Goal: Task Accomplishment & Management: Complete application form

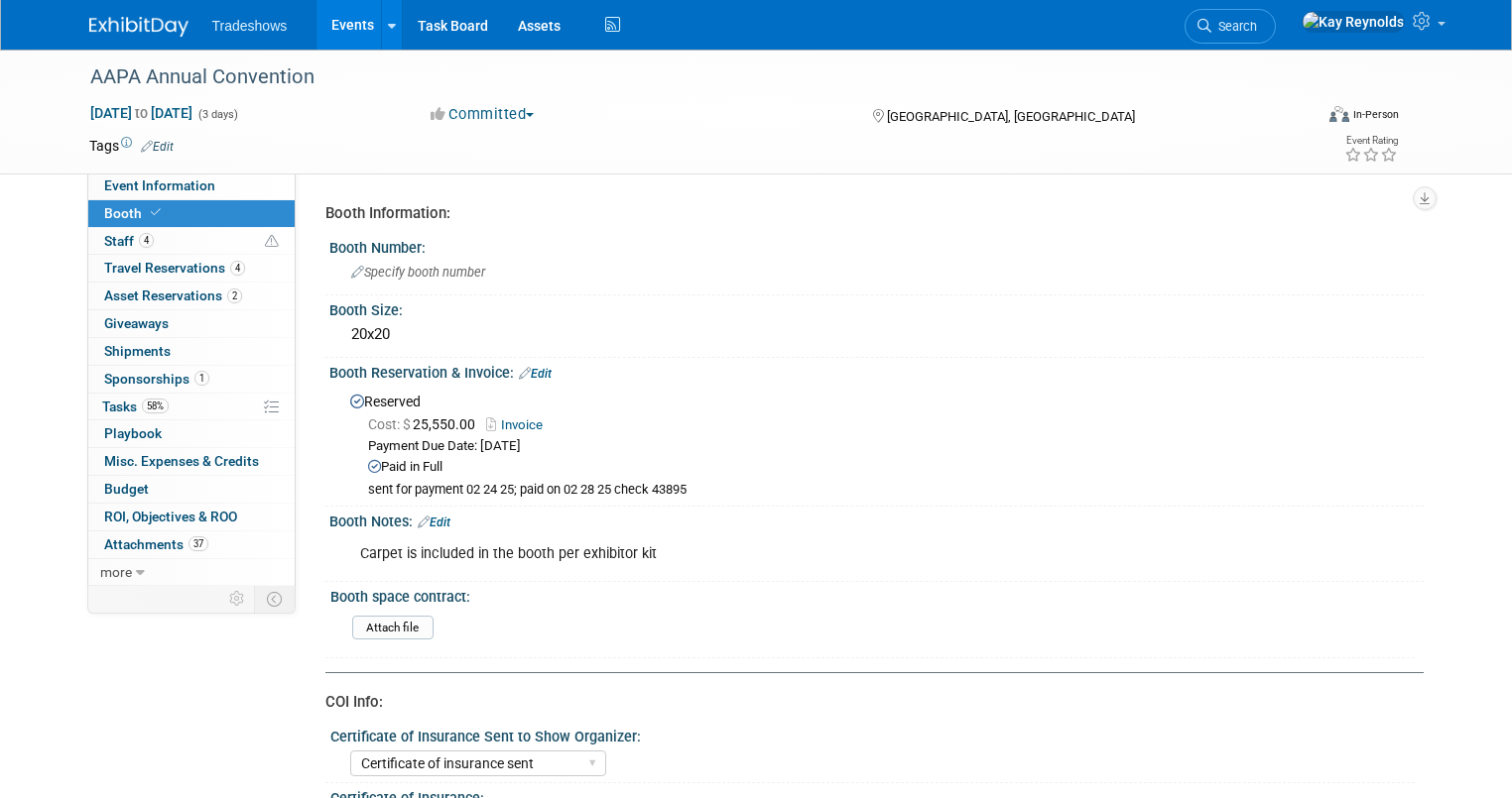
select select "Certificate of insurance sent"
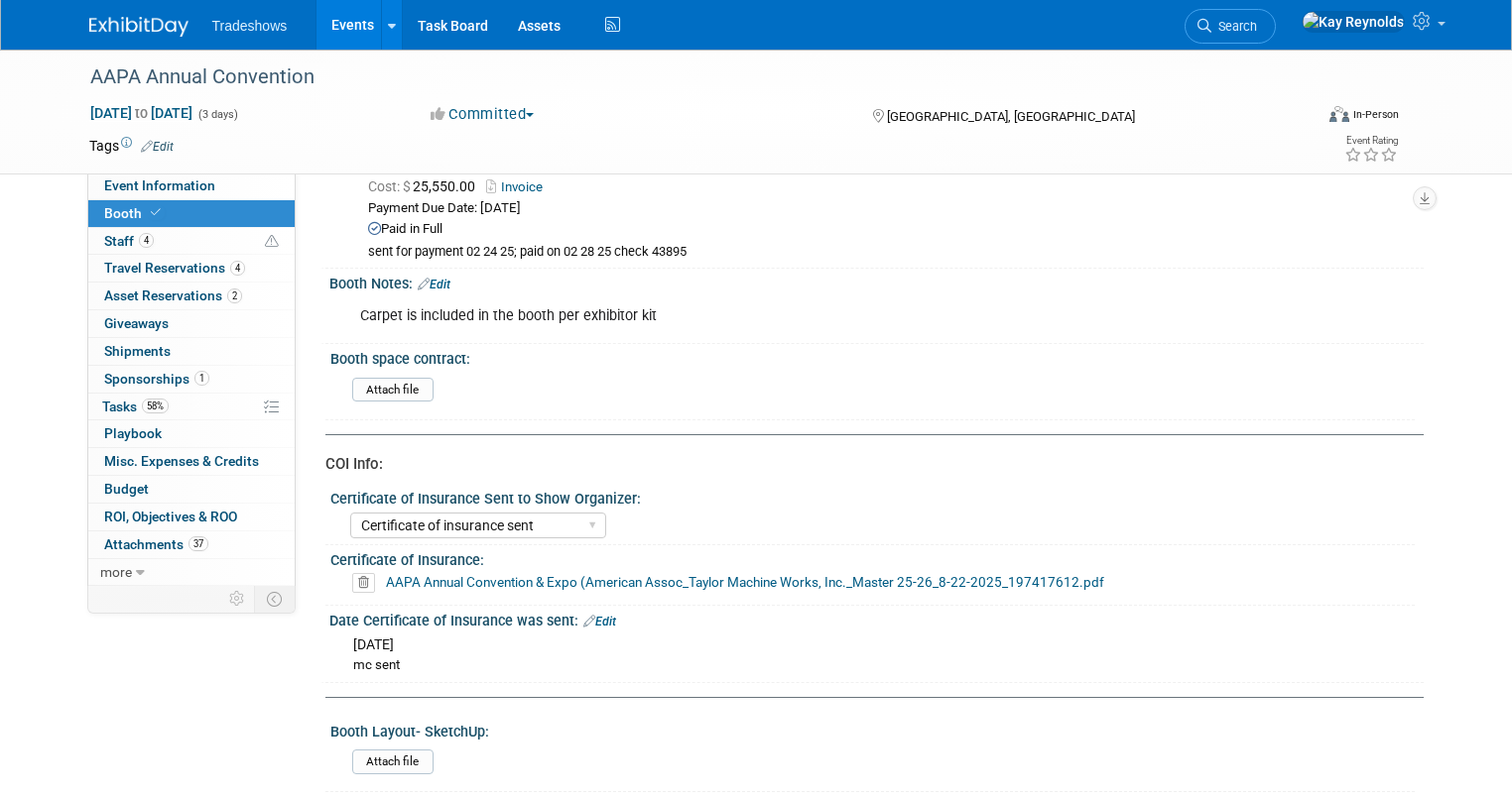
click at [232, 29] on span "Tradeshows" at bounding box center [250, 26] width 76 height 16
click at [337, 16] on link "Events" at bounding box center [353, 25] width 73 height 50
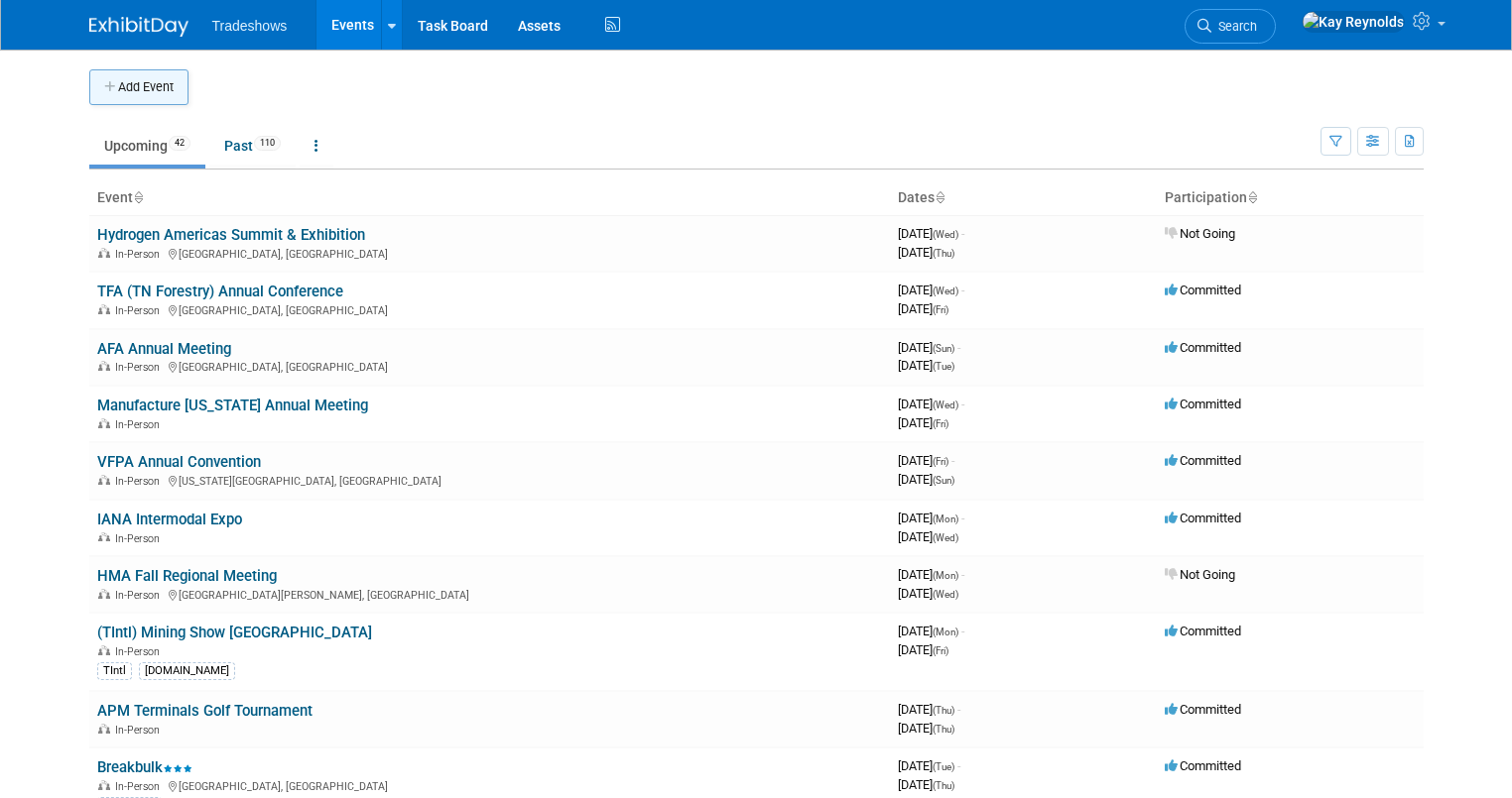
click at [112, 80] on button "Add Event" at bounding box center [140, 88] width 100 height 36
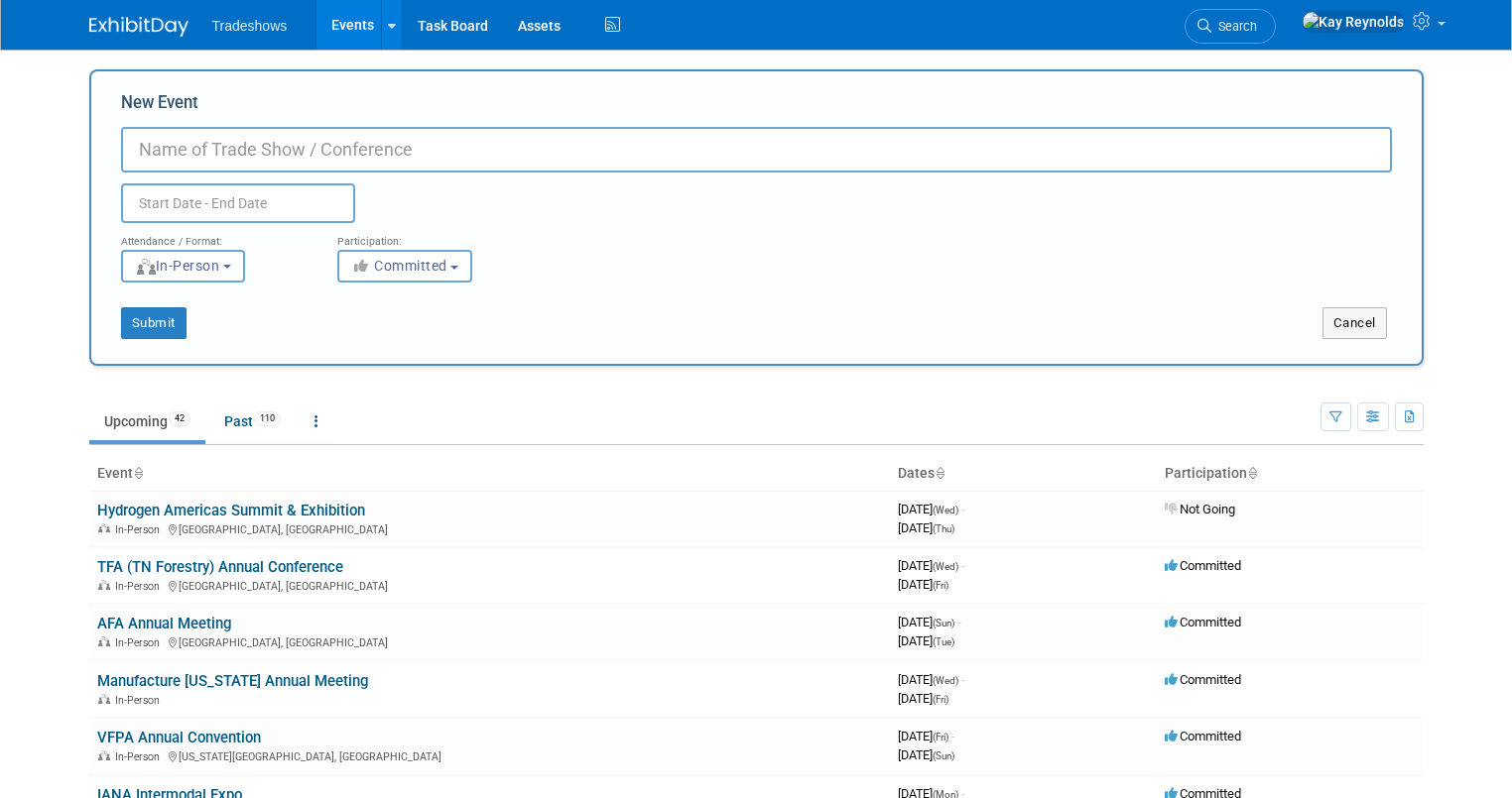
drag, startPoint x: 433, startPoint y: 91, endPoint x: 1632, endPoint y: 117, distance: 1199.3
click at [1511, 117] on html "Tradeshows Events Add Event Bulk Upload Events Shareable Event Boards Recently …" at bounding box center [756, 399] width 1512 height 798
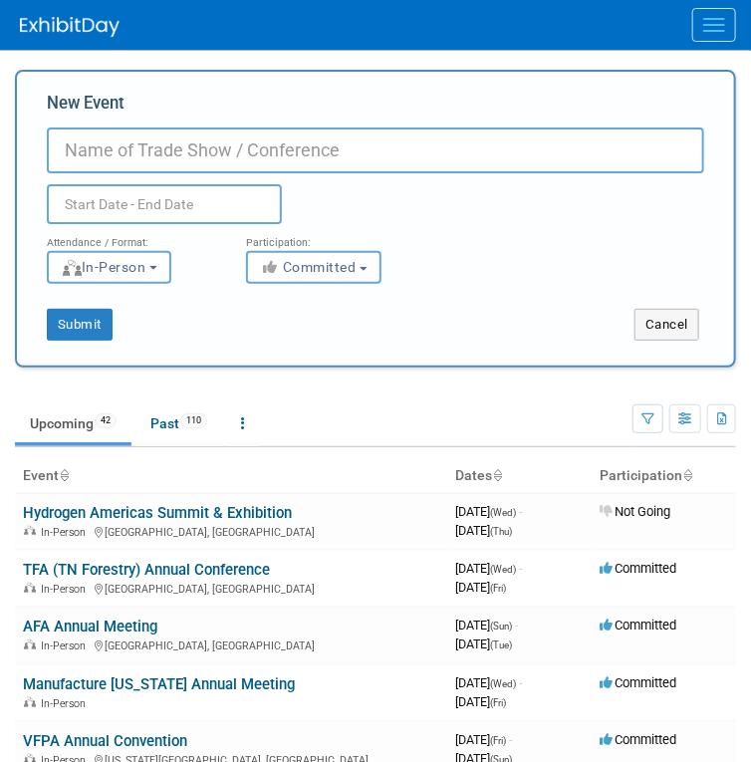
click at [151, 144] on input "New Event" at bounding box center [375, 150] width 657 height 46
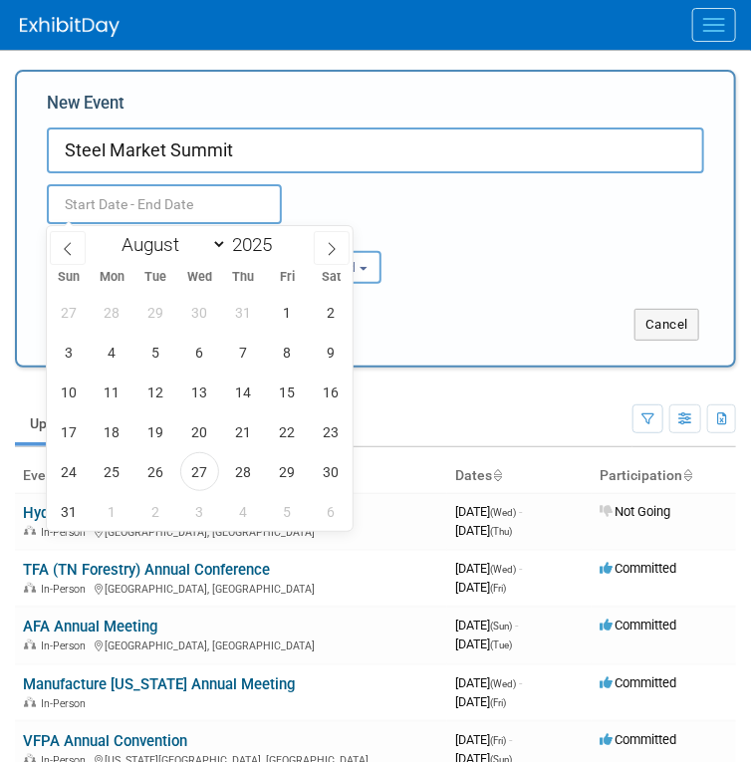
click at [86, 202] on input "text" at bounding box center [164, 204] width 235 height 40
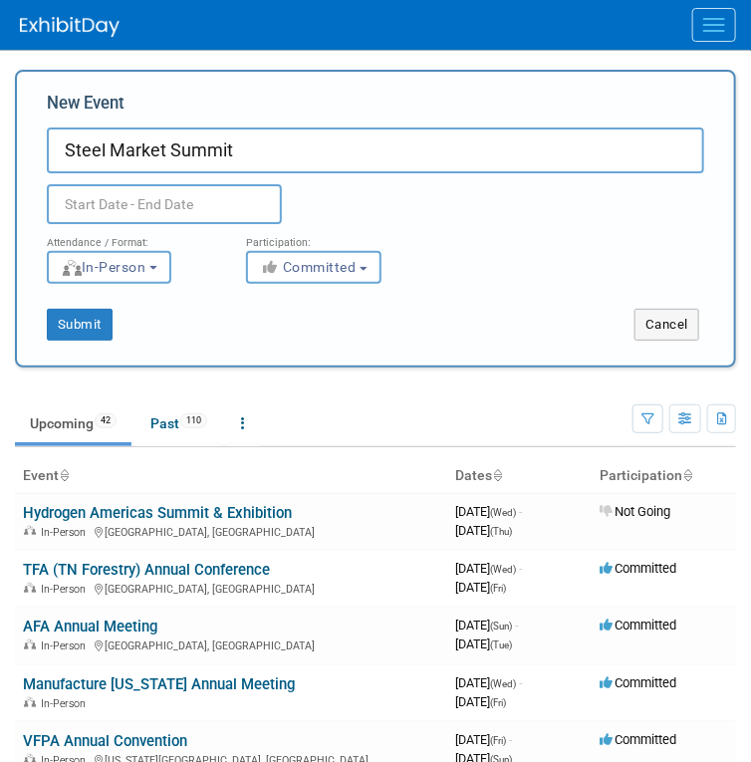
click at [249, 144] on input "Steel Market Summit" at bounding box center [375, 150] width 657 height 46
type input "Steel Market Summit ( have requested 2026 info)"
click at [288, 267] on span "Committed" at bounding box center [308, 267] width 97 height 16
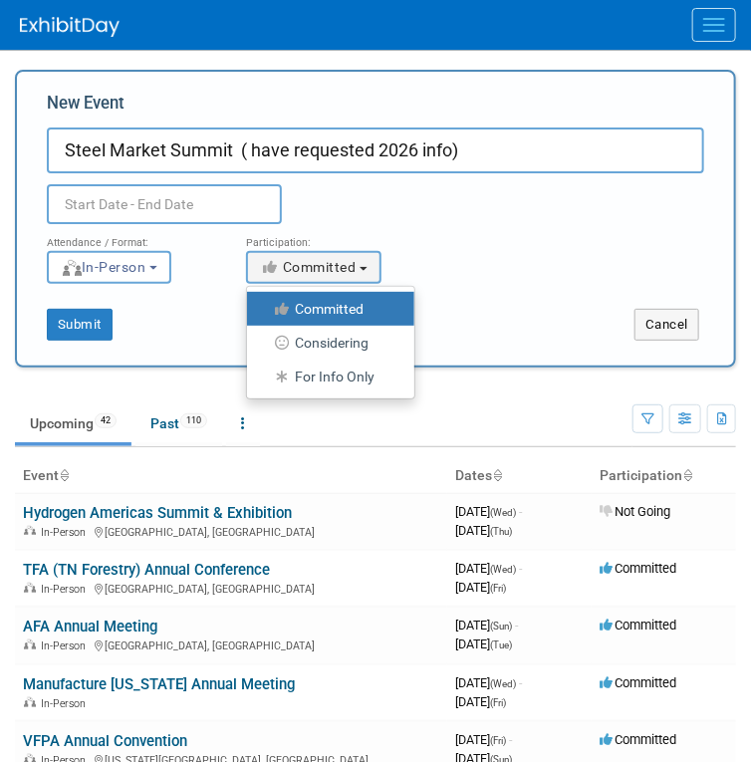
click at [303, 334] on label "Considering" at bounding box center [325, 343] width 137 height 26
click at [265, 337] on input "Considering" at bounding box center [258, 343] width 13 height 13
select select "2"
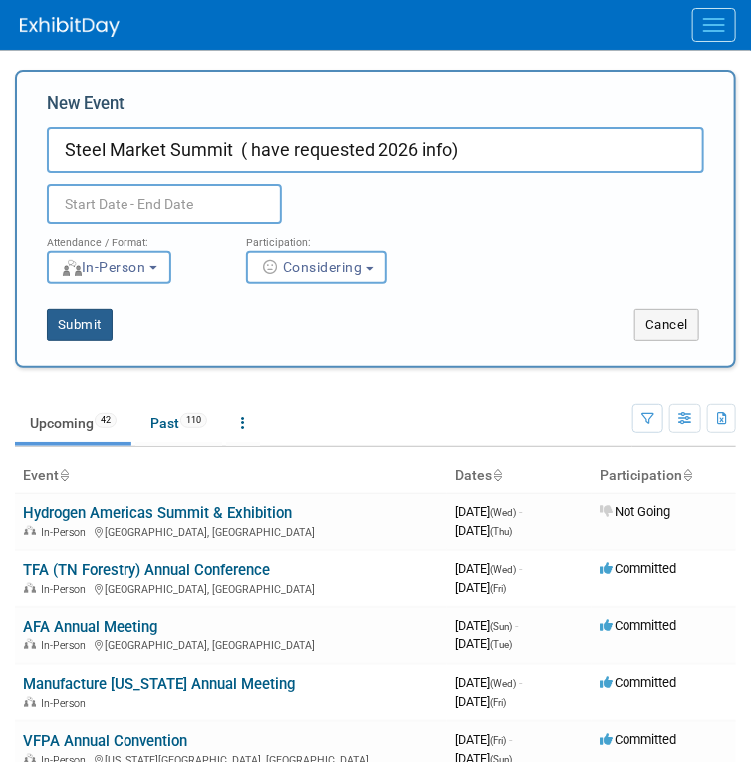
click at [91, 329] on button "Submit" at bounding box center [80, 325] width 66 height 32
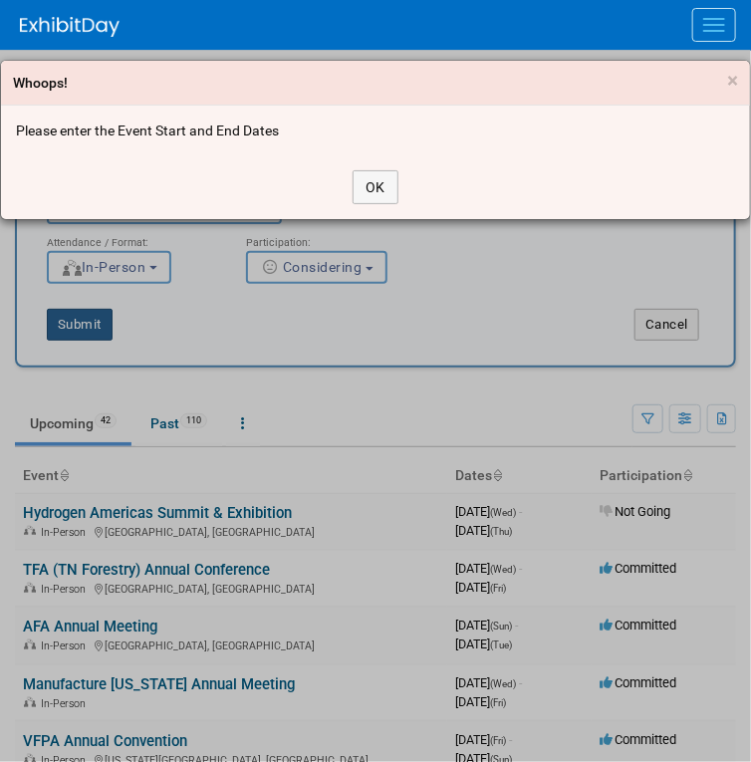
click at [91, 329] on div "Whoops! × Please enter the Event Start and End Dates OK" at bounding box center [375, 381] width 751 height 762
click at [383, 194] on button "OK" at bounding box center [375, 187] width 46 height 34
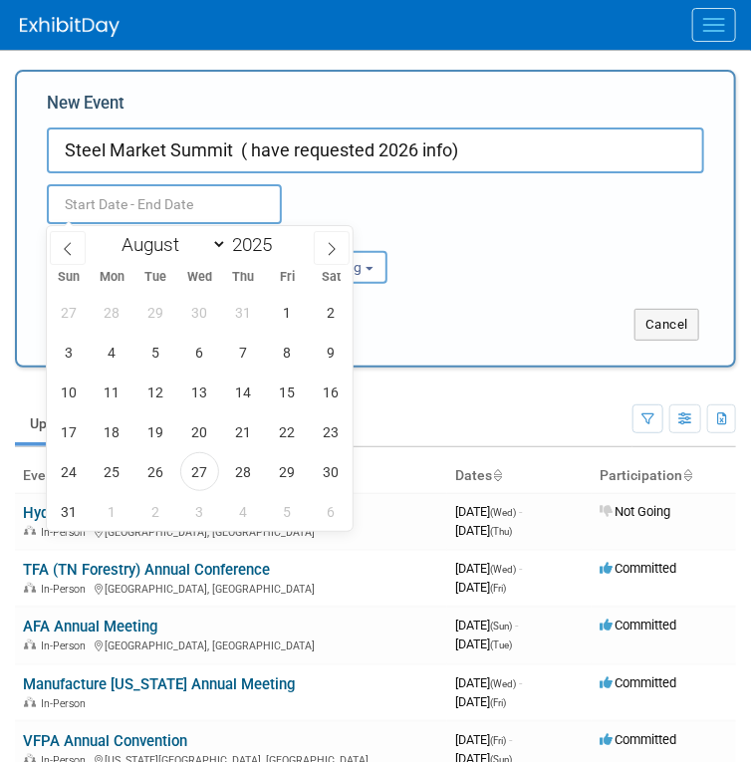
click at [133, 202] on input "text" at bounding box center [164, 204] width 235 height 40
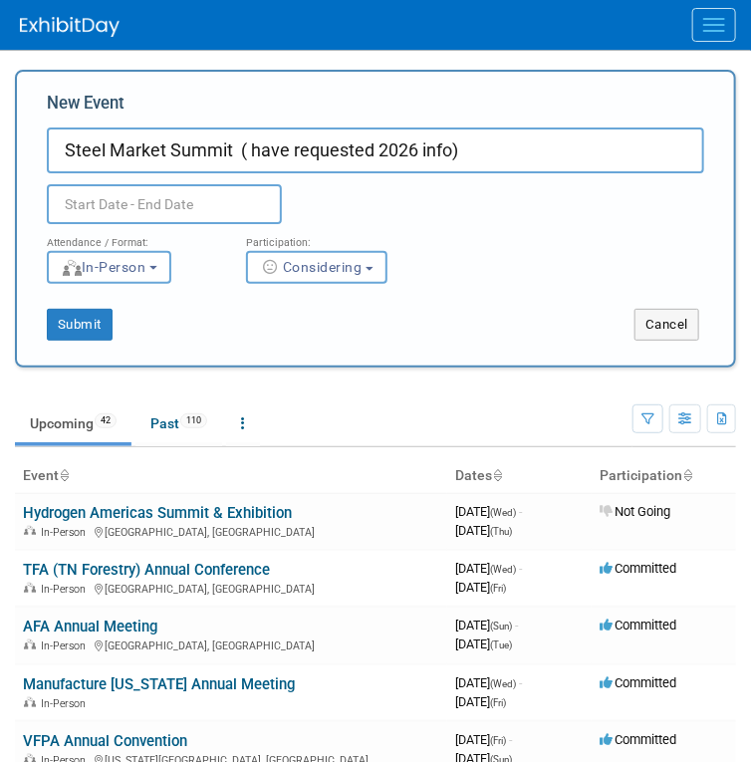
click at [499, 211] on div "Duplicate Event Warning" at bounding box center [375, 198] width 687 height 51
click at [139, 200] on input "text" at bounding box center [164, 204] width 235 height 40
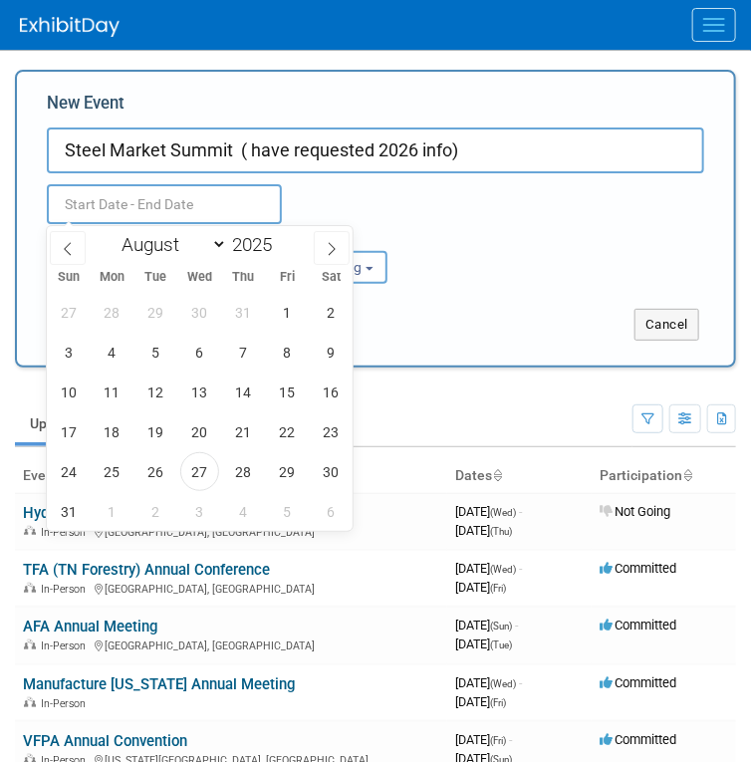
click at [461, 149] on input "Steel Market Summit ( have requested 2026 info)" at bounding box center [375, 150] width 657 height 46
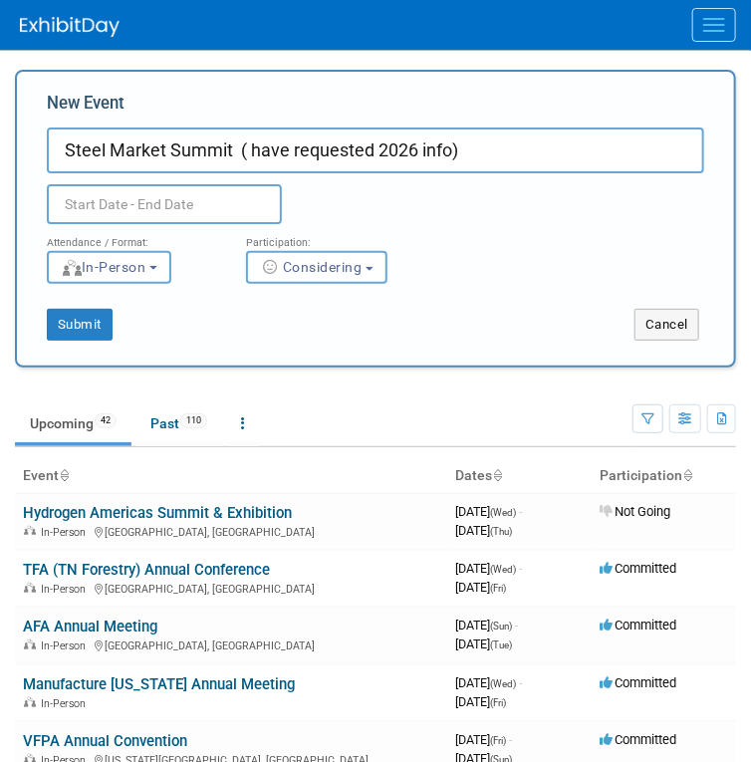
click at [88, 215] on input "text" at bounding box center [164, 204] width 235 height 40
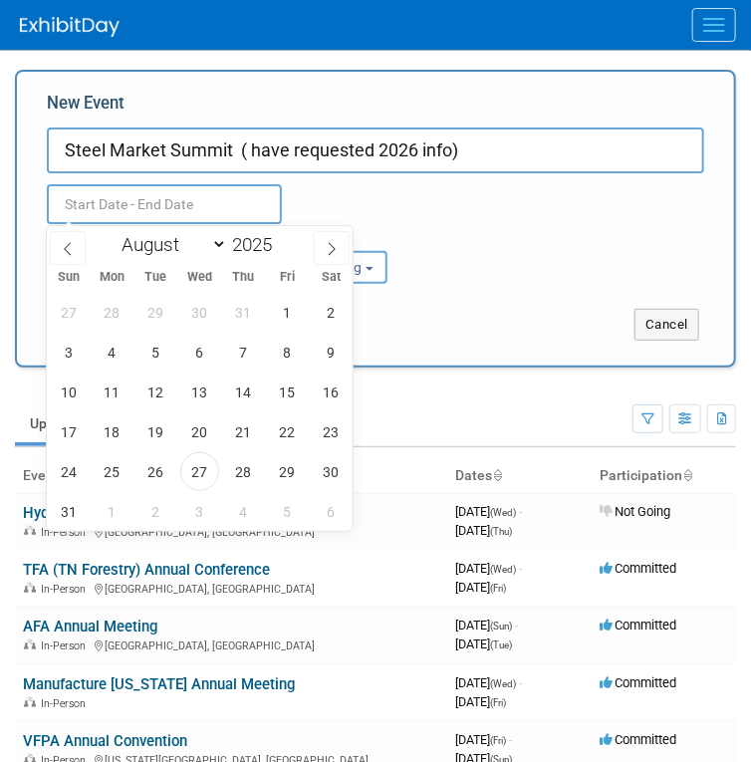
click at [336, 205] on div at bounding box center [201, 201] width 338 height 35
click at [100, 201] on input "text" at bounding box center [164, 204] width 235 height 40
click at [338, 247] on icon at bounding box center [332, 249] width 14 height 14
select select "8"
click at [270, 243] on input "2025" at bounding box center [257, 244] width 60 height 23
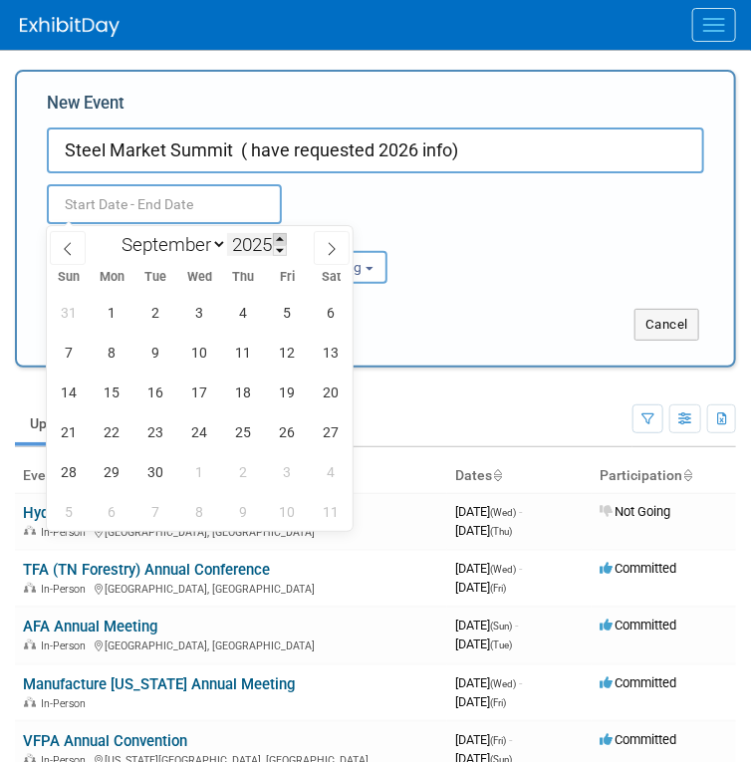
click at [281, 239] on span at bounding box center [280, 239] width 14 height 12
type input "2026"
click at [67, 245] on icon at bounding box center [67, 248] width 7 height 13
select select "7"
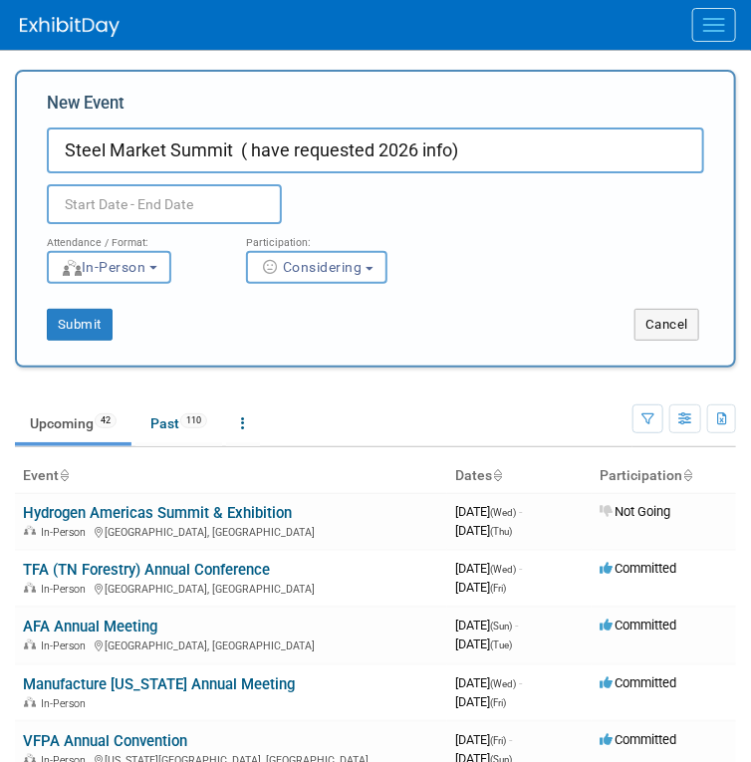
click at [484, 146] on input "Steel Market Summit ( have requested 2026 info)" at bounding box center [375, 150] width 657 height 46
type input "Steel Market Summit ( have requested 2026 info) DATES have not been posted"
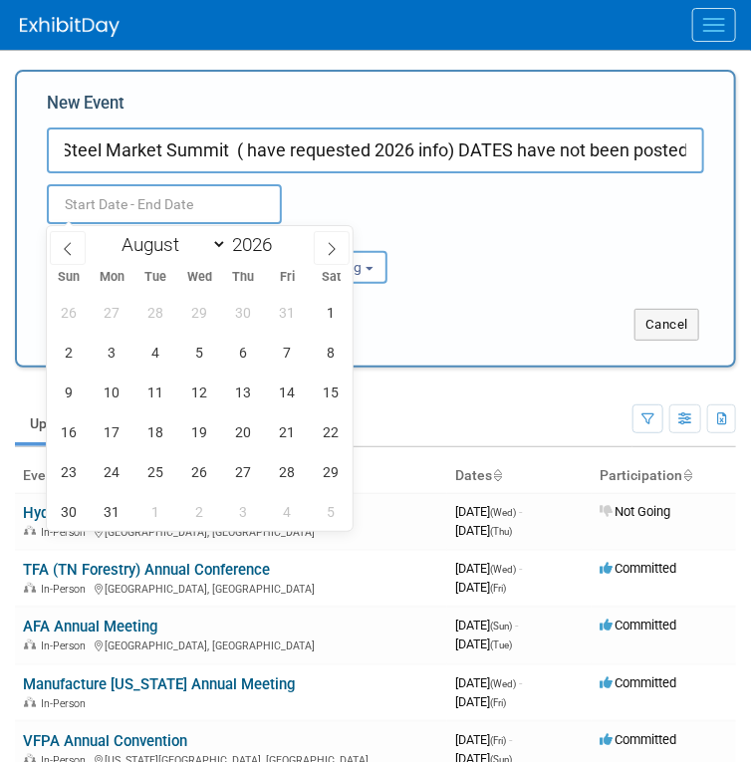
scroll to position [0, 0]
click at [136, 201] on input "text" at bounding box center [164, 204] width 235 height 40
click at [127, 243] on select "January February March April May June July August September October November De…" at bounding box center [170, 244] width 114 height 25
click at [113, 232] on select "January February March April May June July August September October November De…" at bounding box center [170, 244] width 114 height 25
click at [320, 314] on span "1" at bounding box center [331, 312] width 39 height 39
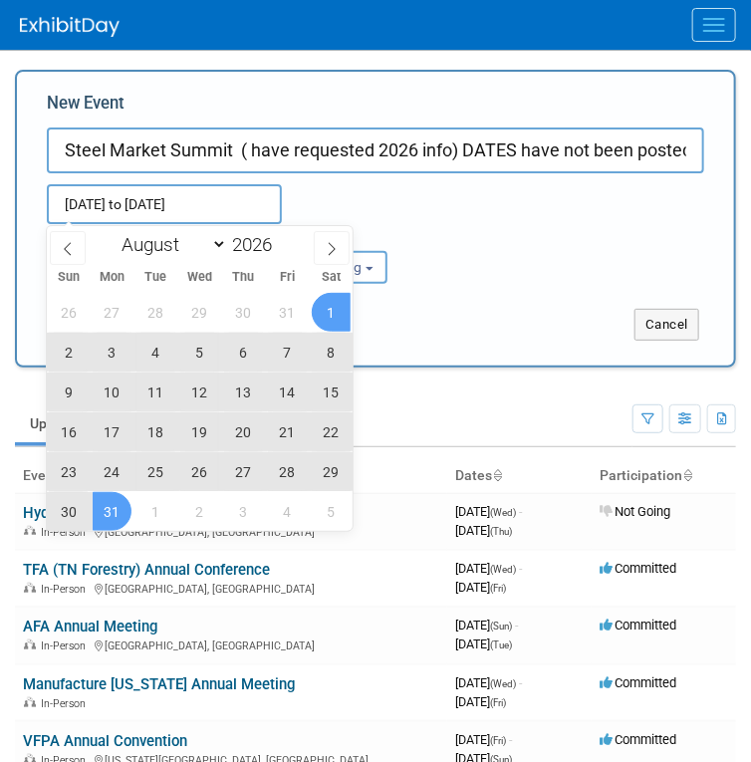
click at [108, 510] on span "31" at bounding box center [112, 511] width 39 height 39
type input "Aug 1, 2026 to Aug 31, 2026"
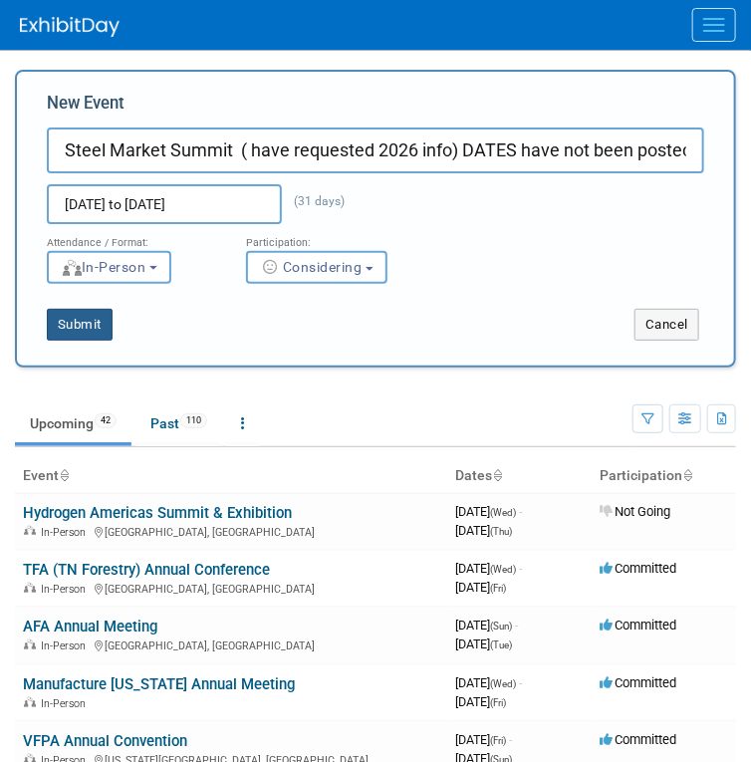
click at [67, 327] on button "Submit" at bounding box center [80, 325] width 66 height 32
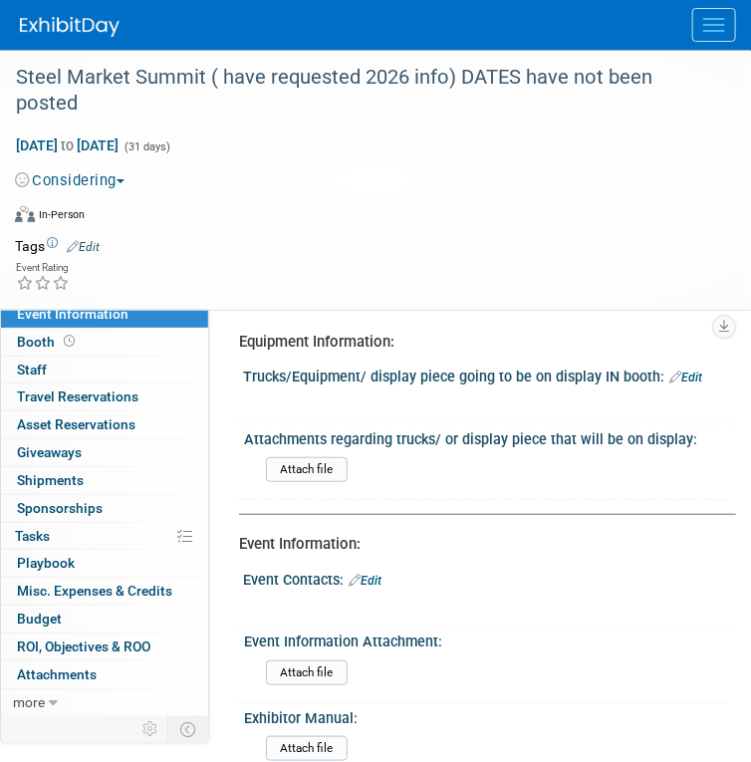
click at [39, 20] on img at bounding box center [70, 27] width 100 height 20
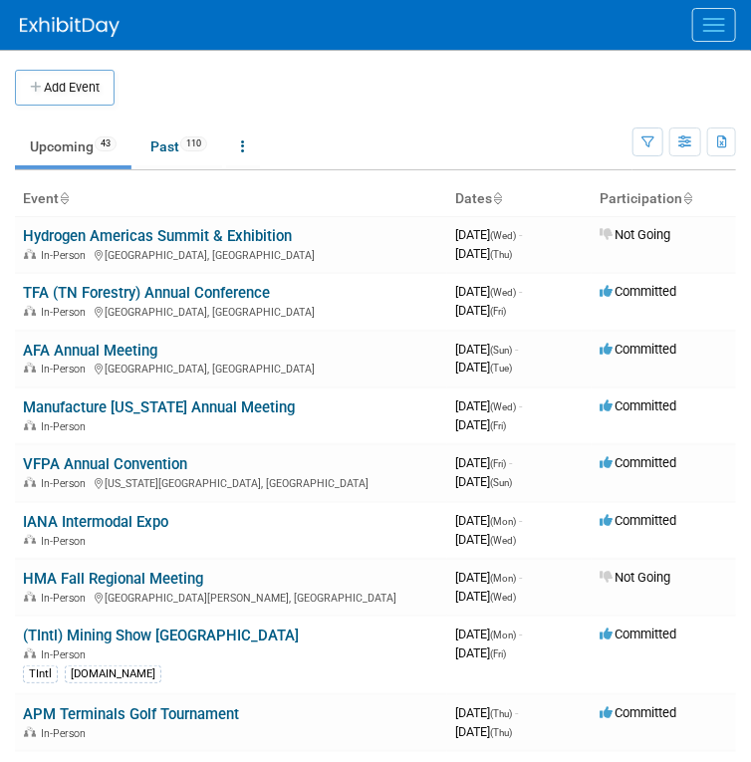
click at [76, 34] on img at bounding box center [70, 27] width 100 height 20
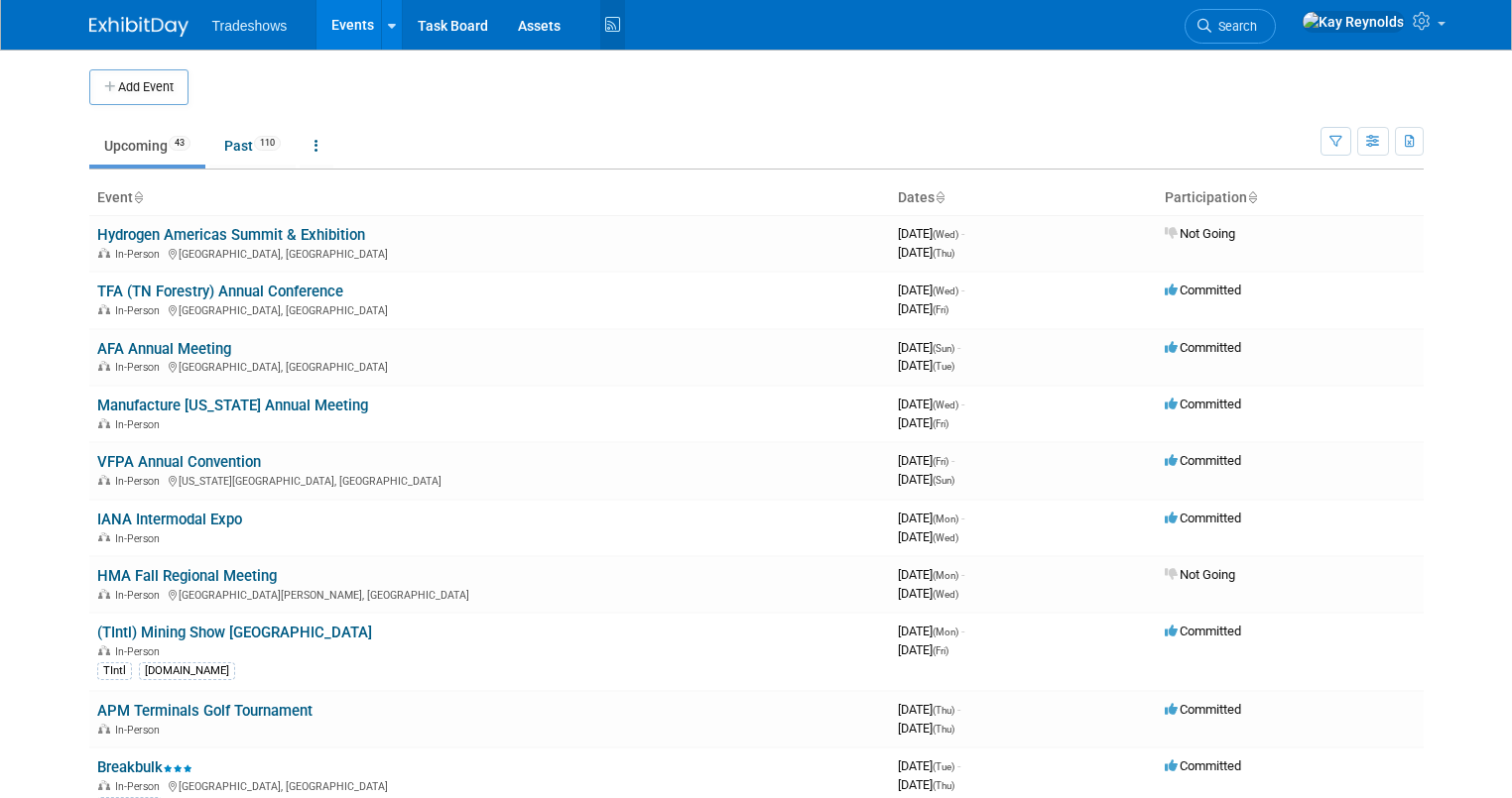
click at [600, 24] on icon at bounding box center [612, 25] width 25 height 31
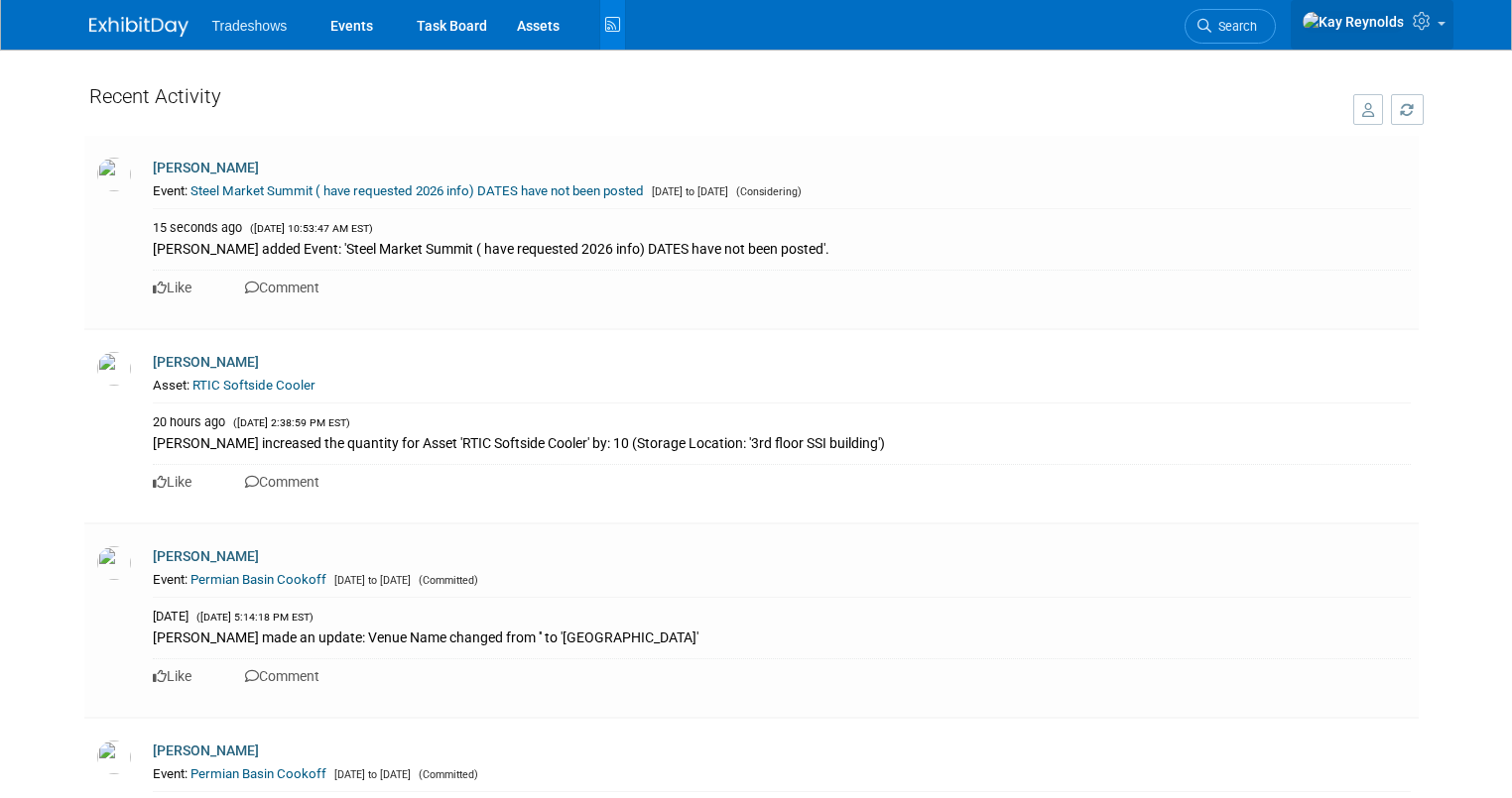
click at [1446, 26] on span at bounding box center [1442, 24] width 8 height 4
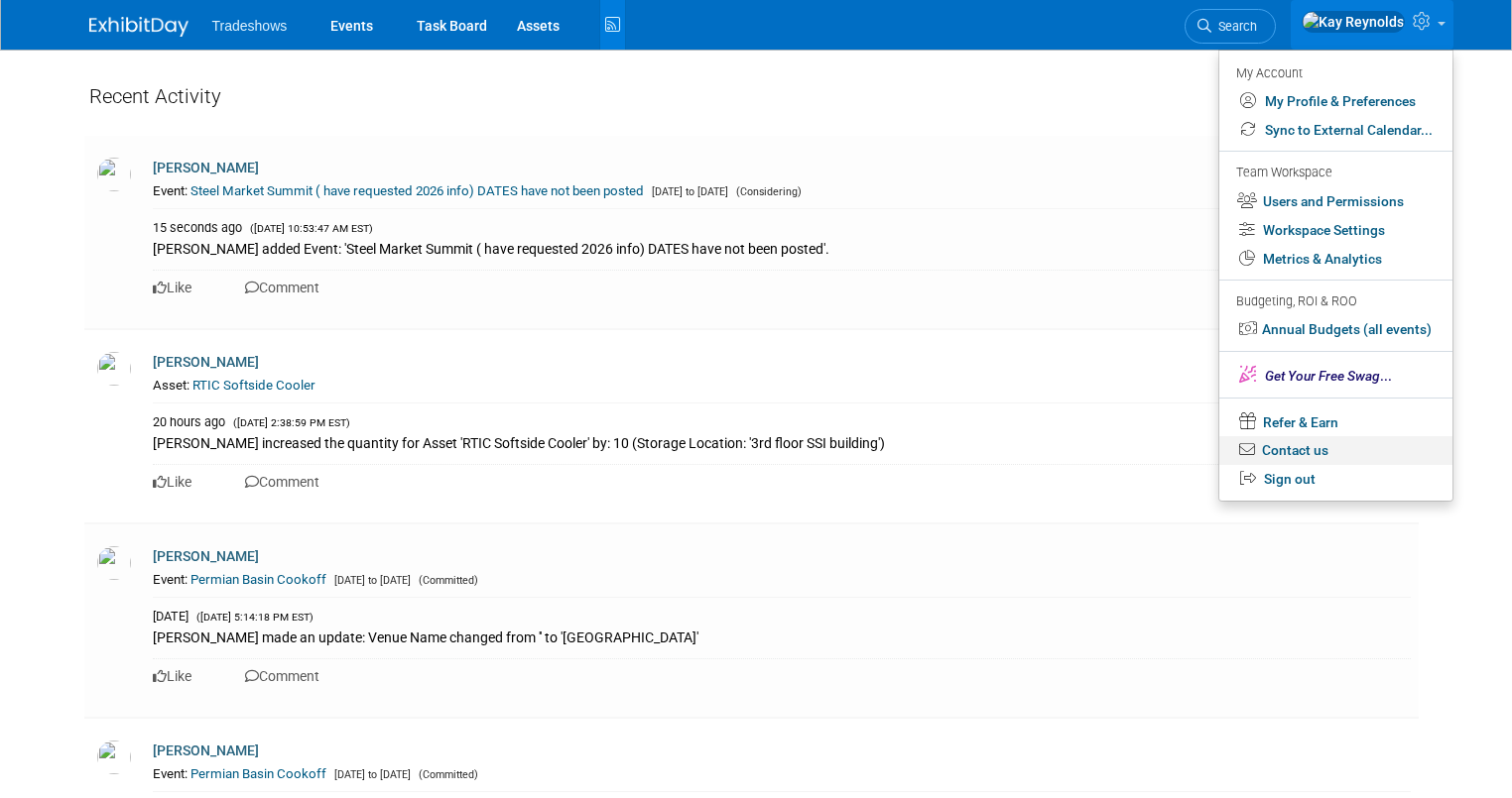
click at [1260, 445] on icon at bounding box center [1249, 450] width 21 height 16
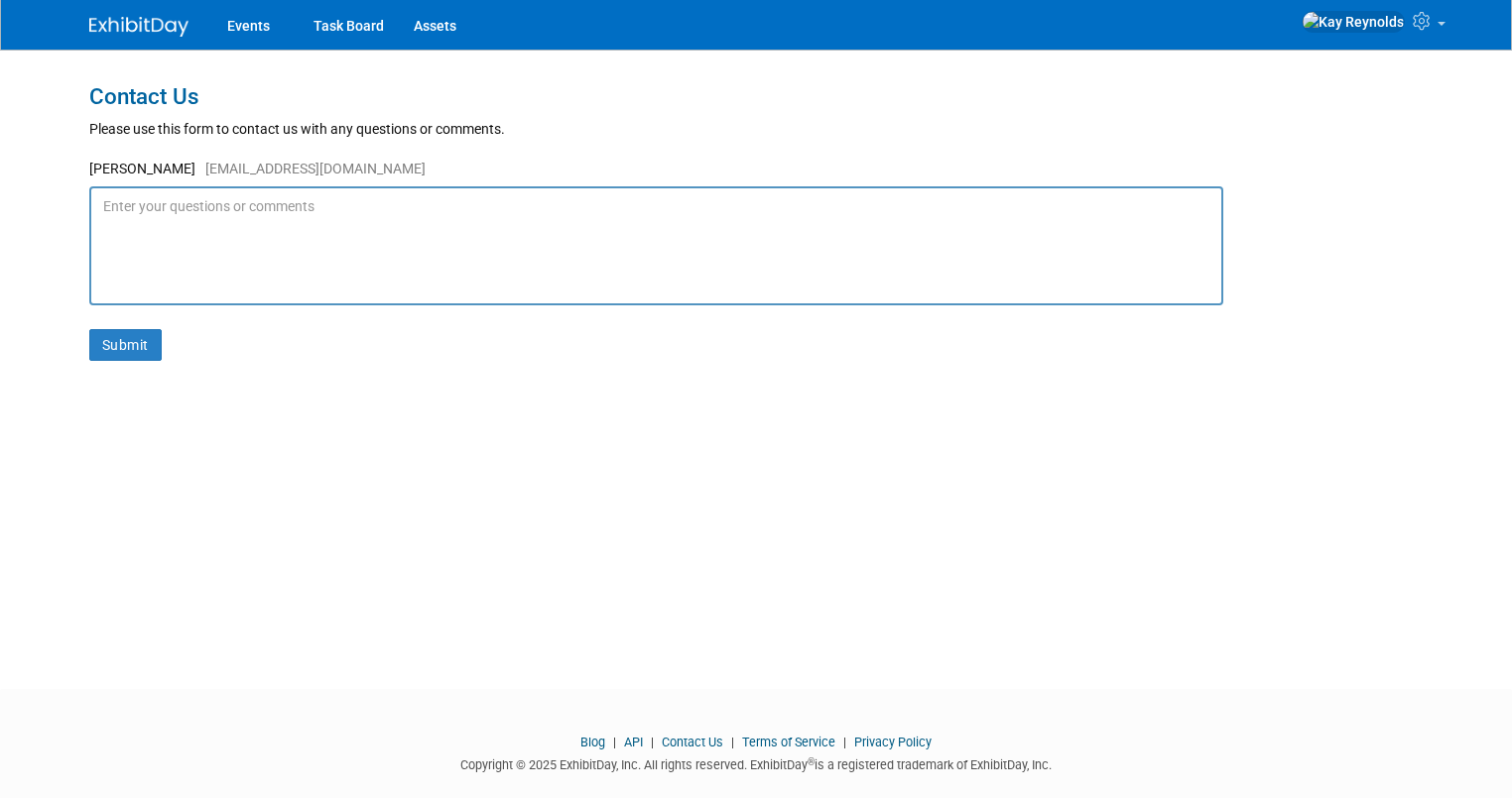
click at [123, 206] on textarea at bounding box center [657, 245] width 1134 height 119
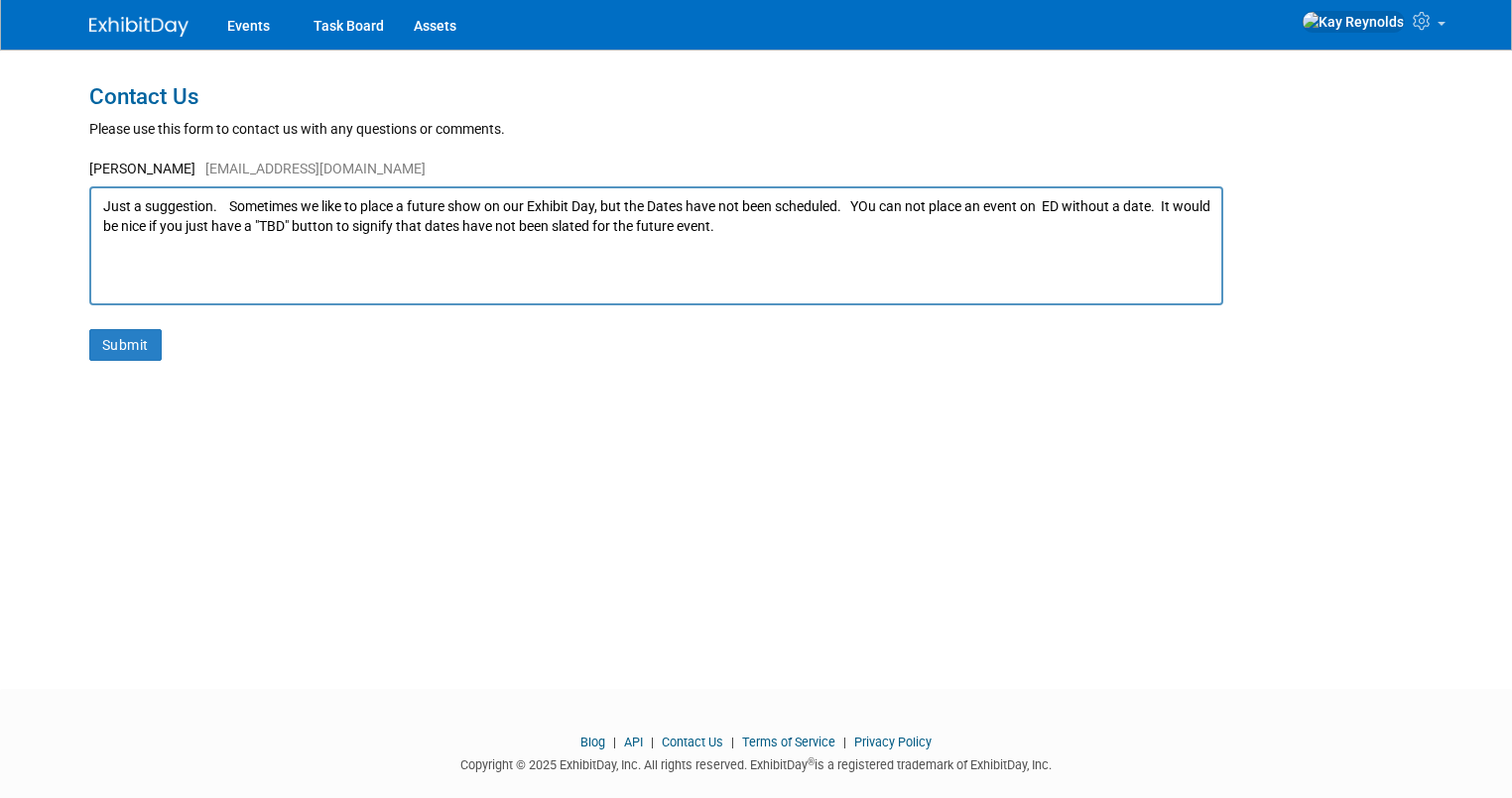
click at [699, 223] on textarea "Just a suggestion. Sometimes we like to place a future show on our Exhibit Day,…" at bounding box center [657, 245] width 1134 height 119
click at [846, 206] on textarea "Just a suggestion. Sometimes we like to place a future show on our Exhibit Day,…" at bounding box center [657, 245] width 1134 height 119
click at [185, 222] on textarea "Just a suggestion. Sometimes we like to place a future show on our Exhibit Day,…" at bounding box center [657, 245] width 1134 height 119
click at [185, 223] on textarea "Just a suggestion. Sometimes we like to place a future show on our Exhibit Day,…" at bounding box center [657, 245] width 1134 height 119
drag, startPoint x: 197, startPoint y: 259, endPoint x: 198, endPoint y: 228, distance: 31.0
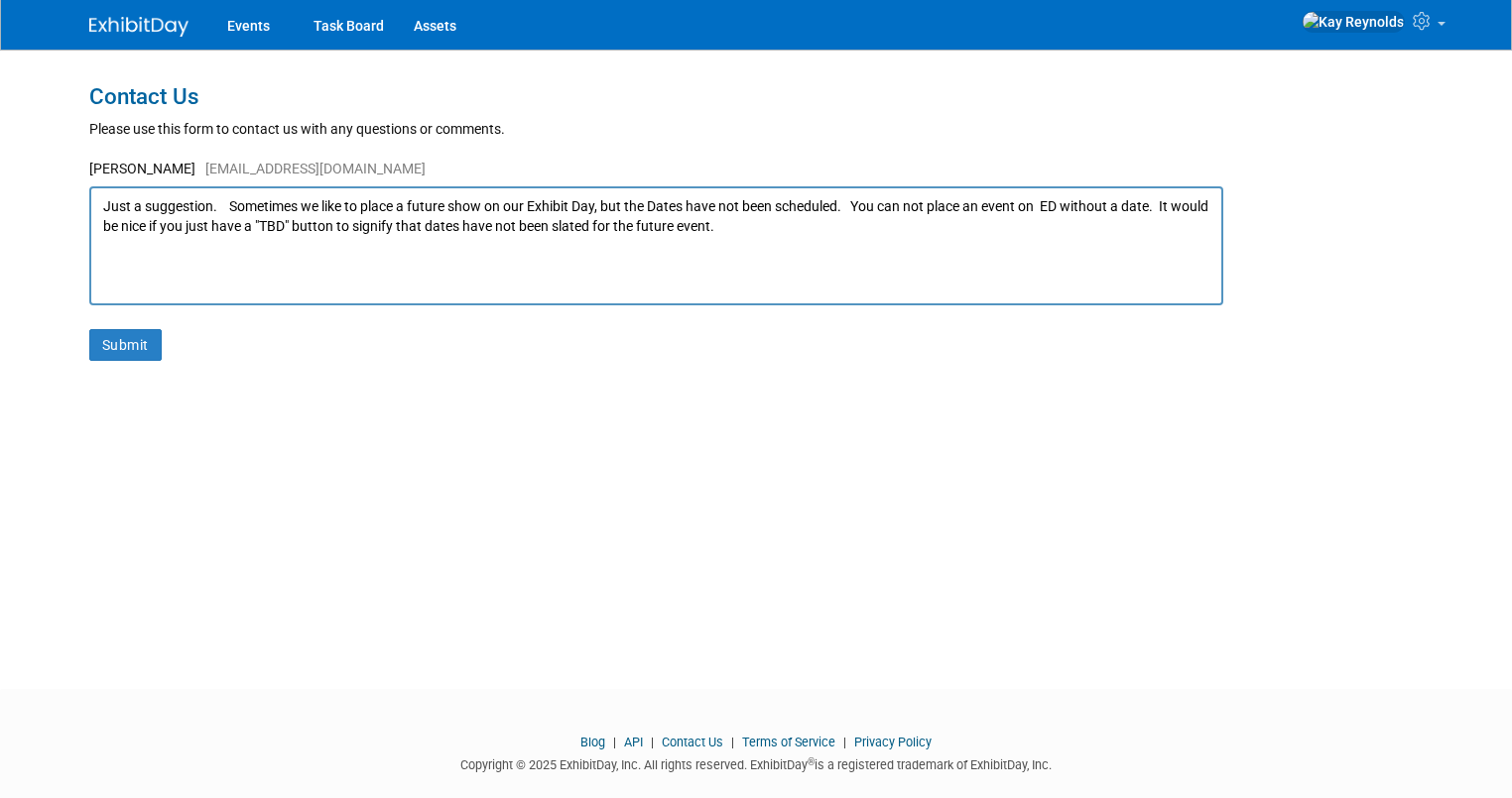
click at [197, 259] on textarea "Just a suggestion. Sometimes we like to place a future show on our Exhibit Day,…" at bounding box center [657, 245] width 1134 height 119
type textarea "Just a suggestion. Sometimes we like to place a future show on our Exhibit Day,…"
click at [108, 348] on button "Submit" at bounding box center [126, 346] width 73 height 32
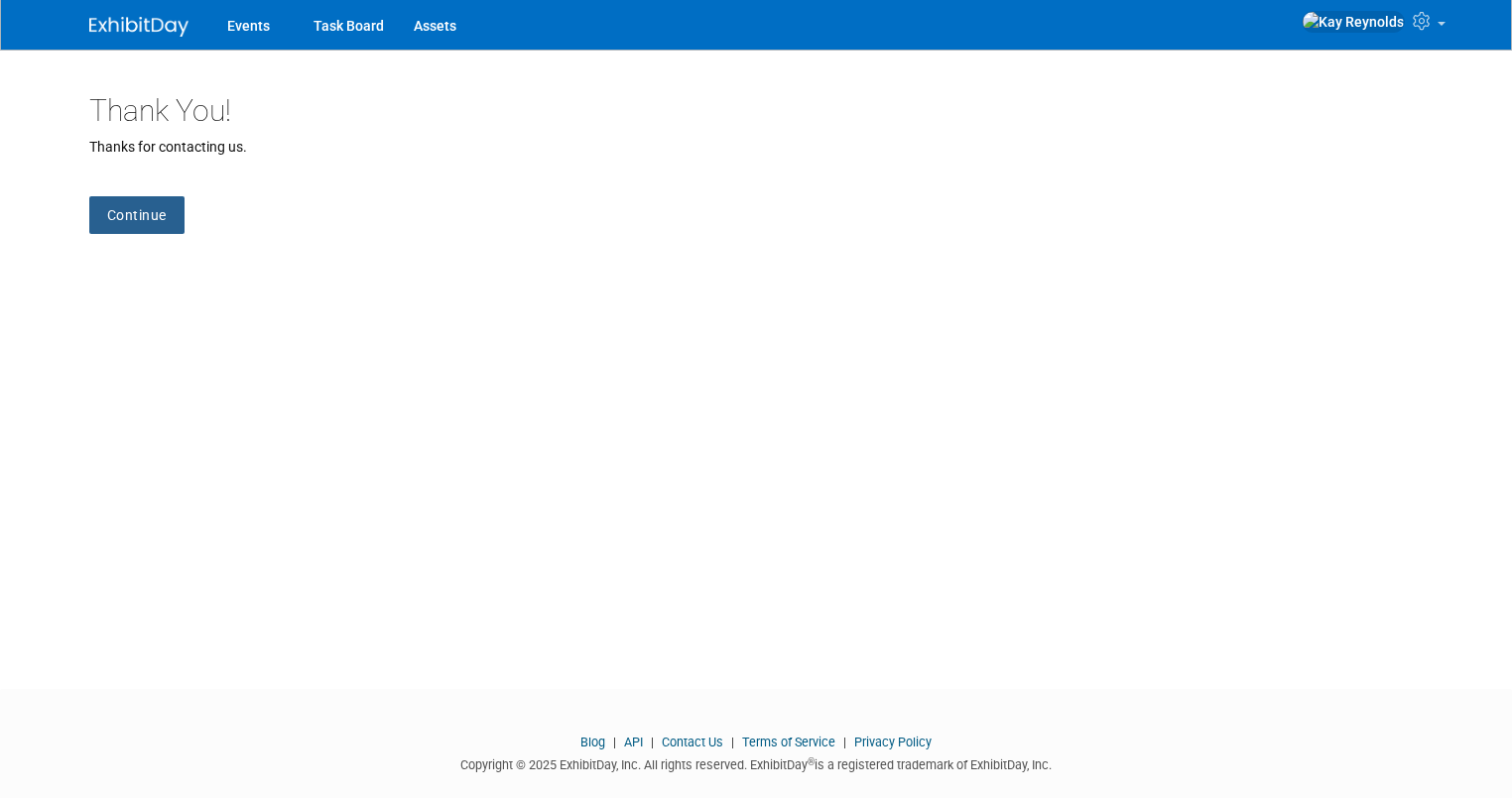
click at [113, 213] on link "Continue" at bounding box center [138, 215] width 96 height 38
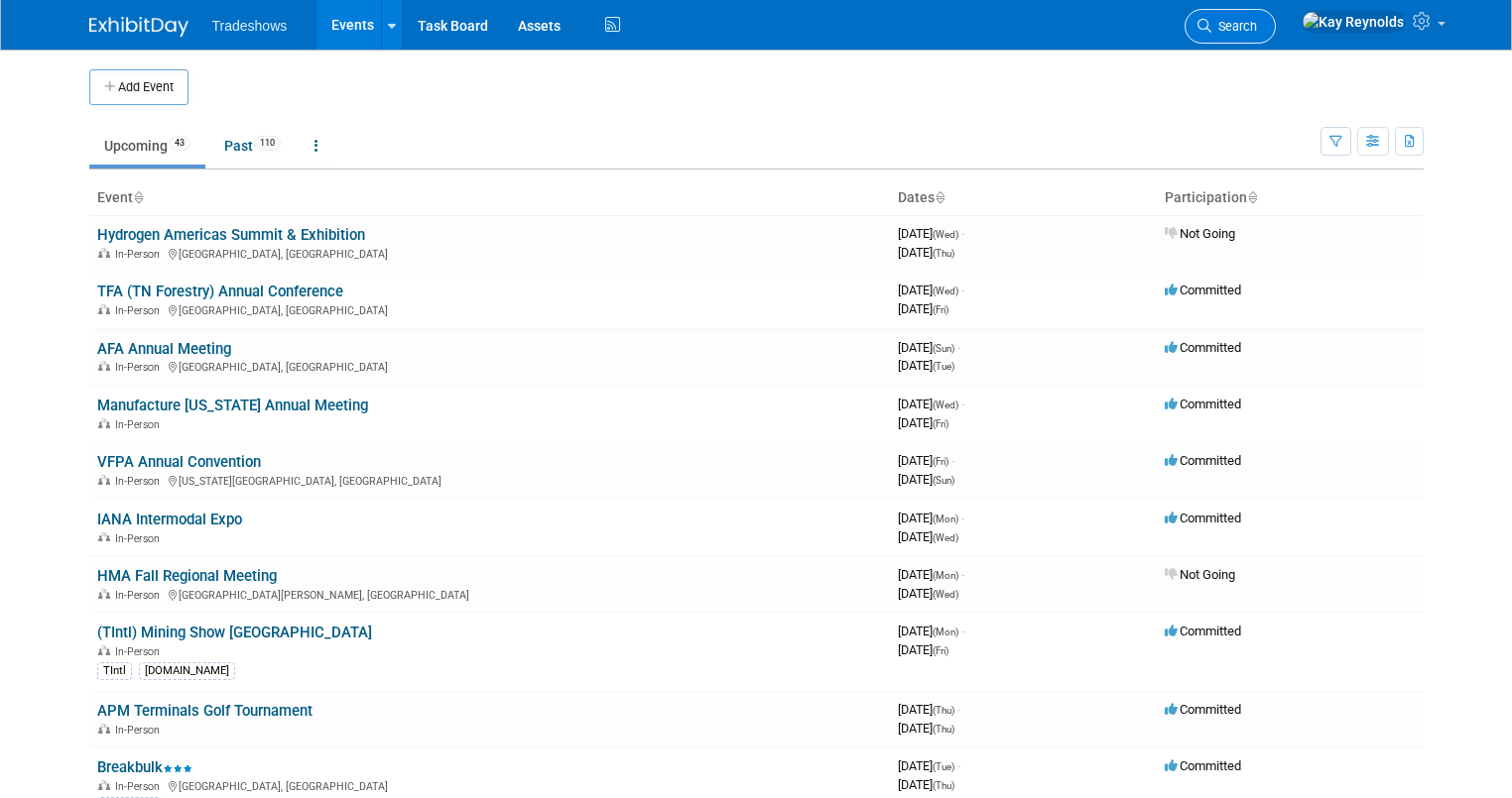
click at [1257, 30] on span "Search" at bounding box center [1235, 26] width 46 height 15
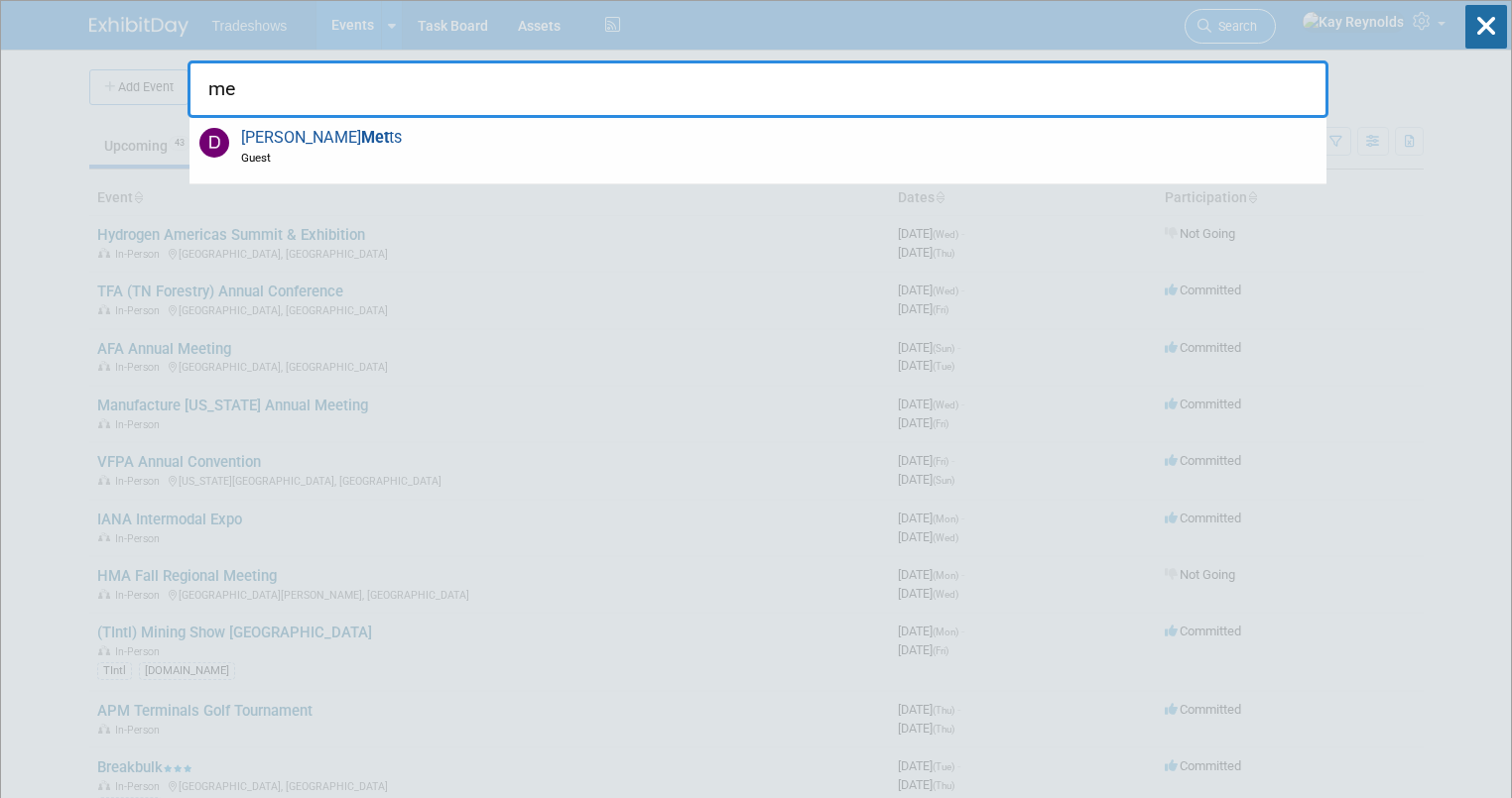
type input "m"
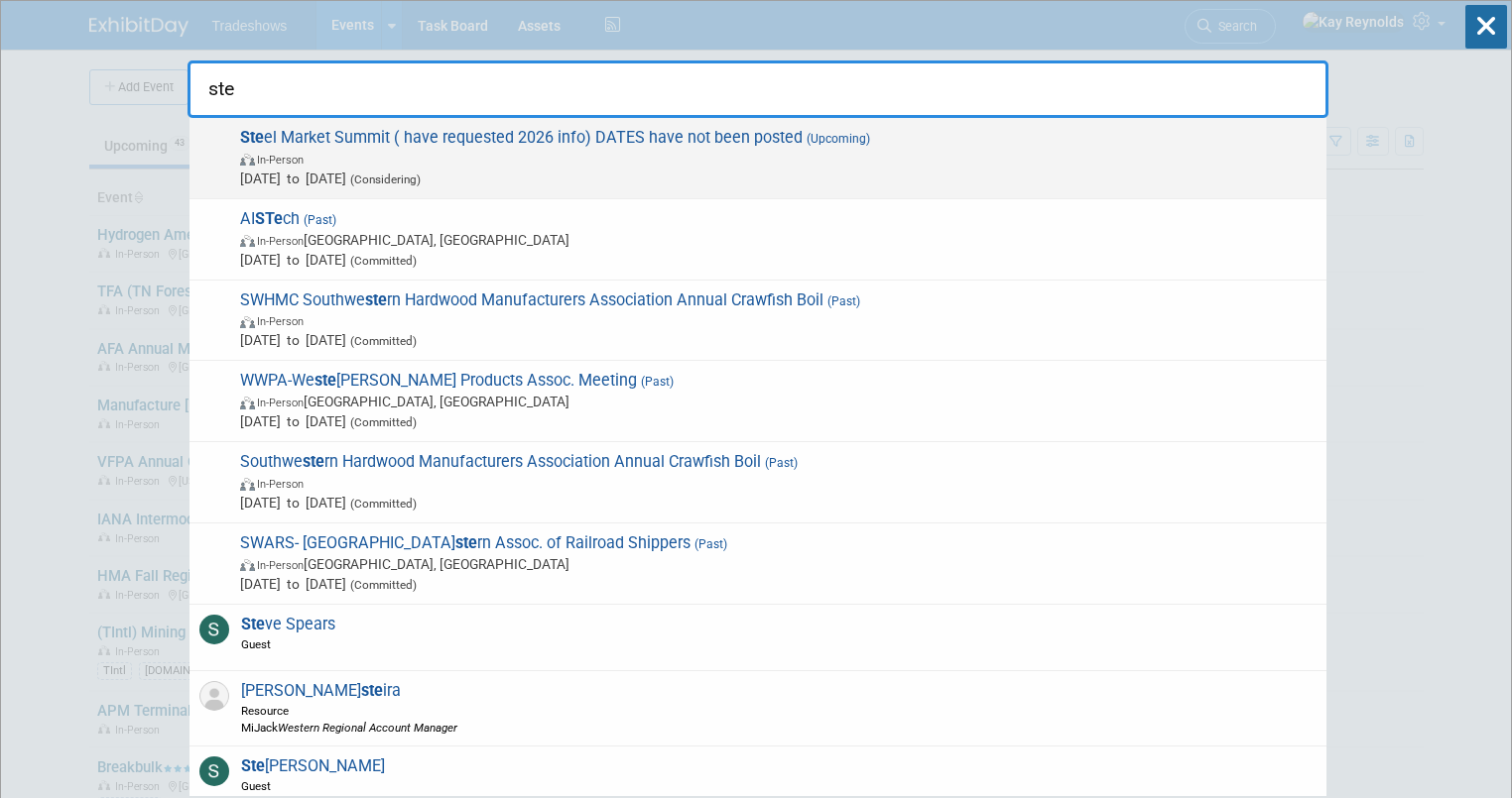
type input "ste"
click at [517, 131] on span "Ste el Market Summit ( have requested 2026 info) DATES have not been posted (Up…" at bounding box center [775, 157] width 1082 height 61
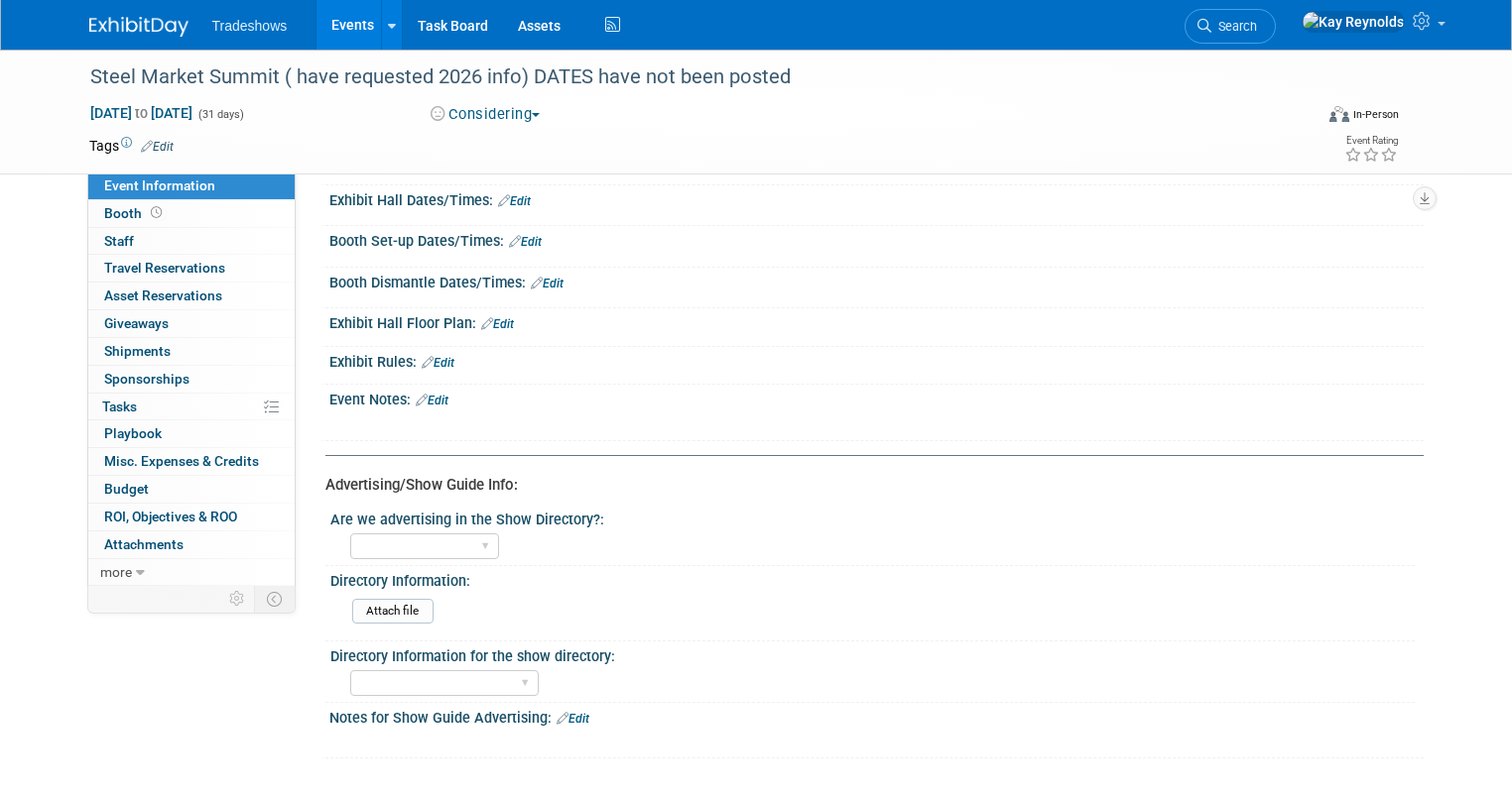
scroll to position [873, 0]
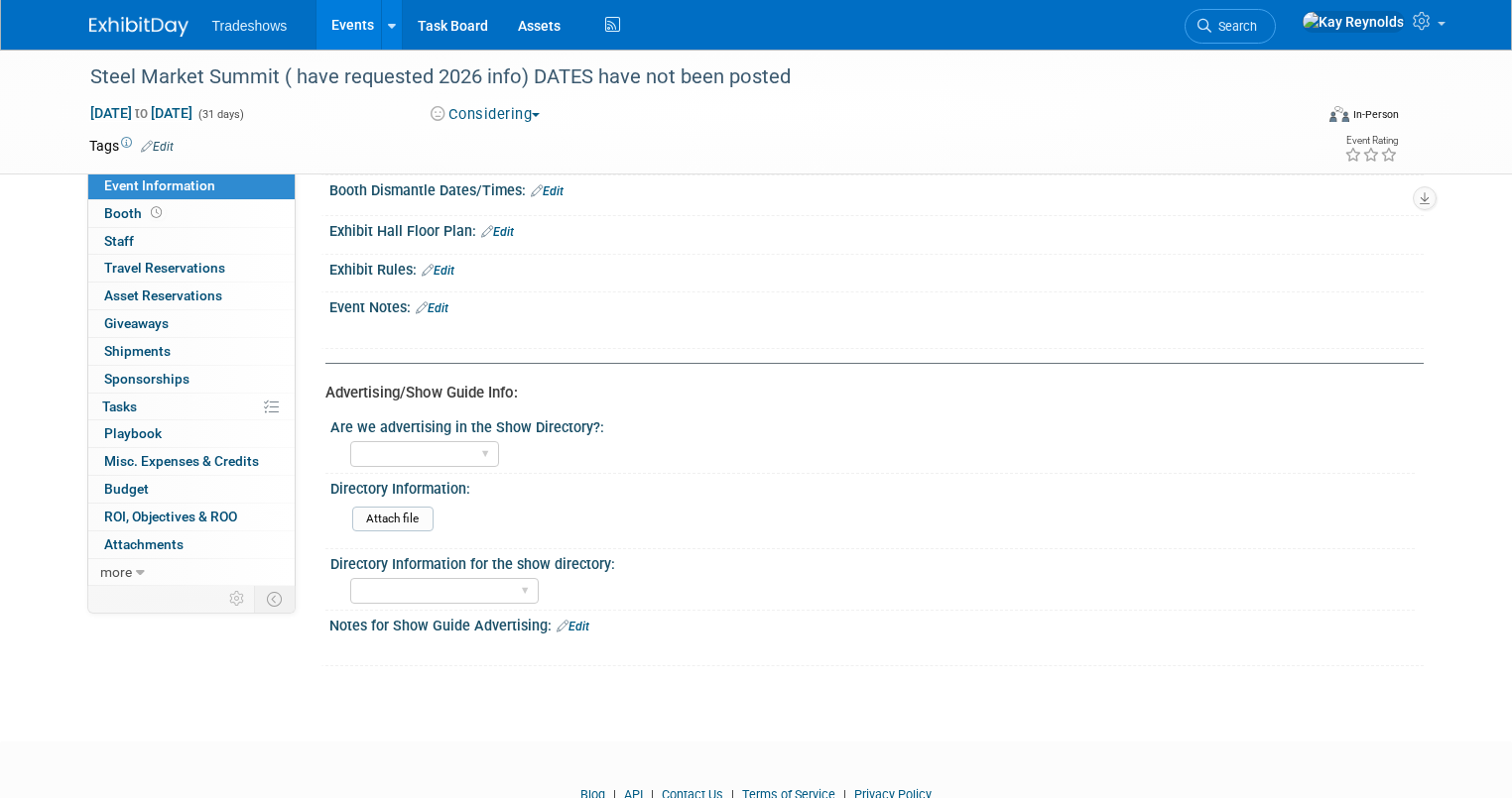
click at [421, 302] on link "Edit" at bounding box center [432, 309] width 33 height 14
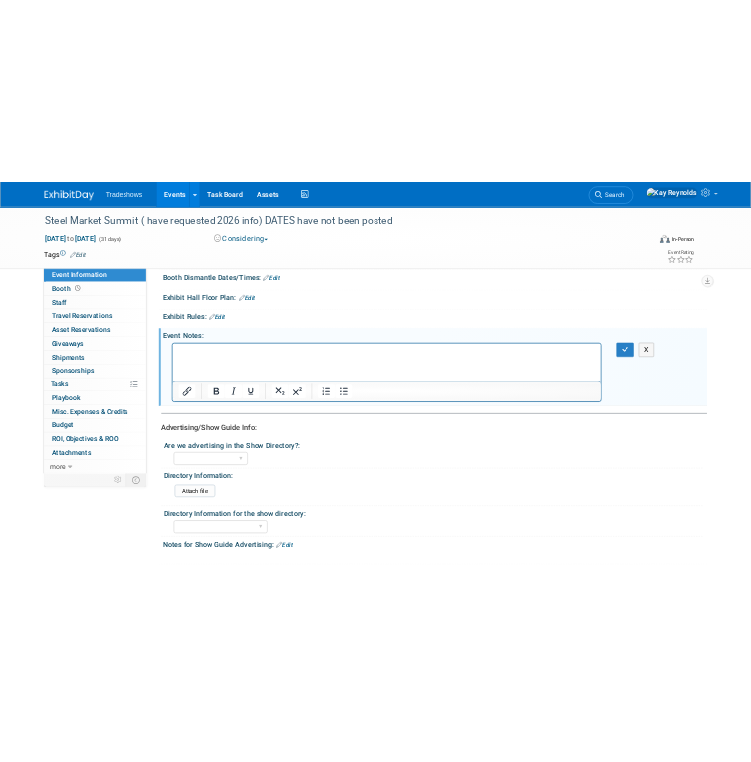
scroll to position [0, 0]
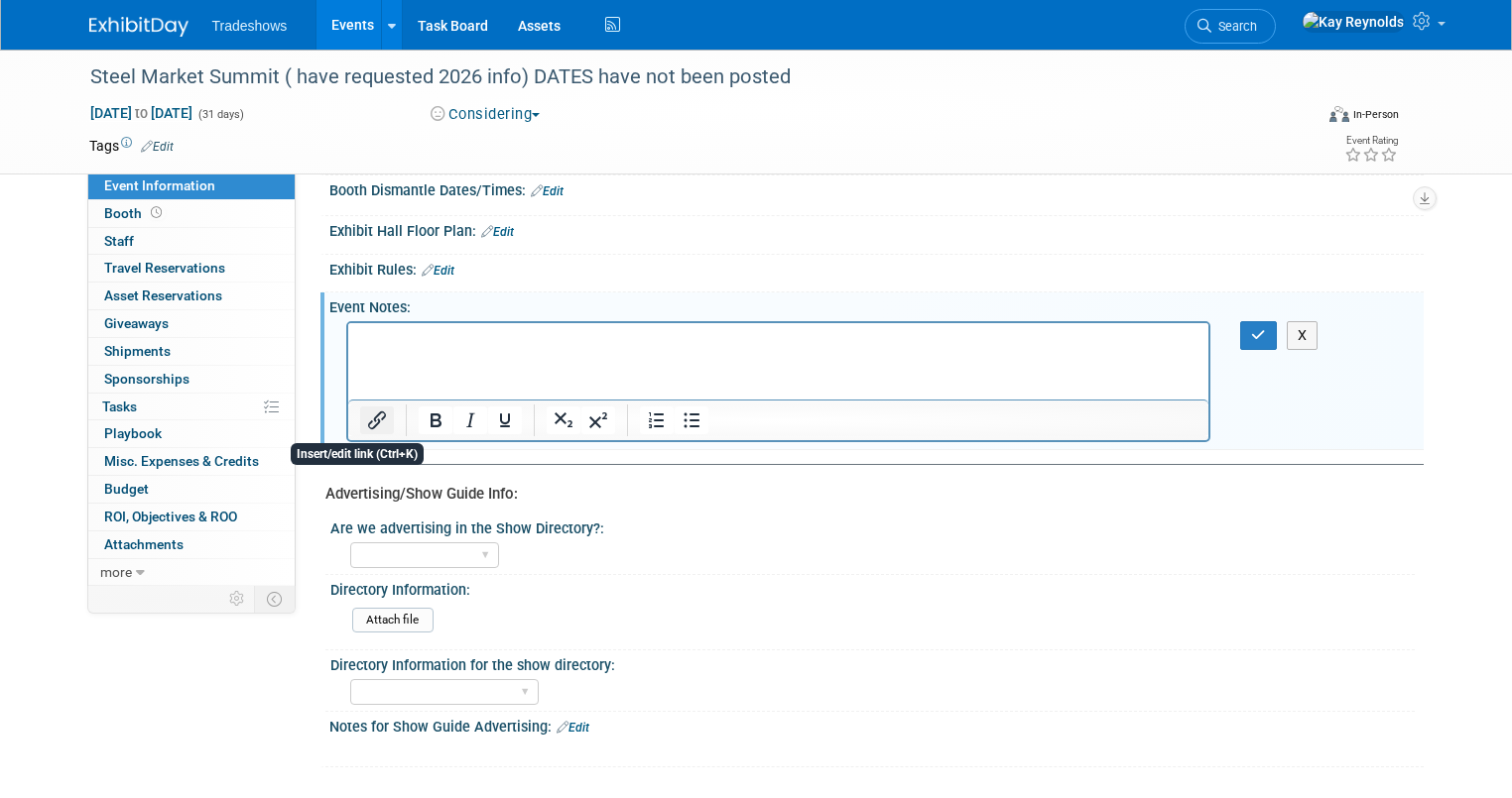
click at [368, 413] on icon "Insert/edit link" at bounding box center [377, 420] width 18 height 18
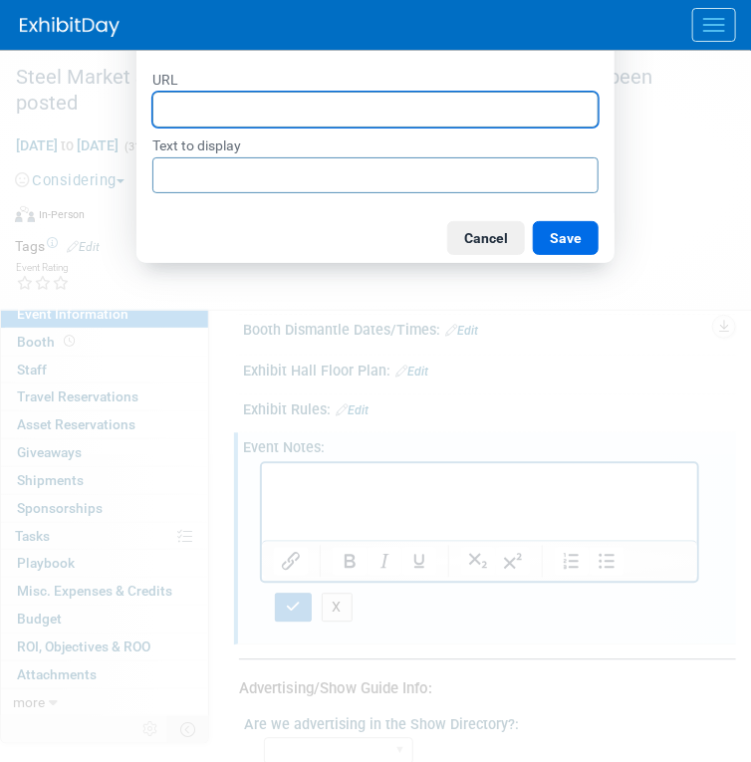
click at [199, 98] on input "URL" at bounding box center [375, 110] width 446 height 36
paste input "https://events.crugroup.com/smusteelsummit/sponsorship-and-exhibition"
type input "https://events.crugroup.com/smusteelsummit/sponsorship-and-exhibition"
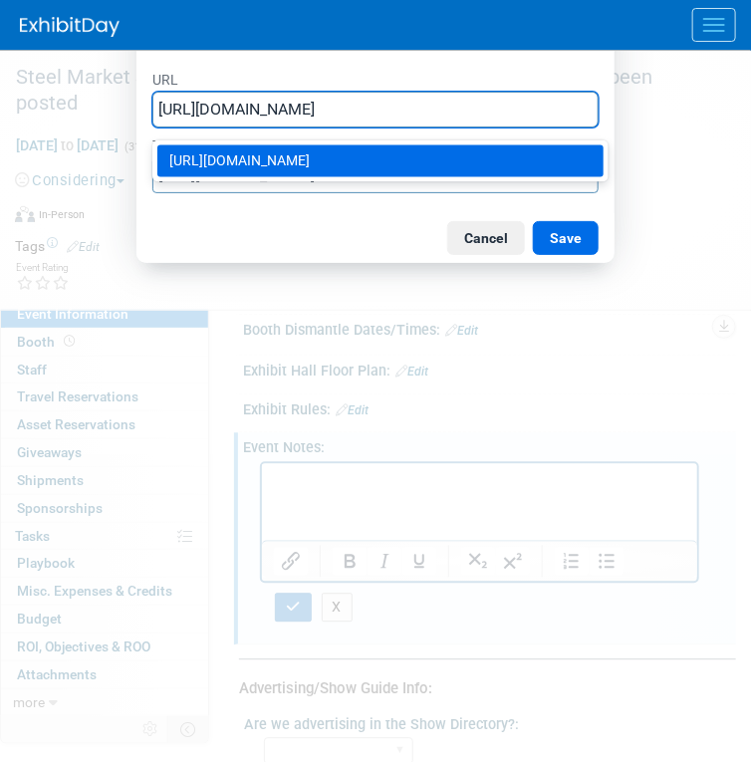
click at [226, 171] on div "https://events.crugroup.com/smusteelsummit/sponsorship-and-exhibition" at bounding box center [382, 161] width 426 height 24
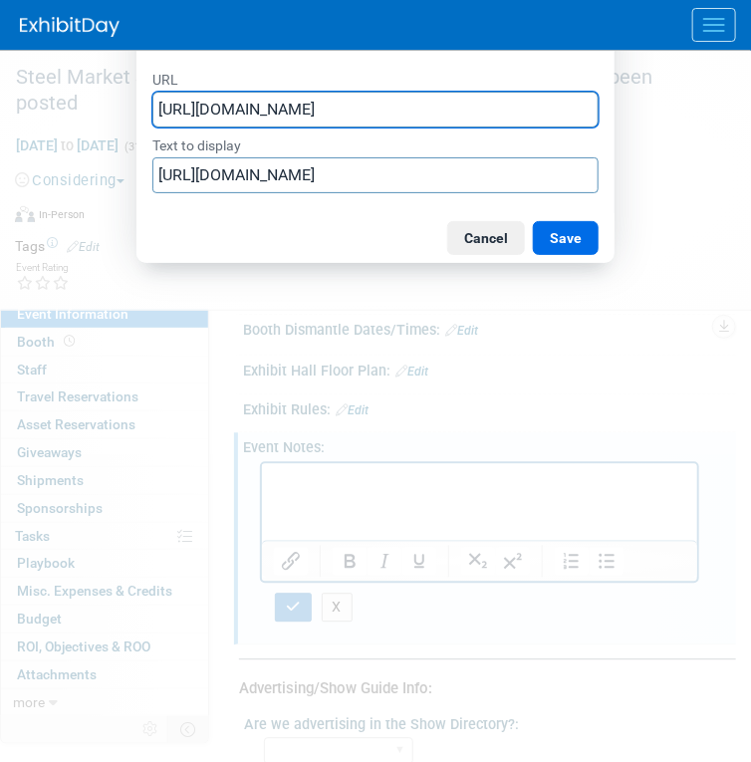
type input "https://events.crugroup.com/smusteelsummit/sponsorship-and-exhibition"
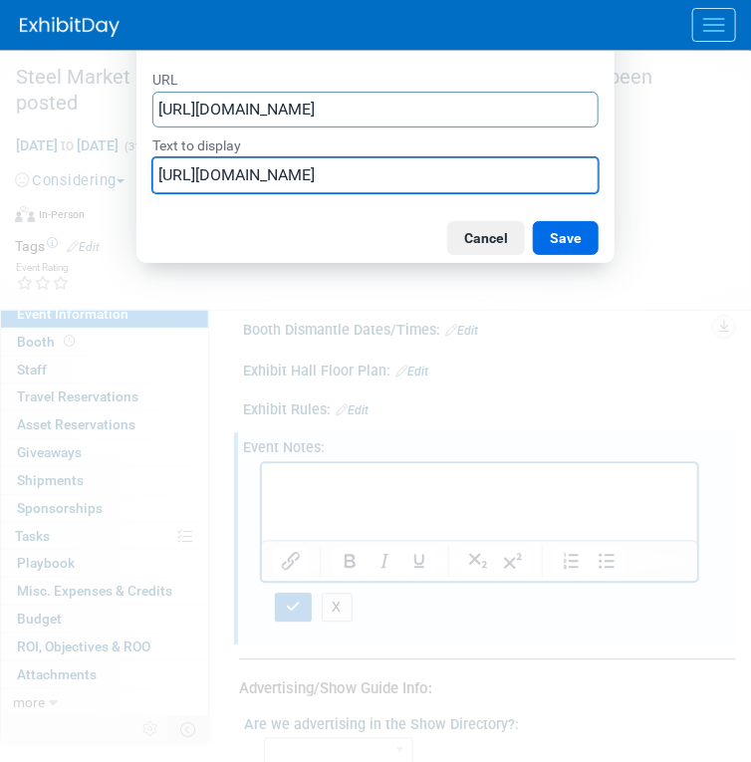
scroll to position [0, 0]
click at [201, 167] on input "https://events.crugroup.com/smusteelsummit/sponsorship-and-exhibition" at bounding box center [375, 175] width 446 height 36
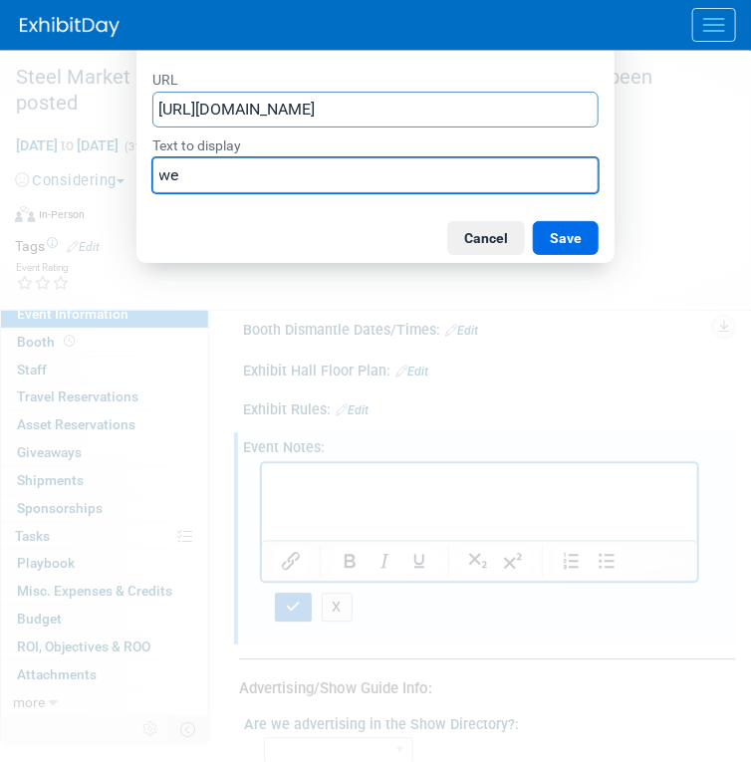
type input "w"
type input "Website LInk"
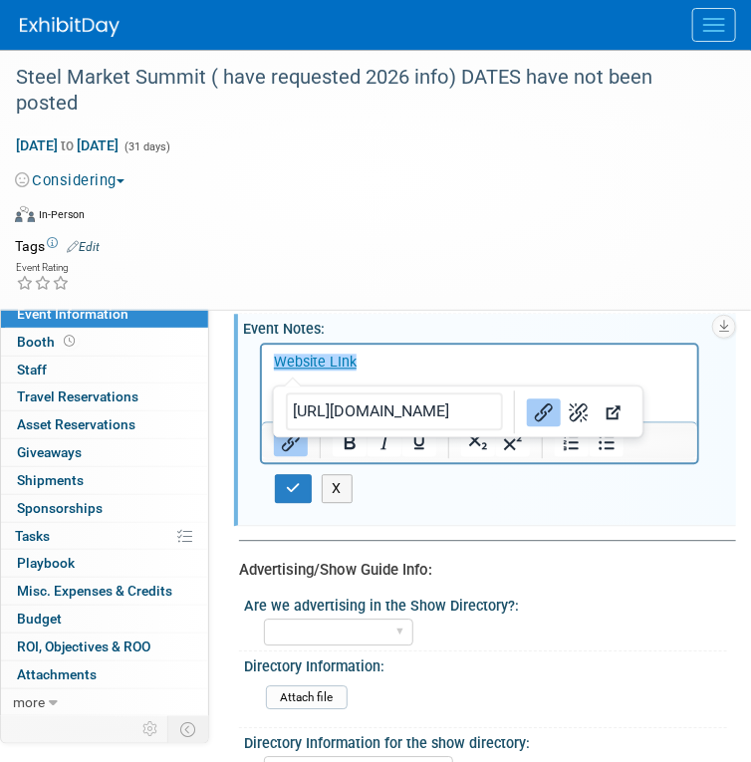
scroll to position [1035, 0]
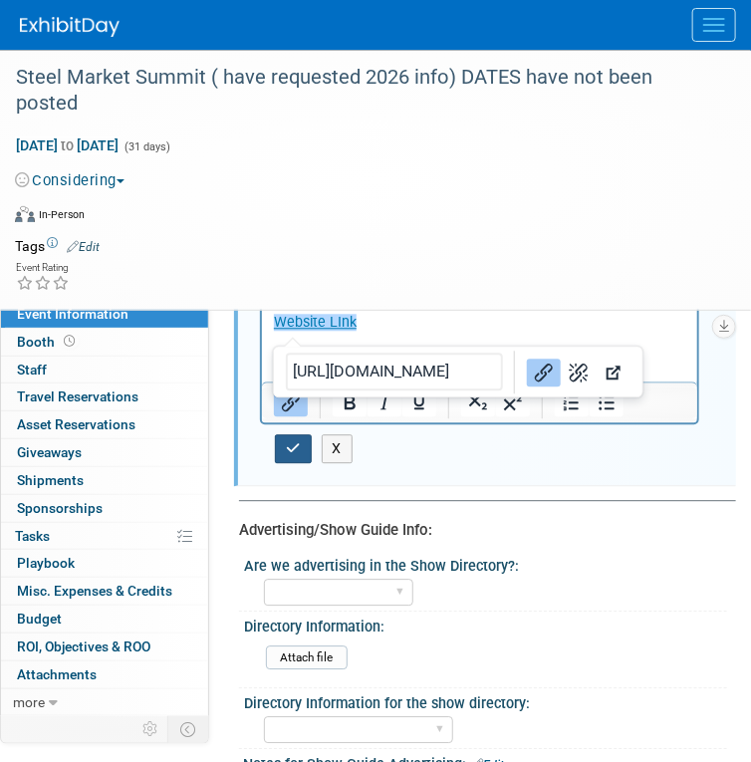
click at [301, 434] on button "button" at bounding box center [293, 448] width 37 height 29
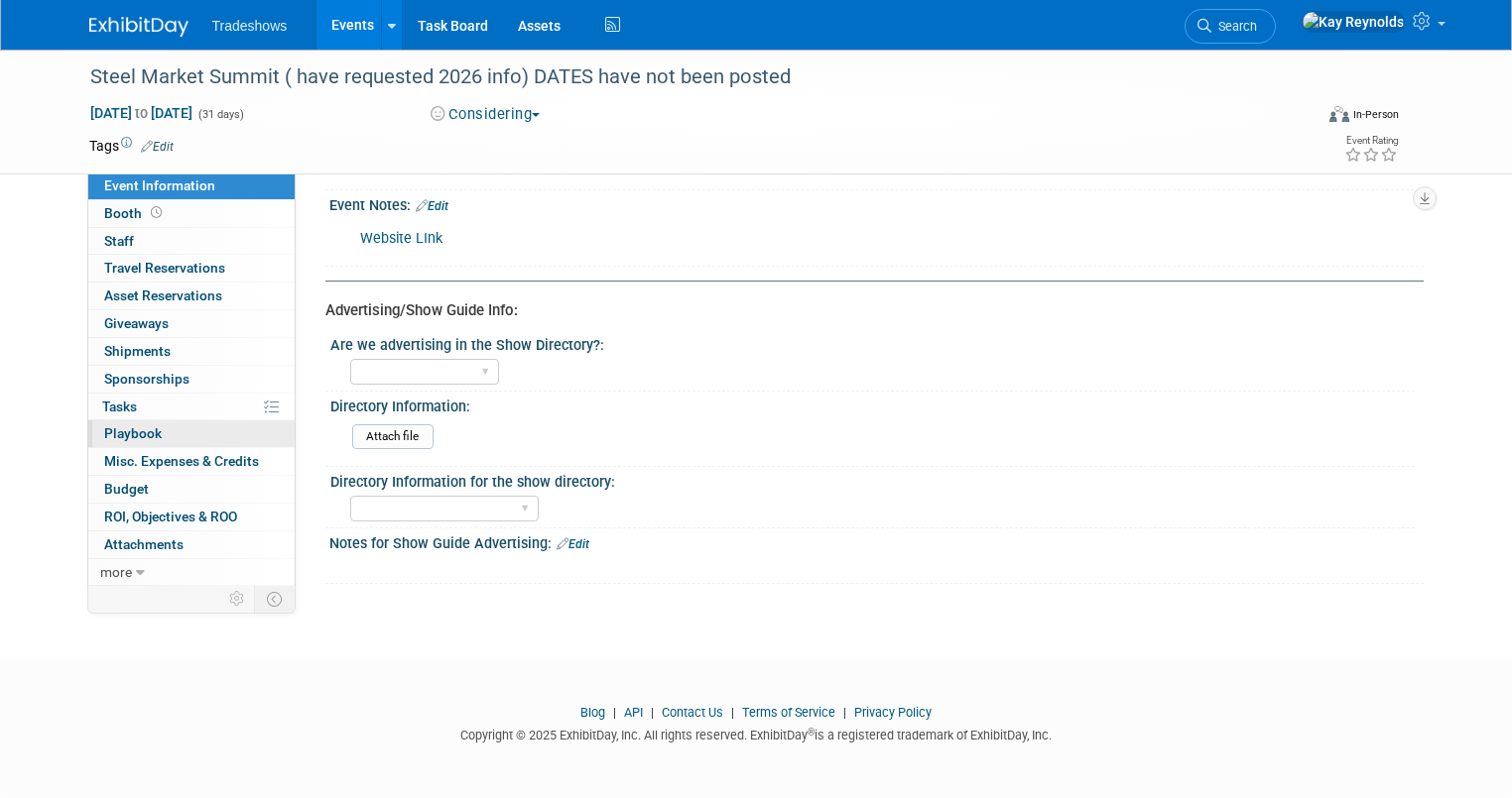
scroll to position [964, 0]
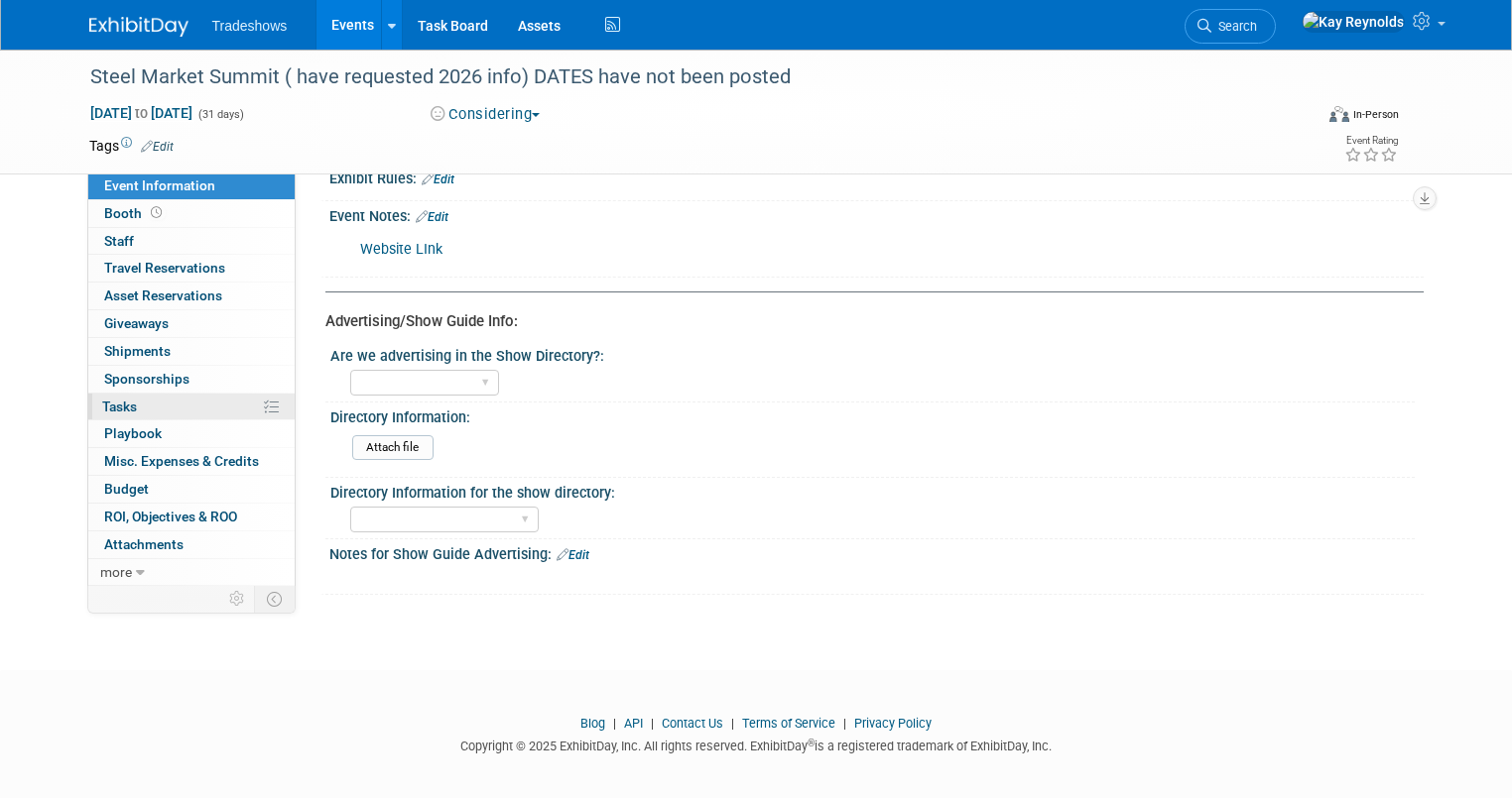
click at [131, 402] on link "0% Tasks 0%" at bounding box center [191, 406] width 206 height 27
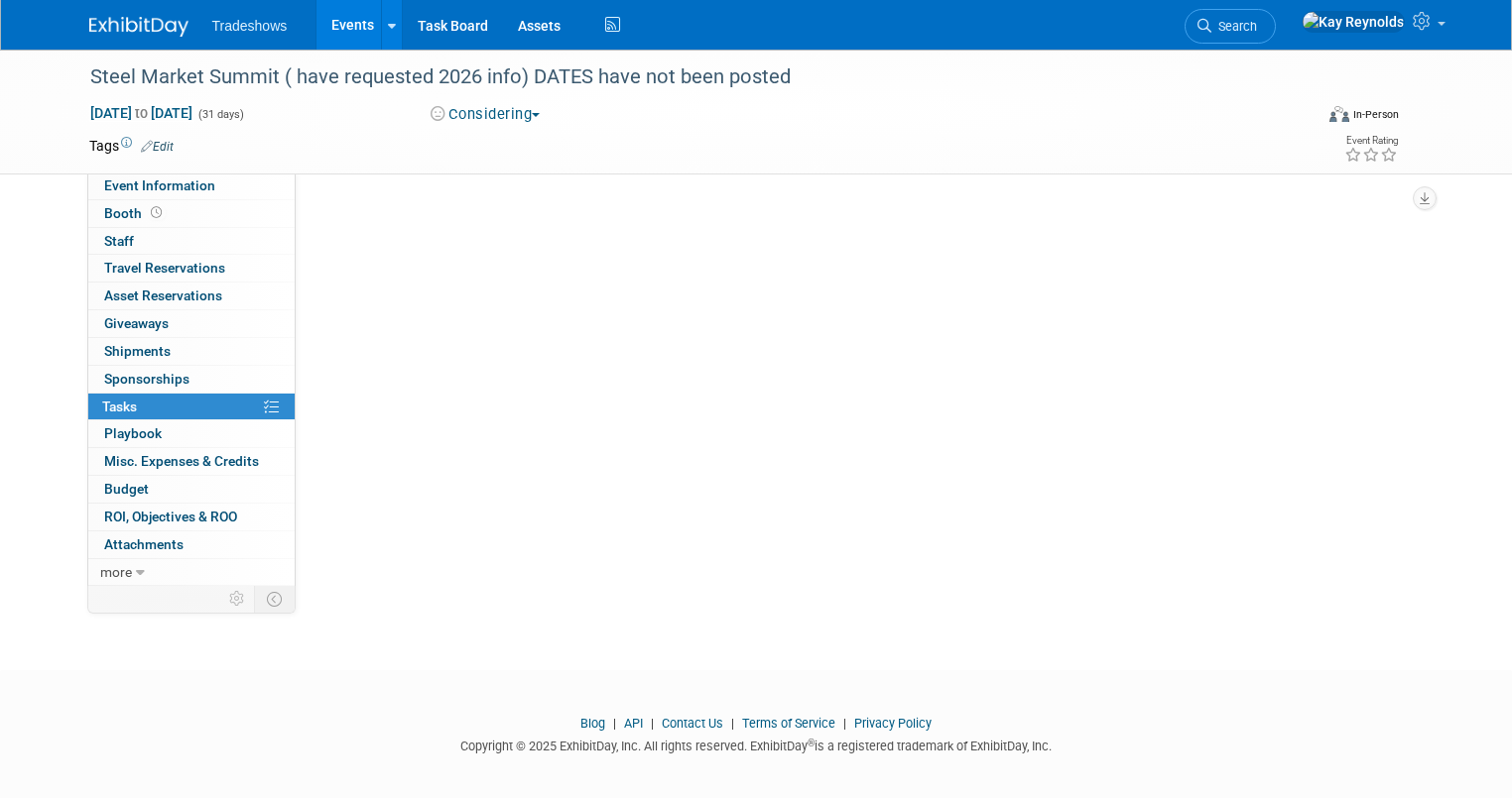
scroll to position [0, 0]
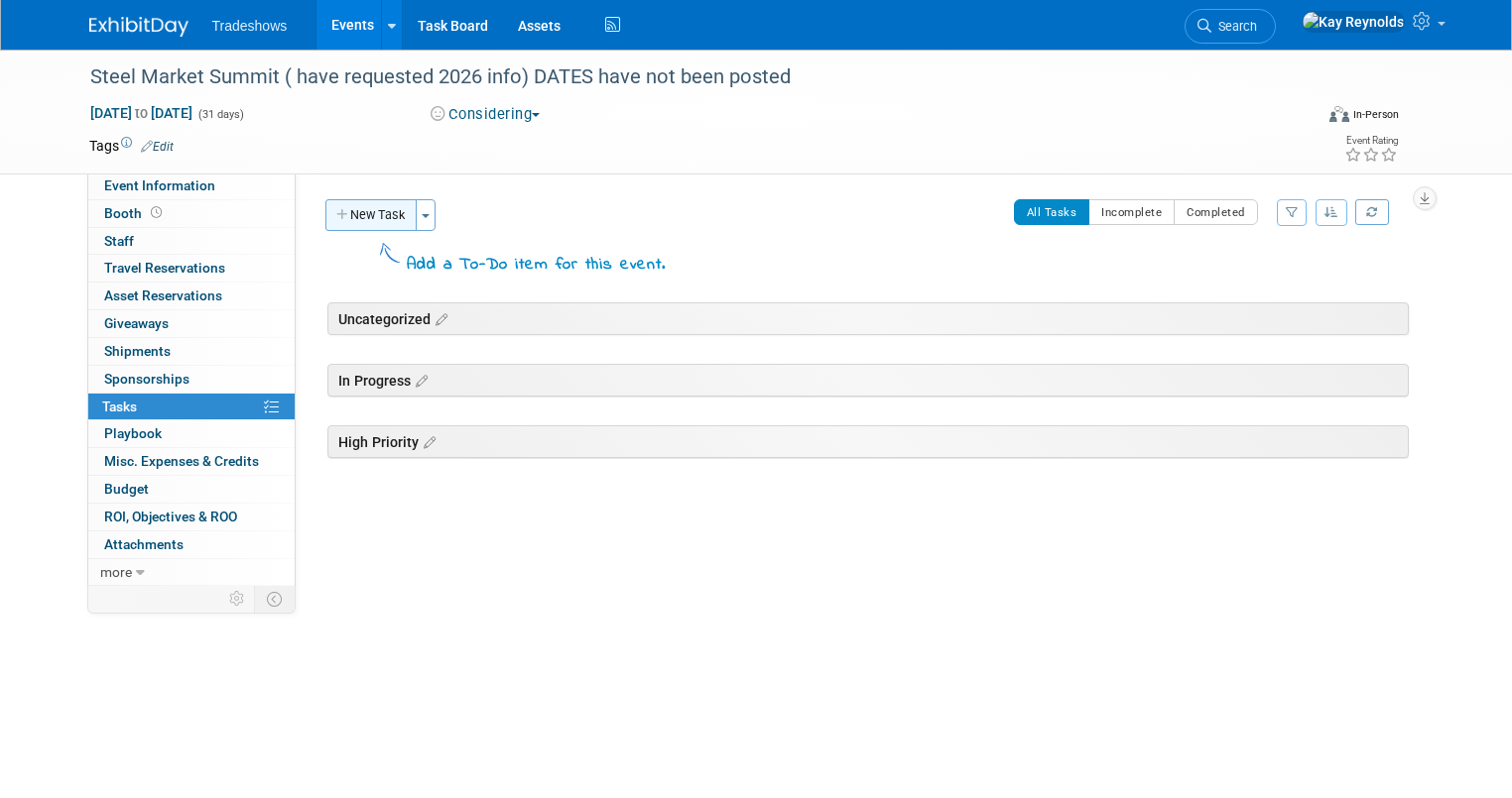
click at [360, 221] on button "New Task" at bounding box center [372, 215] width 92 height 32
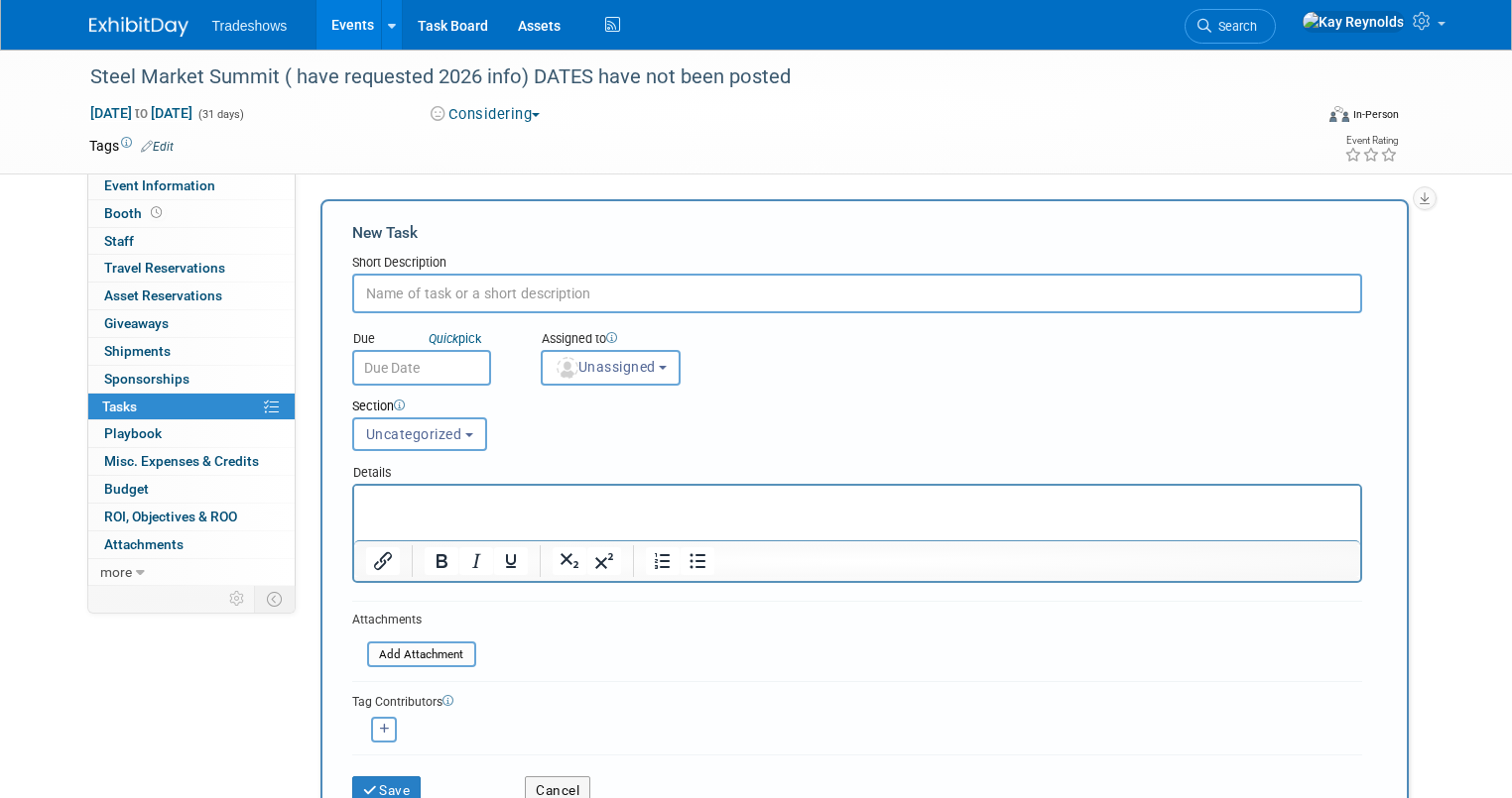
click at [372, 294] on input "text" at bounding box center [856, 294] width 1010 height 40
type input "Kay has requested information from organizers regarding the 2026 Exhibition."
click at [385, 365] on input "text" at bounding box center [421, 368] width 139 height 36
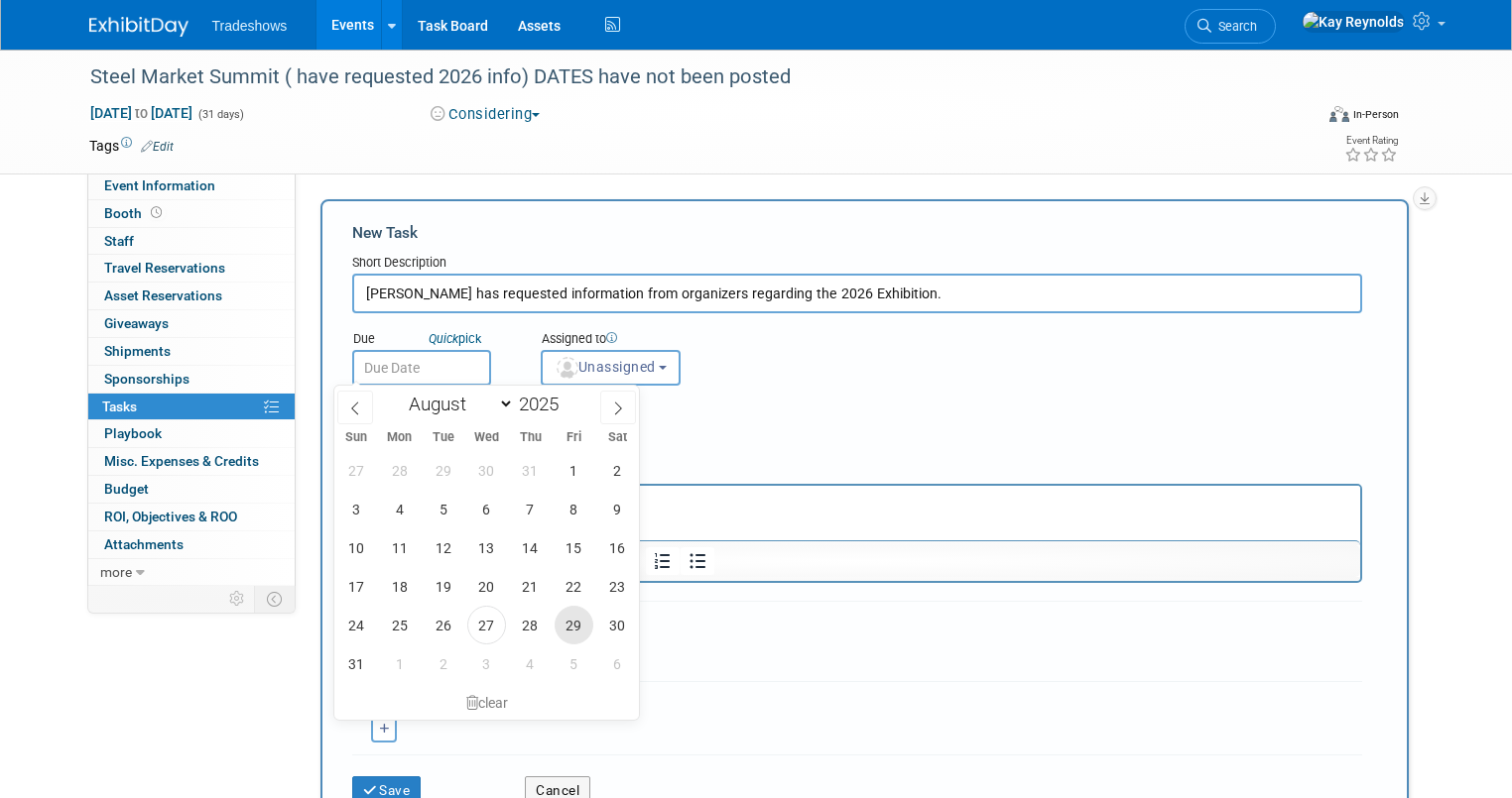
click at [582, 621] on span "29" at bounding box center [574, 625] width 39 height 39
type input "Aug 29, 2025"
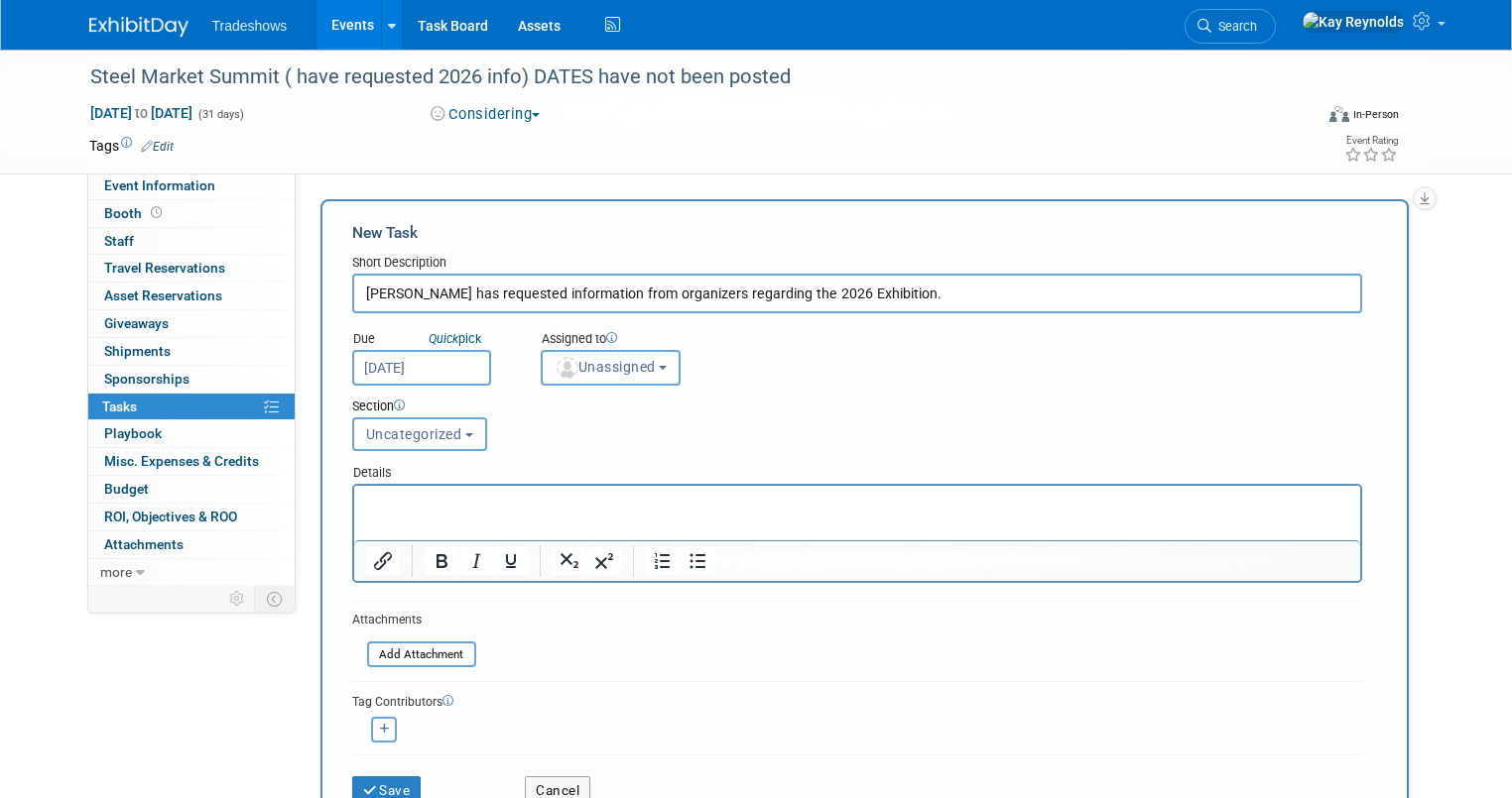
click at [561, 362] on span "Unassigned" at bounding box center [606, 367] width 102 height 16
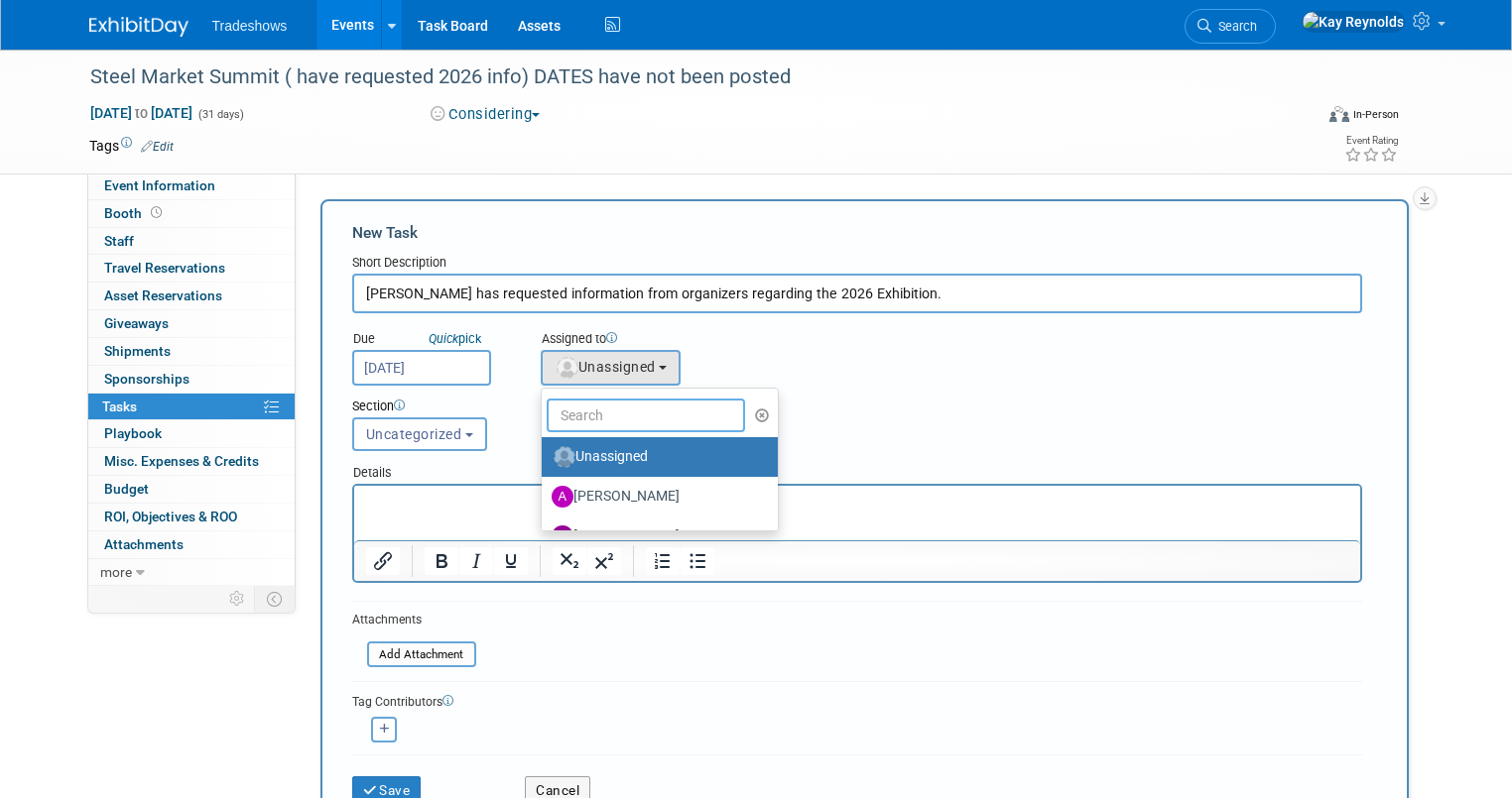
click at [567, 416] on input "text" at bounding box center [646, 415] width 198 height 34
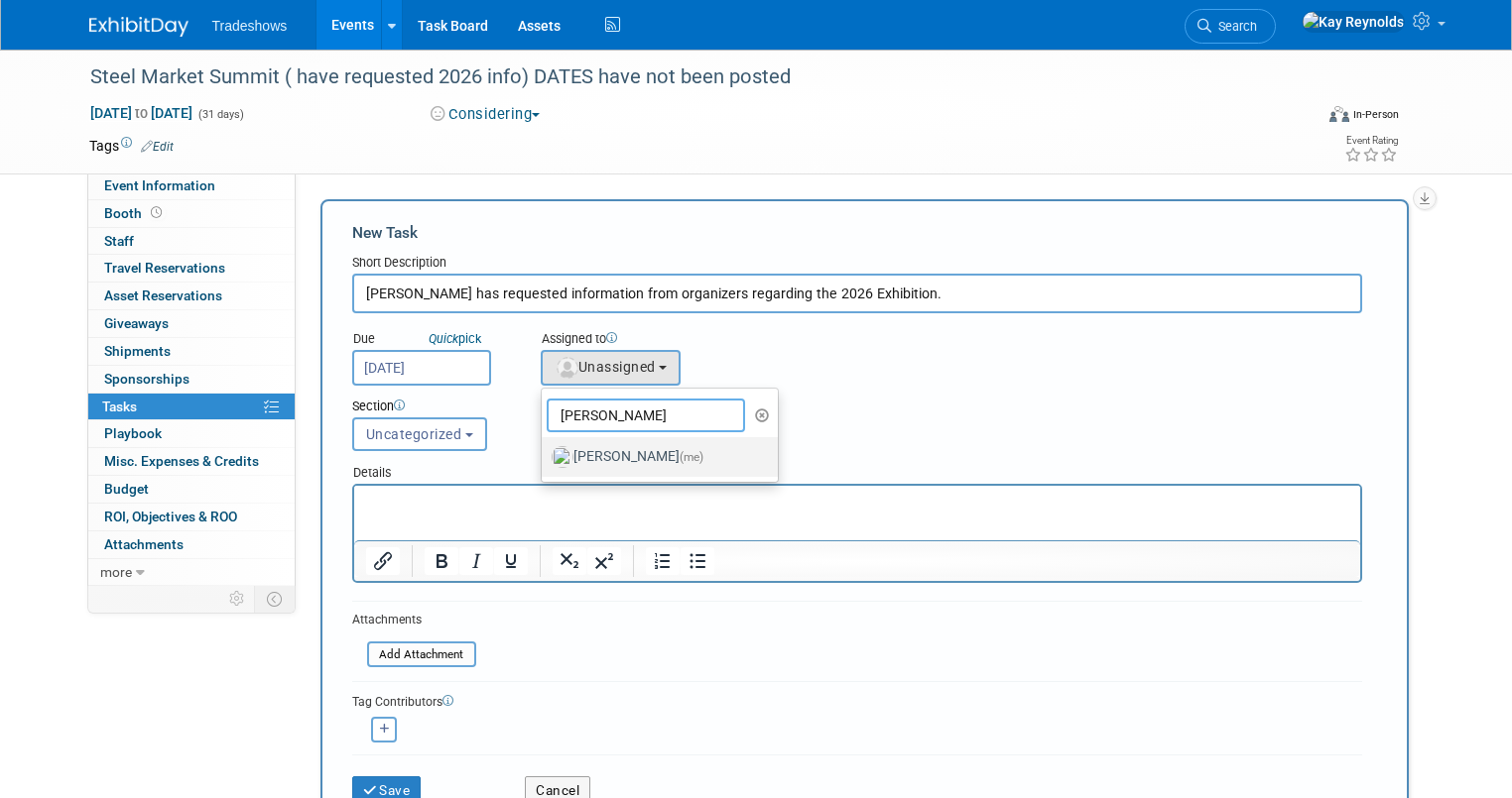
type input "Kay"
click at [565, 442] on label "Kay Reynolds (me)" at bounding box center [656, 457] width 207 height 32
click at [545, 448] on input "Kay Reynolds (me)" at bounding box center [538, 454] width 13 height 13
select select "5e9256d4-eeb1-4d7e-ac69-1857632dd0f4"
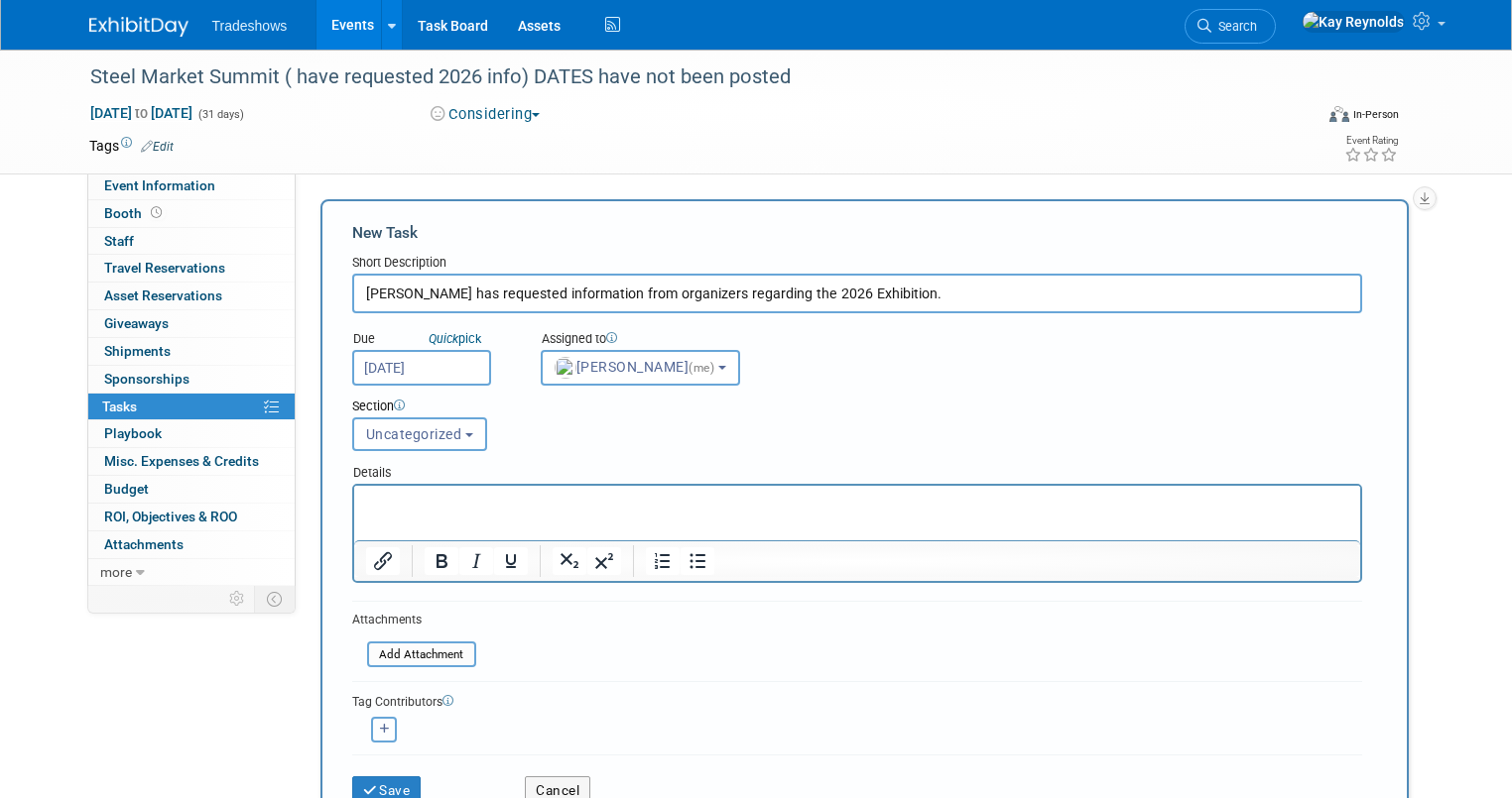
click at [371, 730] on button "button" at bounding box center [384, 730] width 26 height 26
select select
click at [387, 766] on input "text" at bounding box center [461, 783] width 198 height 34
type input "Mat"
drag, startPoint x: 1509, startPoint y: 383, endPoint x: 1523, endPoint y: 417, distance: 36.8
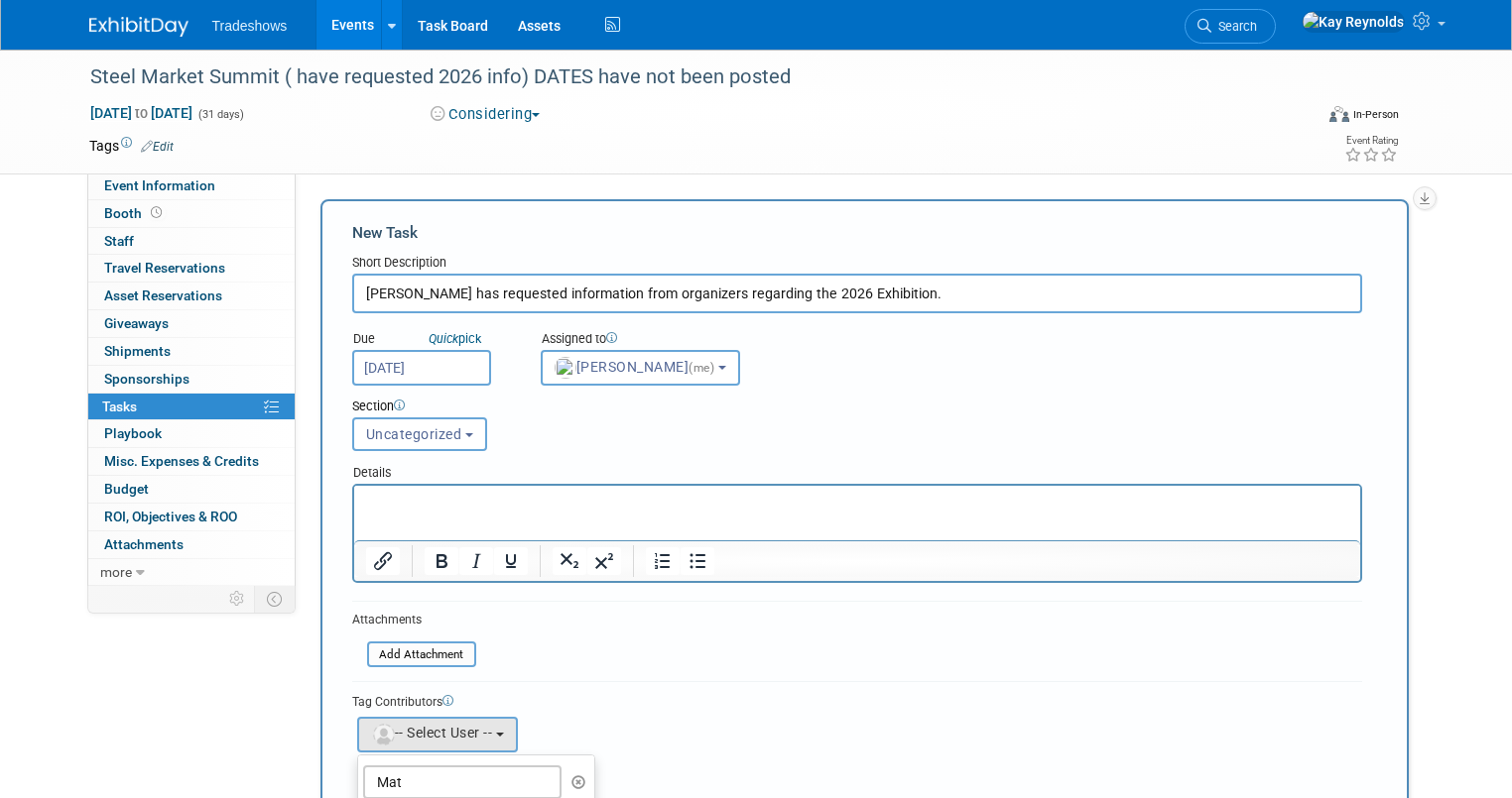
click at [1511, 417] on html "Tradeshows Events Add Event Bulk Upload Events Shareable Event Boards Recently …" at bounding box center [756, 399] width 1512 height 798
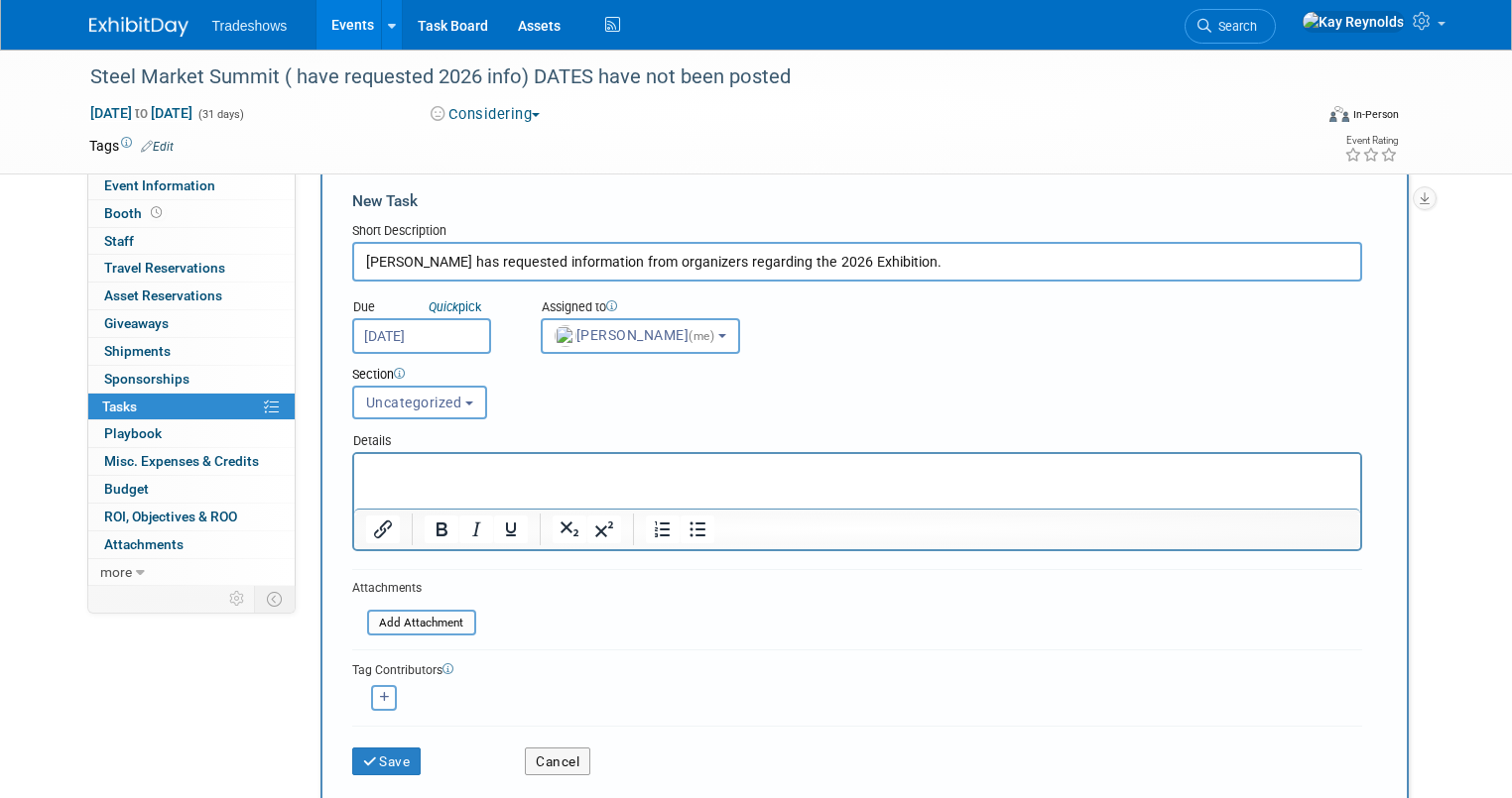
scroll to position [41, 0]
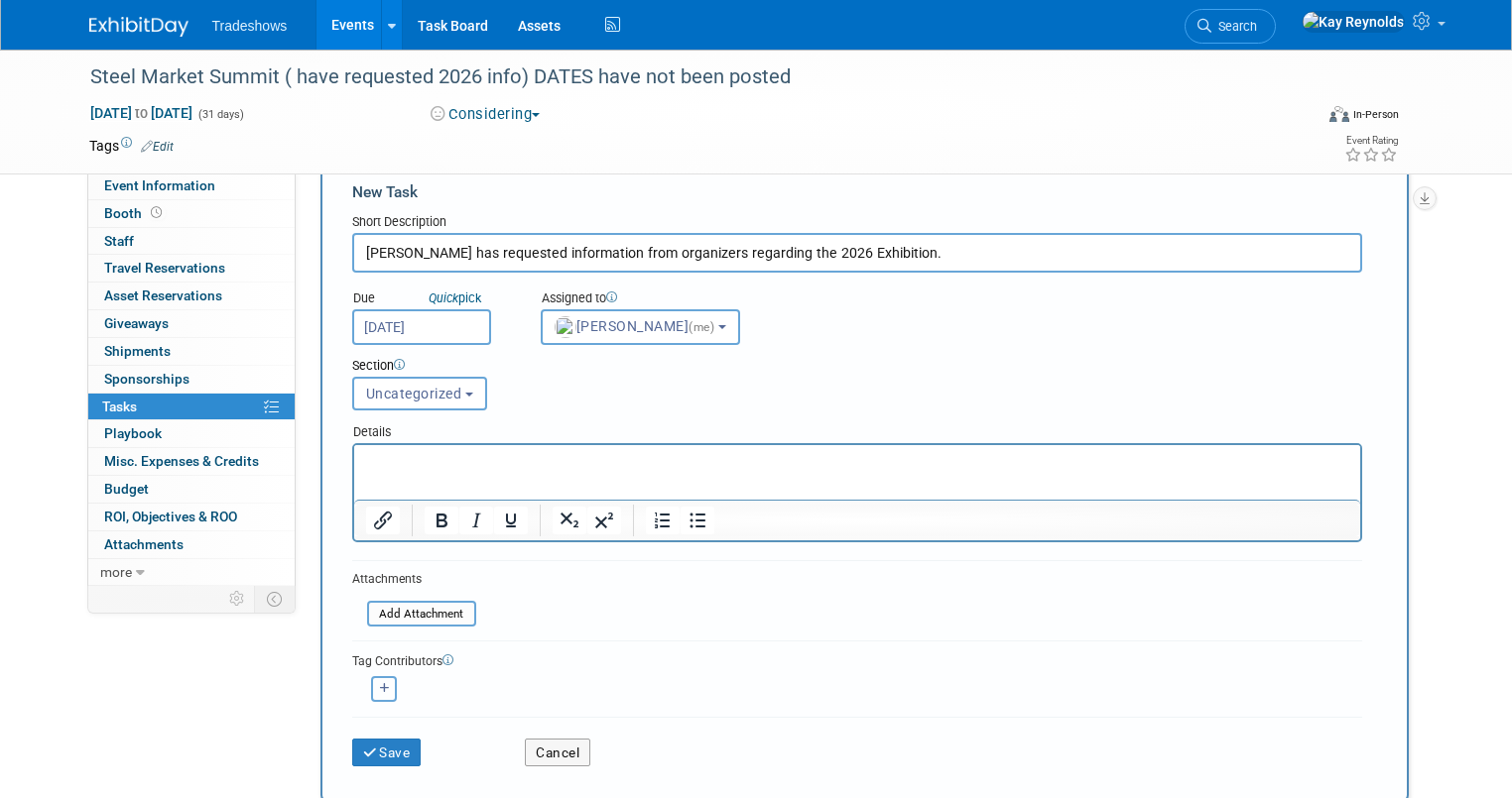
click at [380, 684] on icon "button" at bounding box center [385, 688] width 10 height 11
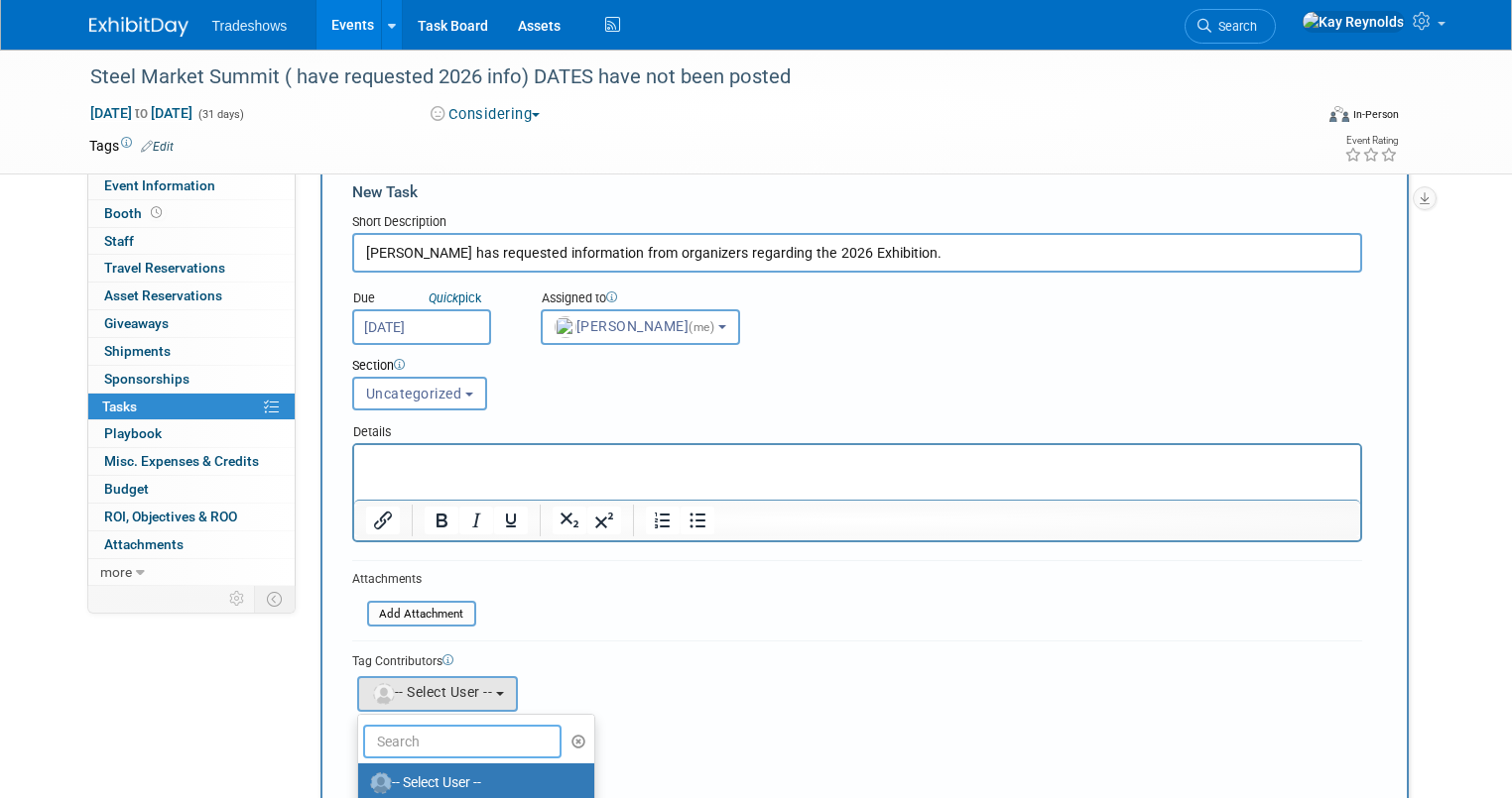
click at [397, 742] on input "text" at bounding box center [461, 742] width 198 height 34
type input "Mat"
click at [416, 778] on label "[PERSON_NAME]" at bounding box center [471, 784] width 207 height 32
click at [361, 778] on input "[PERSON_NAME]" at bounding box center [354, 781] width 13 height 13
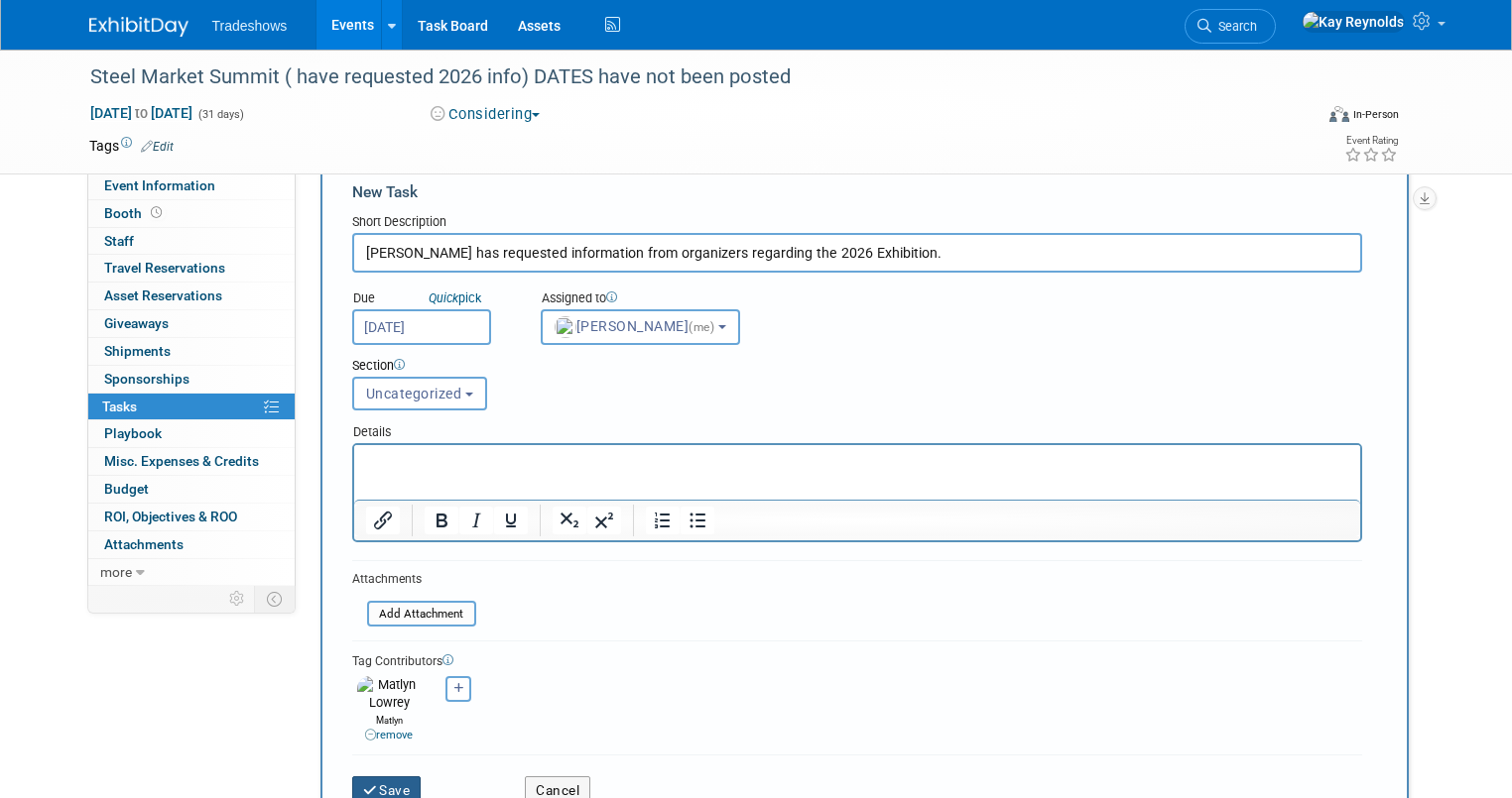
click at [386, 777] on button "Save" at bounding box center [387, 791] width 70 height 28
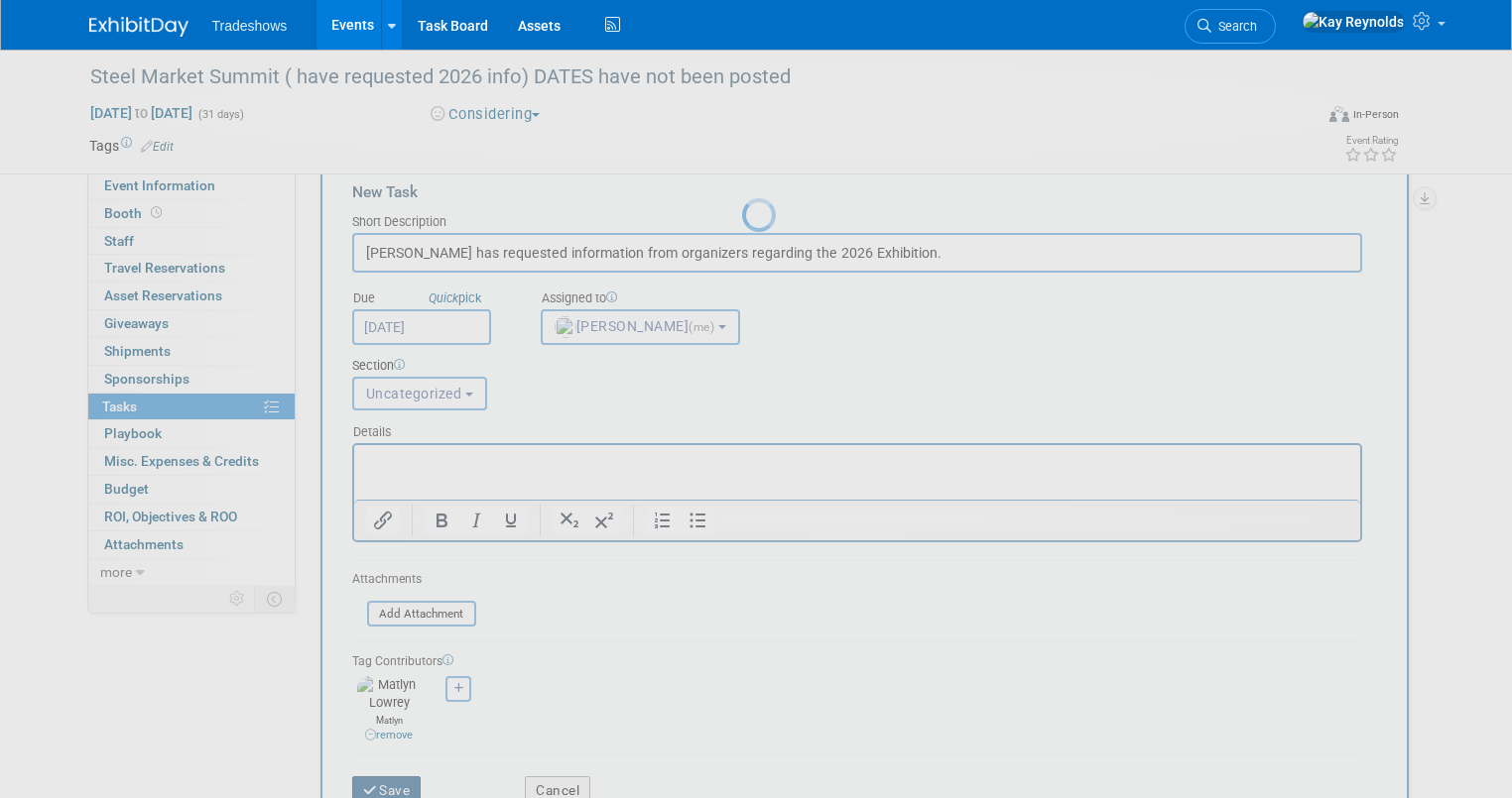
scroll to position [0, 0]
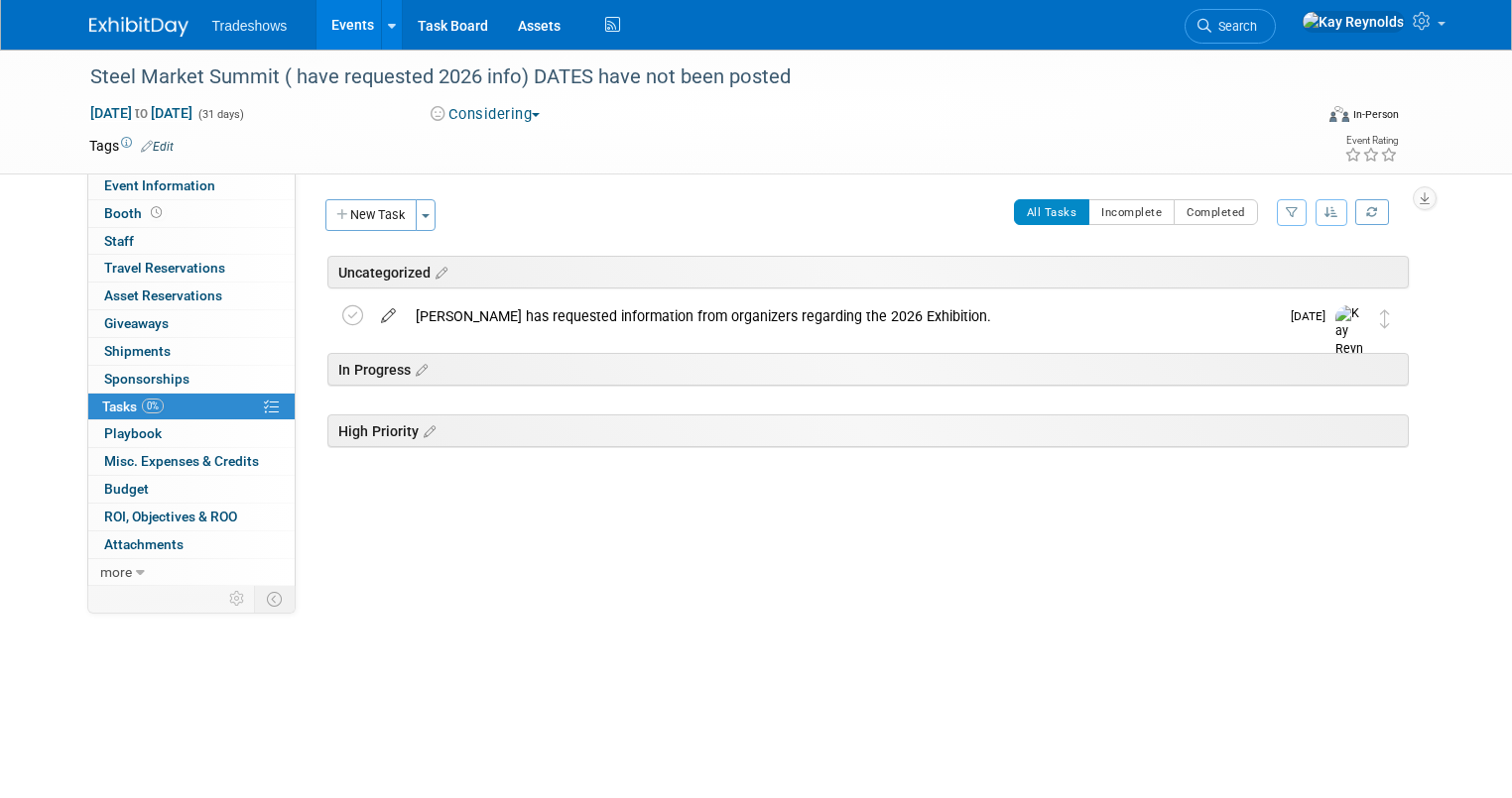
click at [371, 310] on icon at bounding box center [388, 312] width 35 height 25
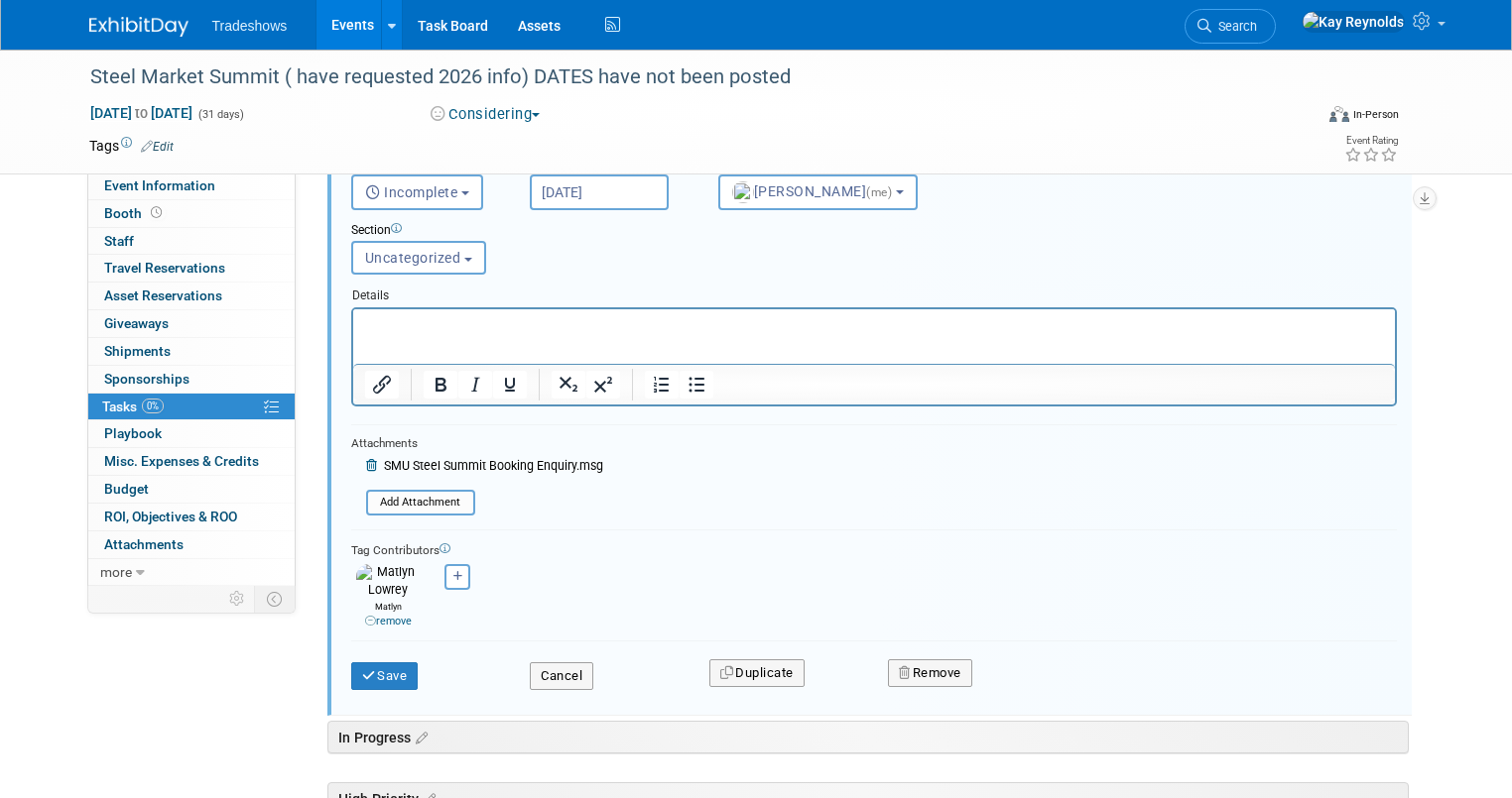
scroll to position [247, 0]
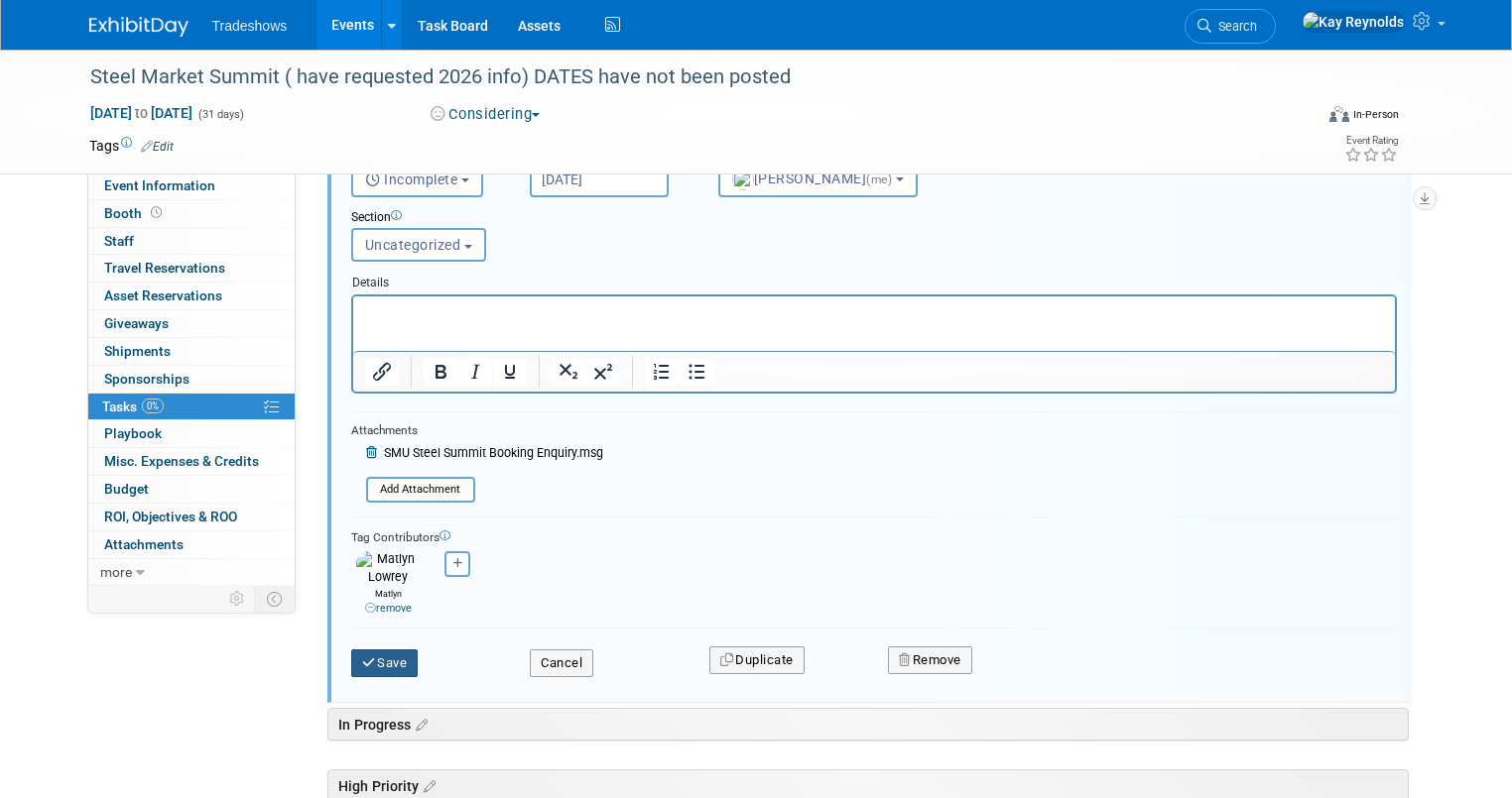
click at [371, 650] on button "Save" at bounding box center [385, 664] width 68 height 28
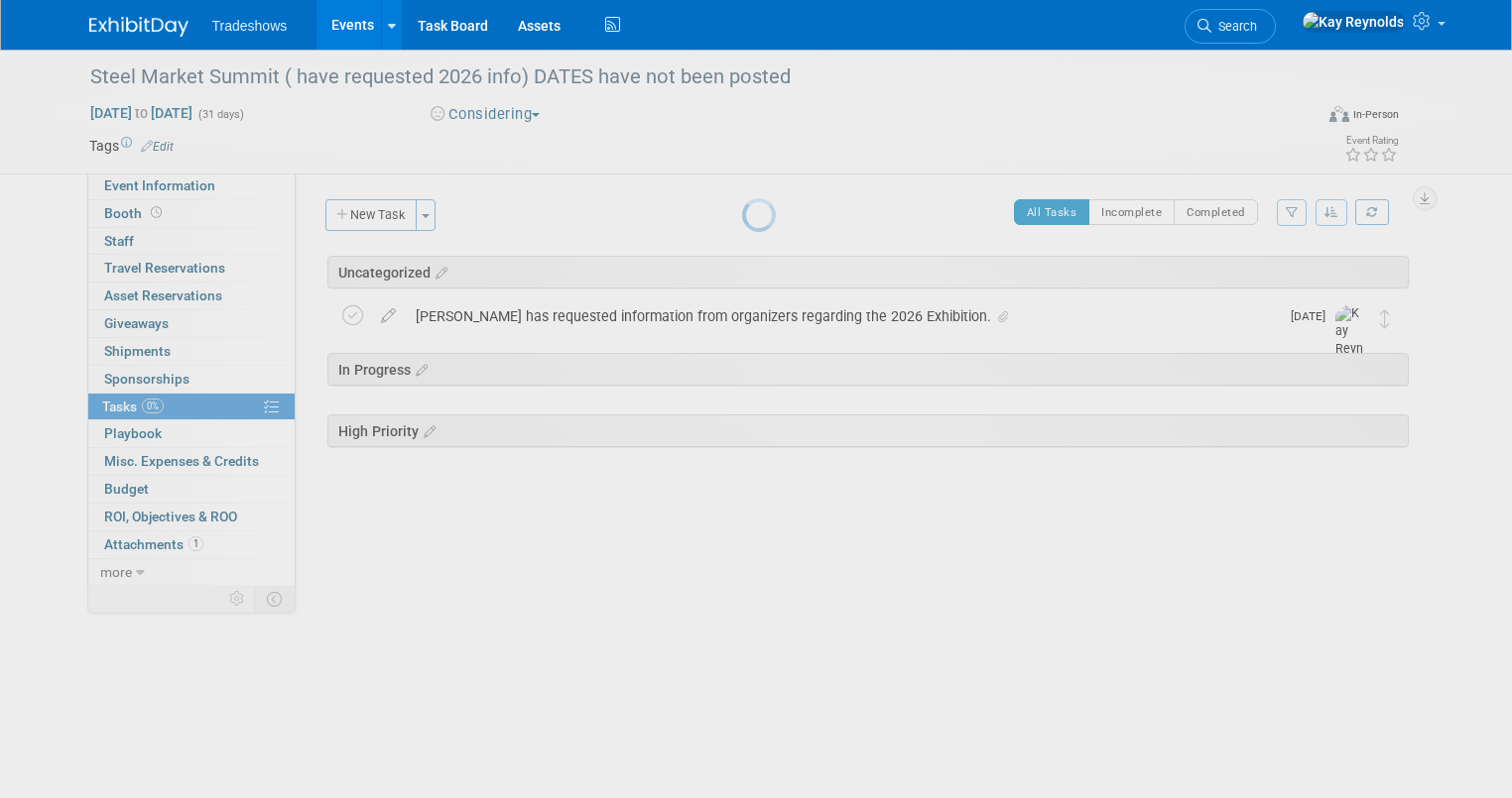
scroll to position [0, 0]
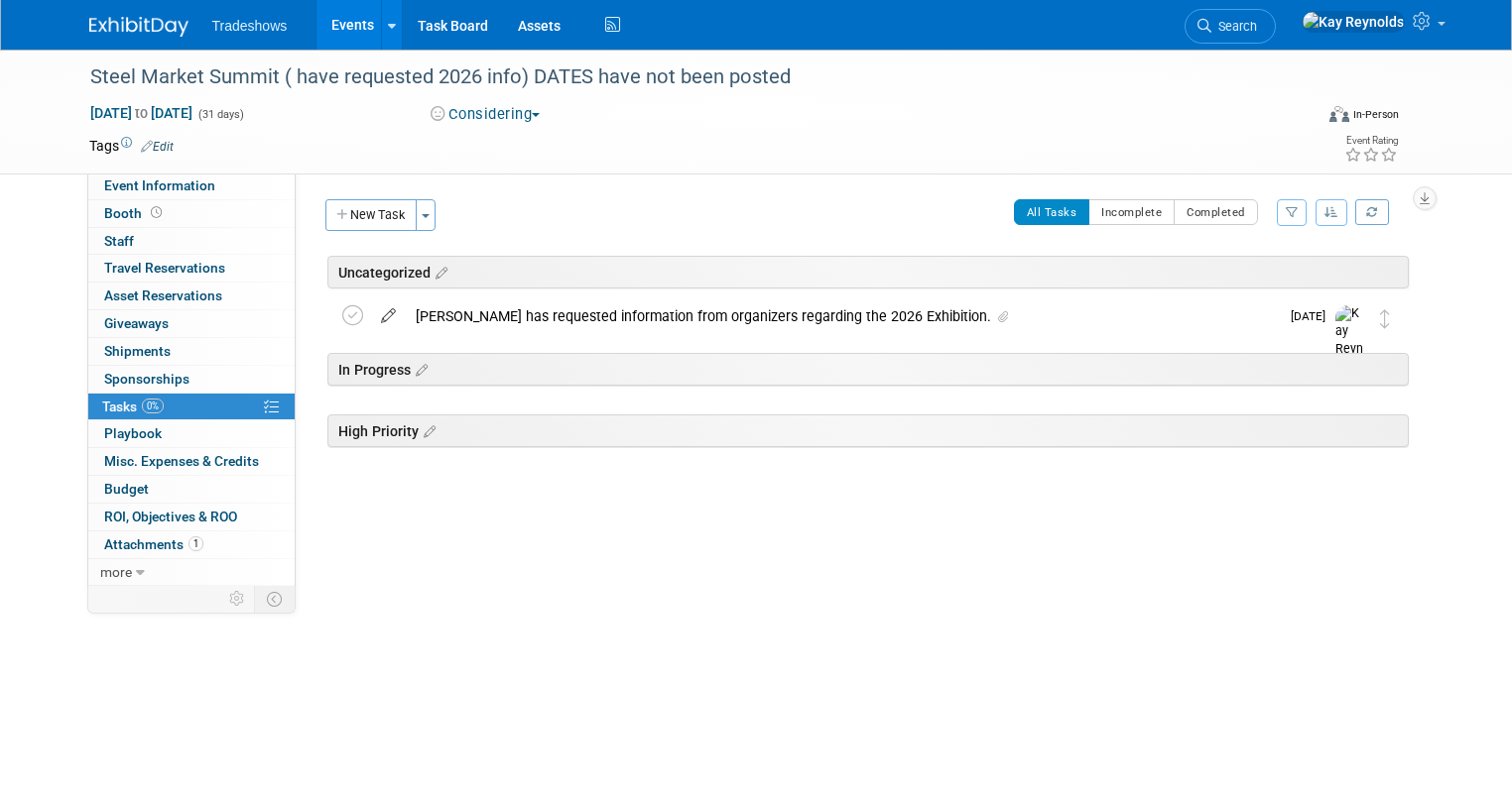
click at [371, 316] on icon at bounding box center [388, 312] width 35 height 25
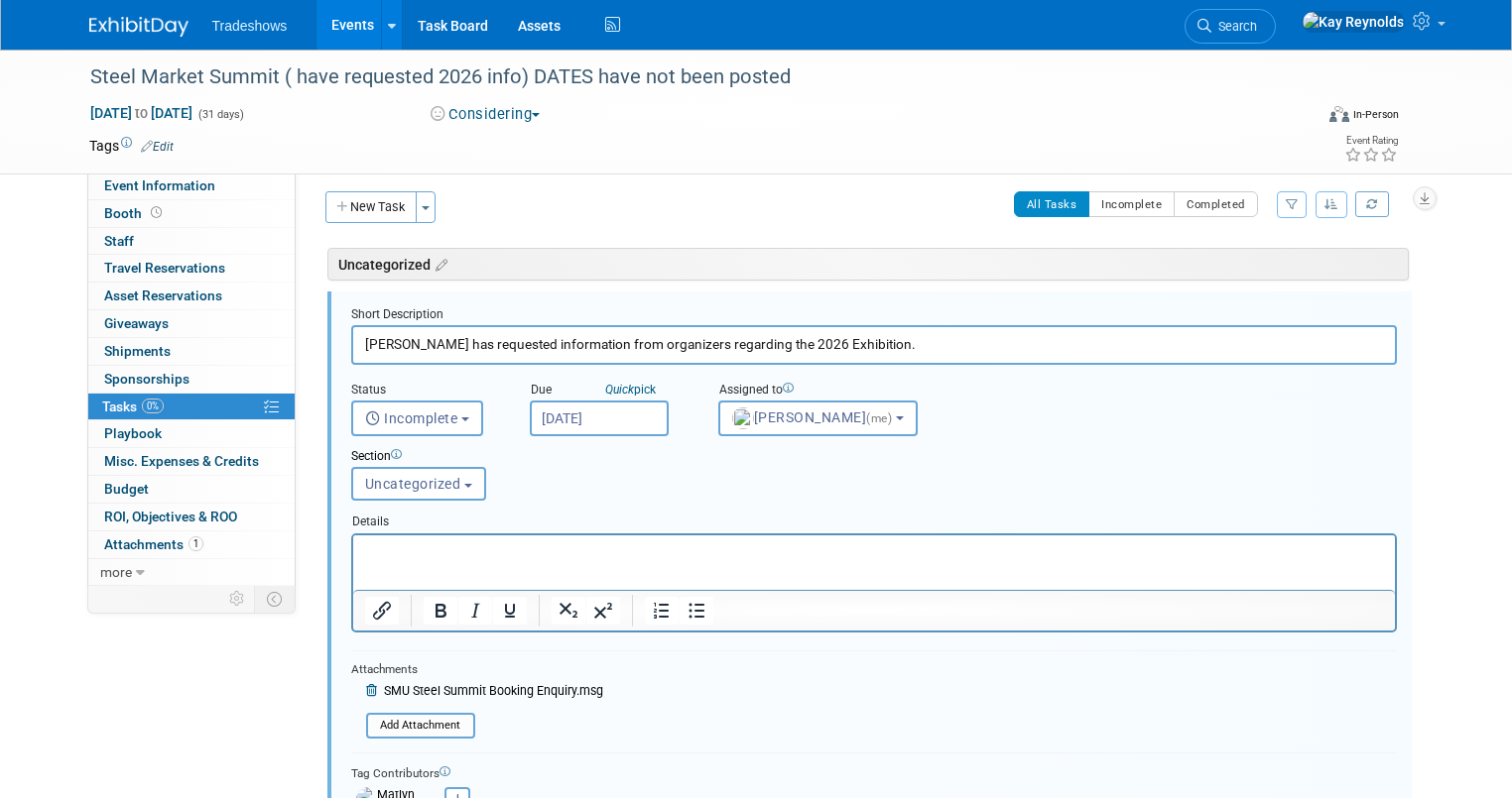
scroll to position [9, 0]
click at [381, 552] on p "Rich Text Area. Press ALT-0 for help." at bounding box center [873, 551] width 1019 height 19
click at [169, 115] on span "Aug 1, 2026 to Aug 31, 2026" at bounding box center [142, 114] width 105 height 18
select select "7"
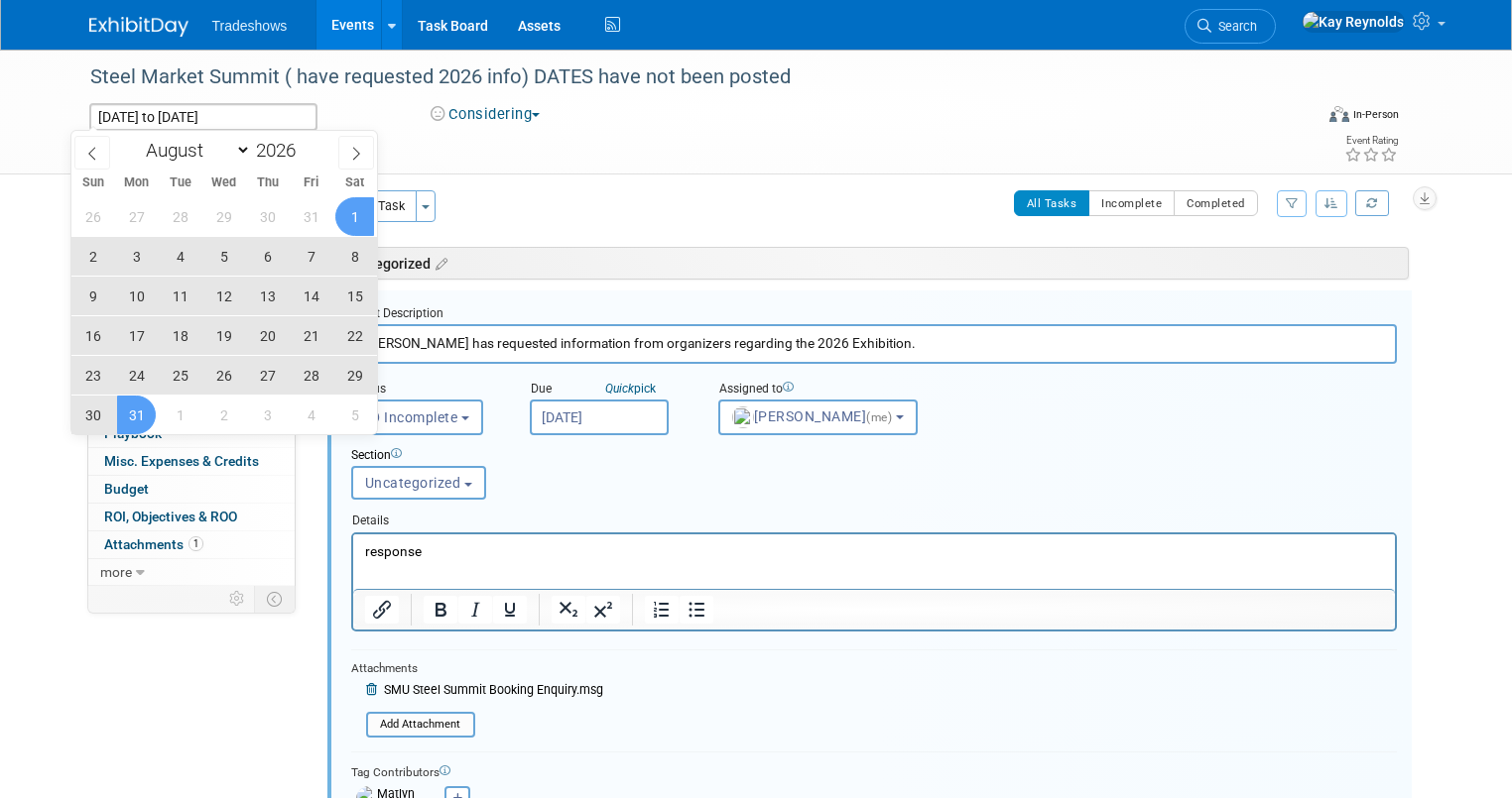
click at [141, 371] on span "24" at bounding box center [136, 375] width 39 height 39
type input "Aug 24, 2026"
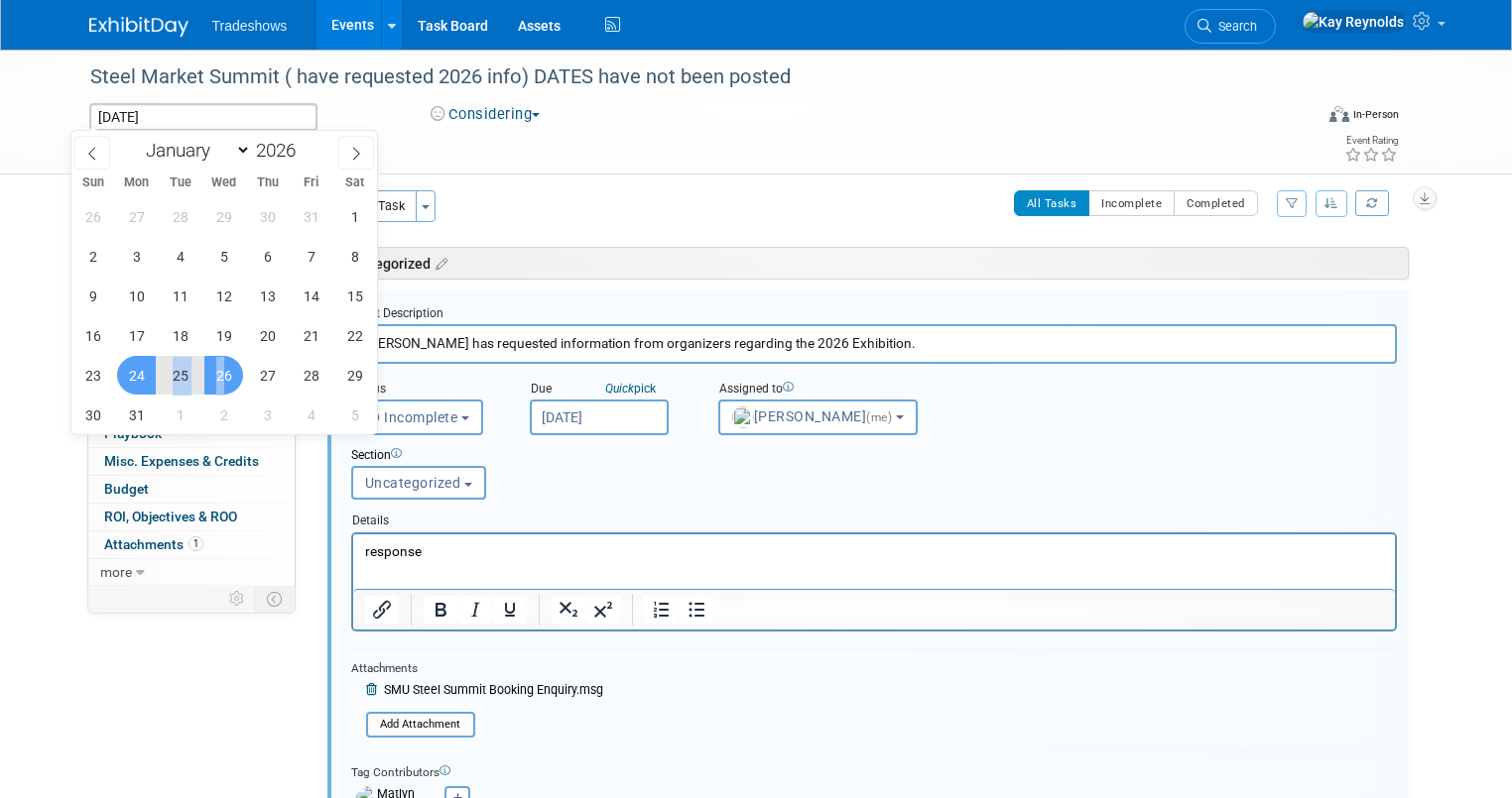
drag, startPoint x: 151, startPoint y: 375, endPoint x: 225, endPoint y: 372, distance: 74.1
click at [225, 372] on div "26 27 28 29 30 31 1 2 3 4 5 6 7 8 9 10 11 12 13 14 15 16 17 18 19 20 21 22 23 2…" at bounding box center [224, 315] width 306 height 238
click at [222, 376] on span "26" at bounding box center [223, 375] width 39 height 39
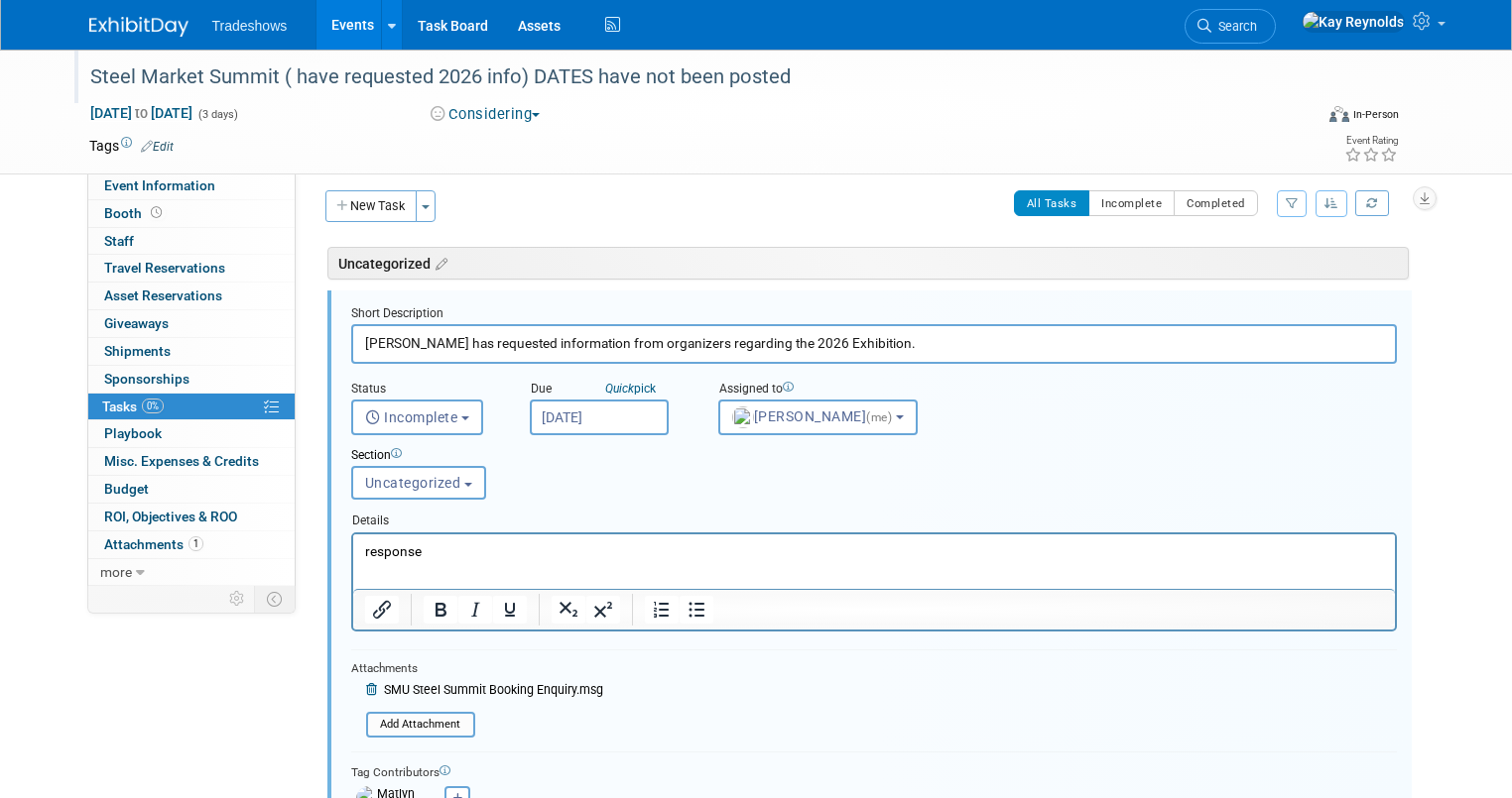
click at [445, 64] on div "Steel Market Summit ( have requested 2026 info) DATES have not been posted" at bounding box center [686, 78] width 1205 height 36
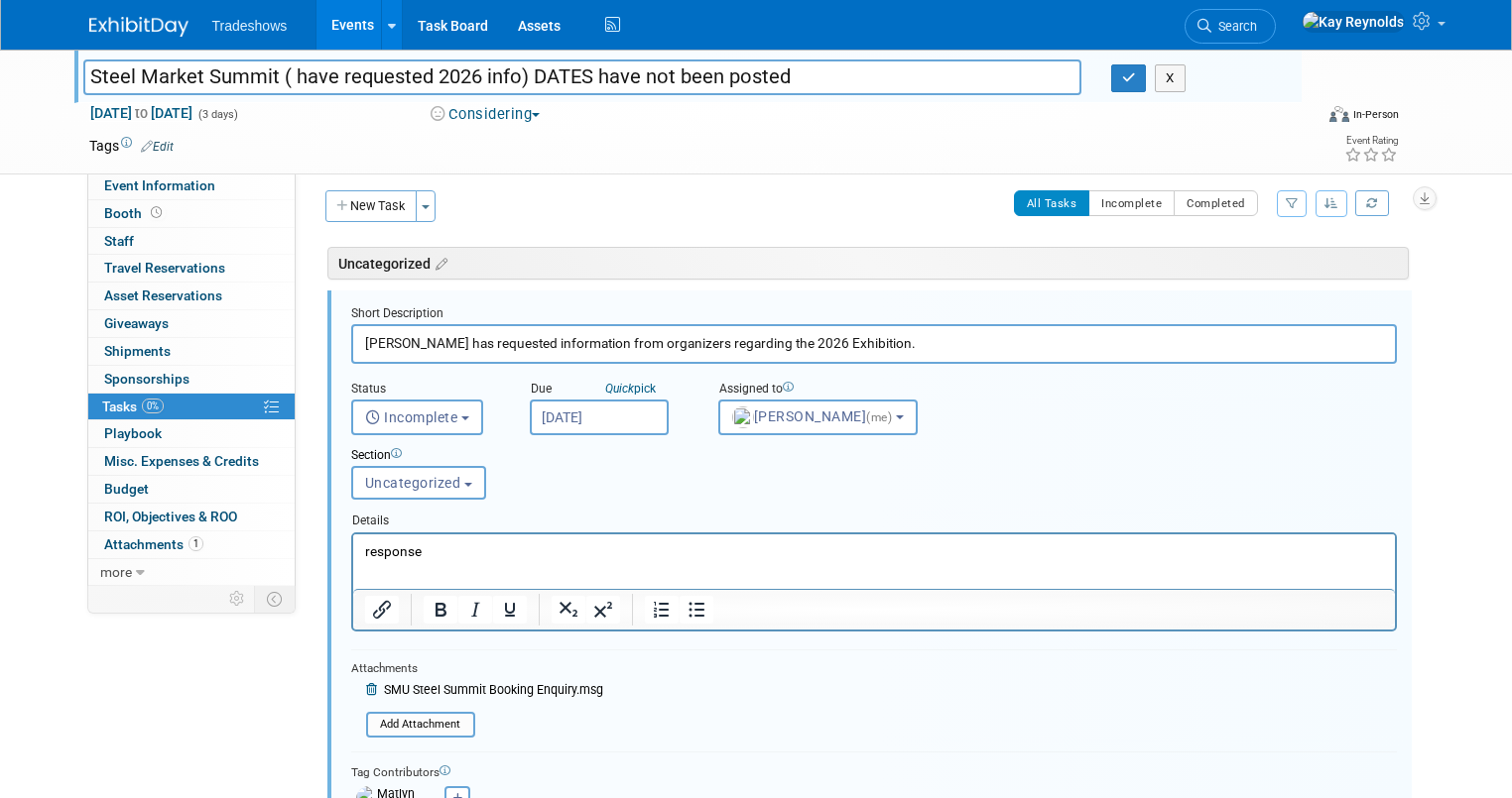
drag, startPoint x: 508, startPoint y: 75, endPoint x: 965, endPoint y: 70, distance: 457.0
click at [965, 70] on input "Steel Market Summit ( have requested 2026 info) DATES have not been posted" at bounding box center [583, 77] width 999 height 35
type input "Steel Market Summit ( have requested 2026 info)"
click at [465, 554] on p "response" at bounding box center [873, 551] width 1019 height 19
click at [1127, 85] on button "button" at bounding box center [1129, 79] width 36 height 28
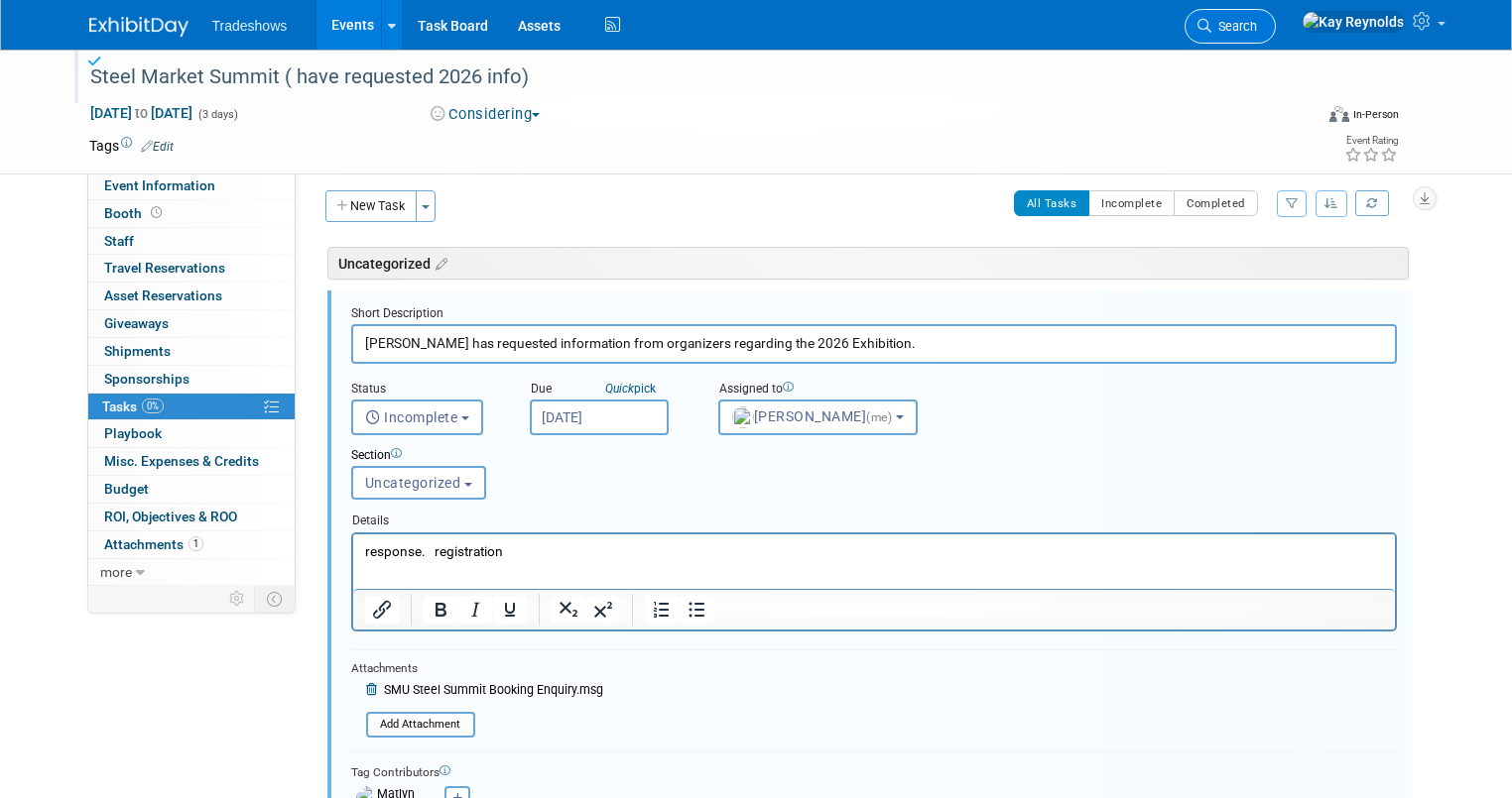
click at [1257, 26] on span "Search" at bounding box center [1235, 26] width 46 height 15
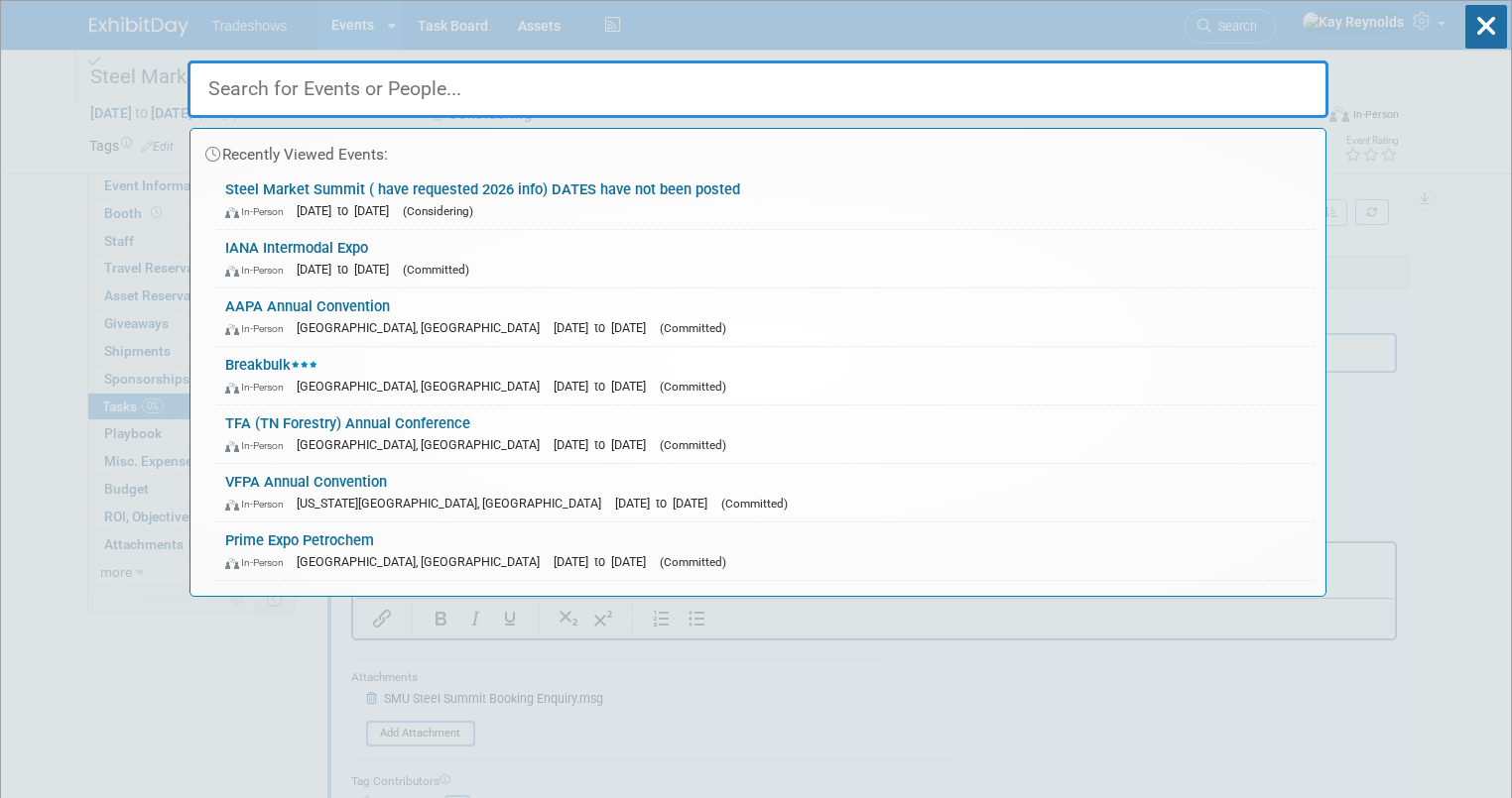
click at [361, 88] on input "text" at bounding box center [757, 90] width 1141 height 58
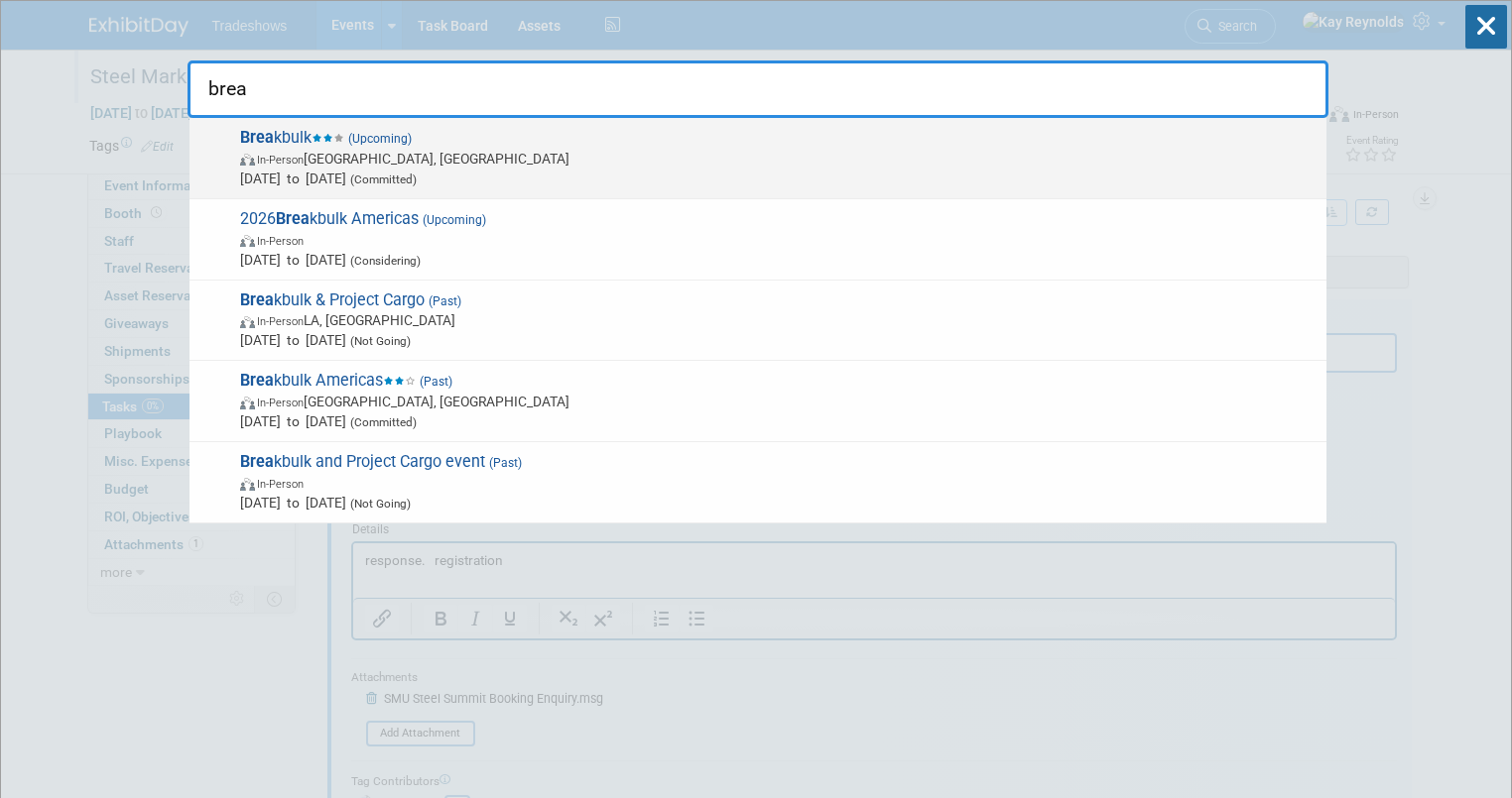
type input "brea"
click at [249, 150] on span "In-Person Houston, TX" at bounding box center [778, 158] width 1076 height 20
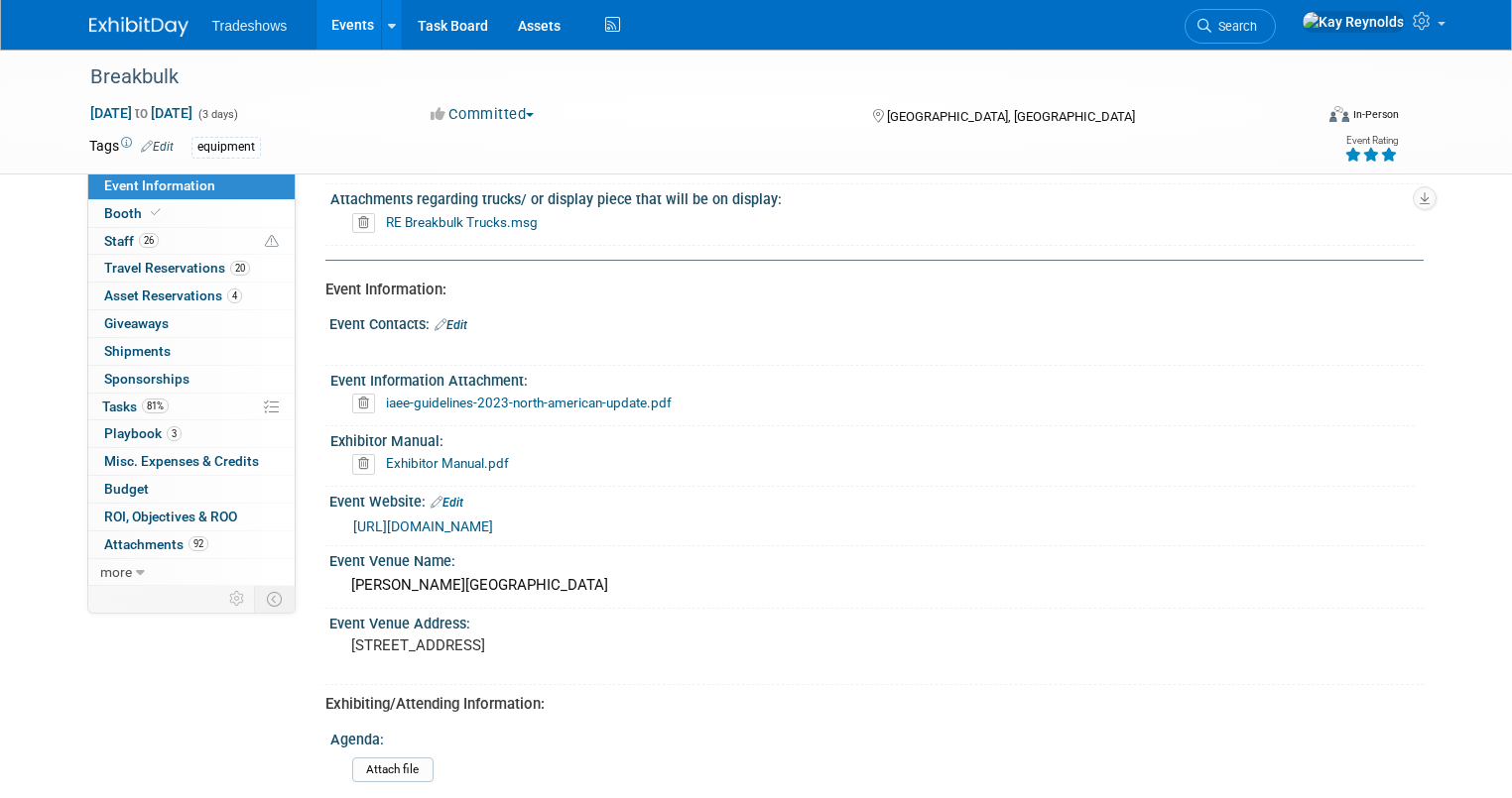
scroll to position [158, 0]
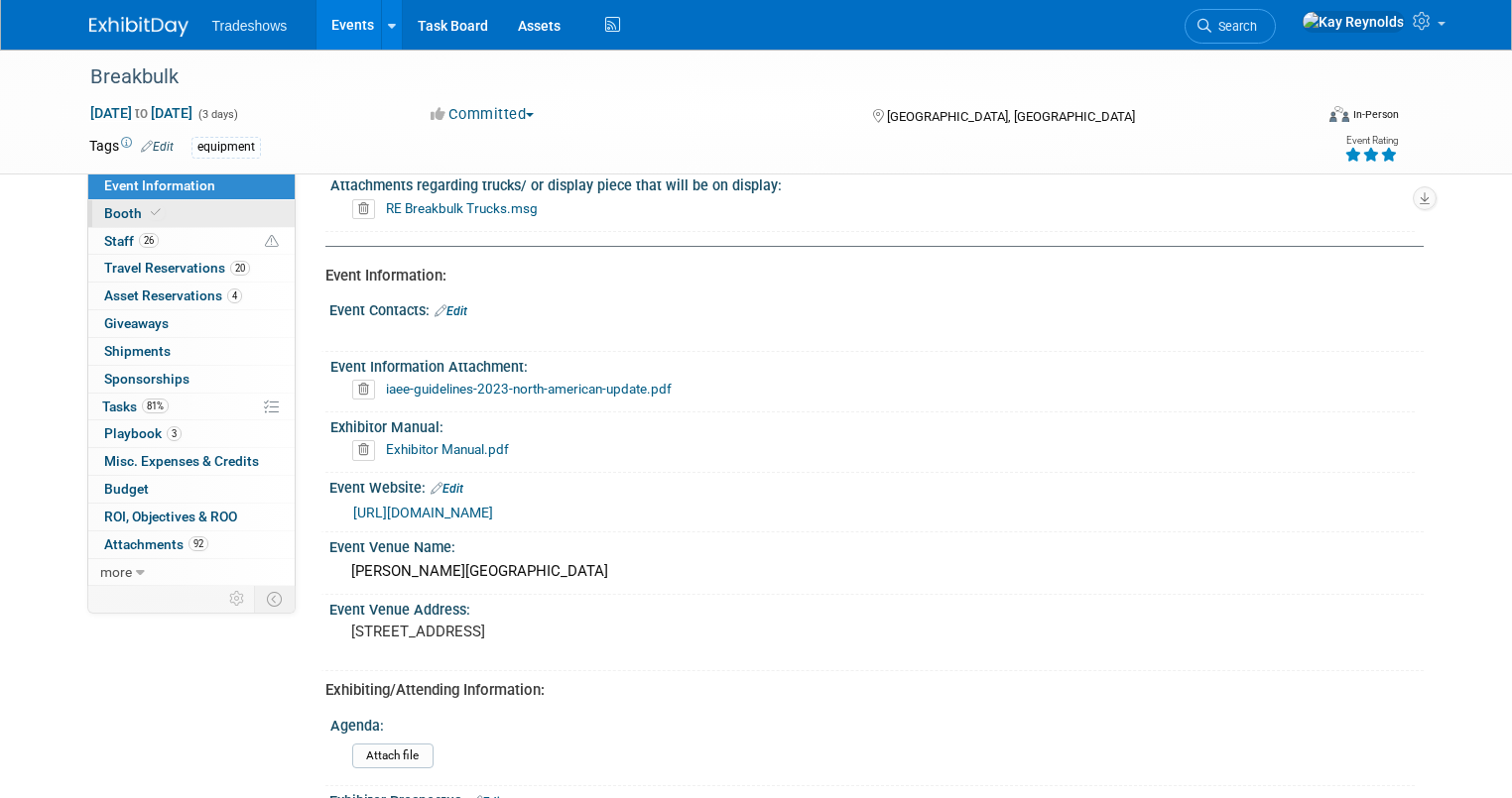
click at [157, 215] on link "Booth" at bounding box center [191, 213] width 206 height 27
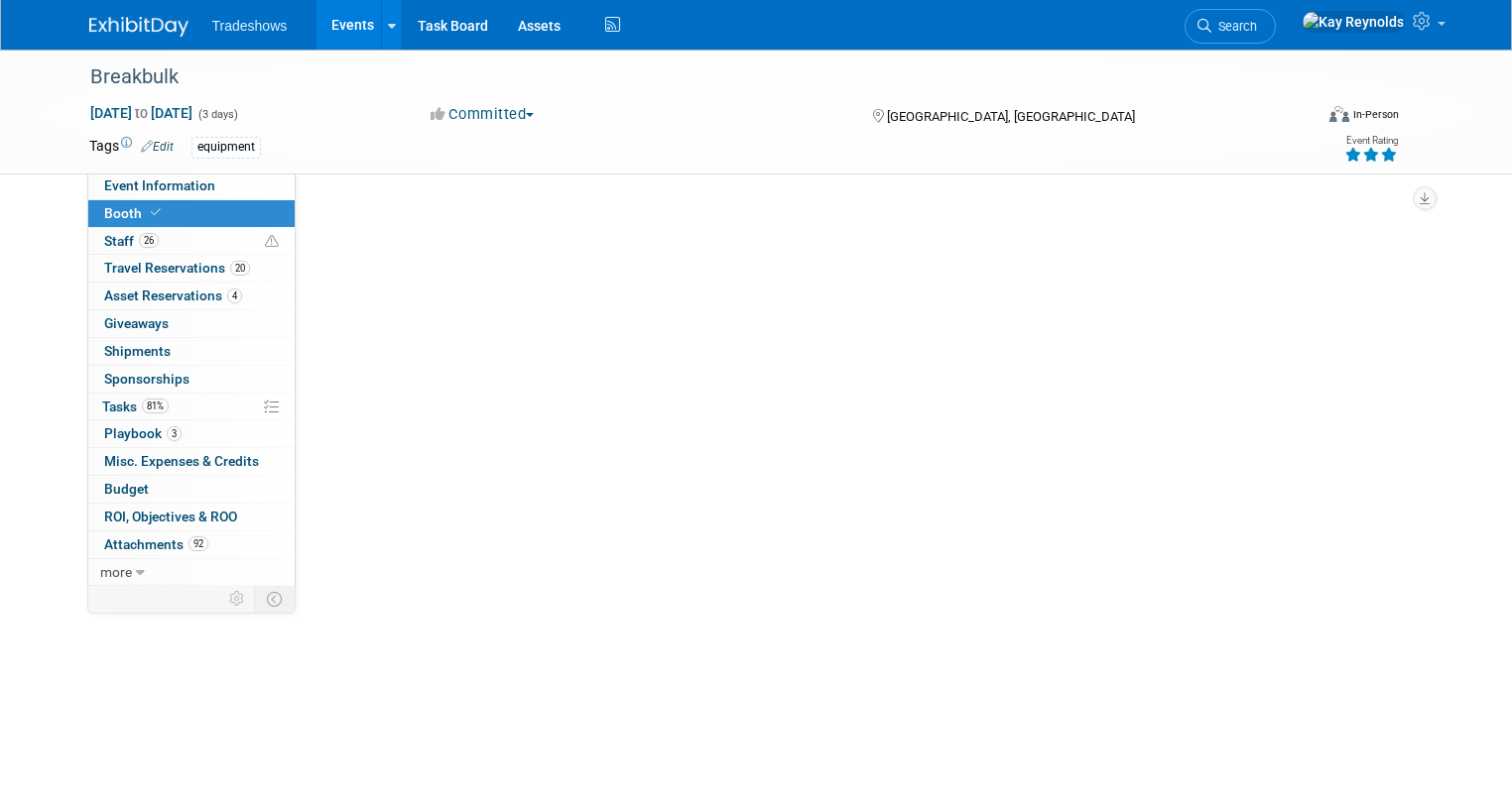
scroll to position [0, 0]
select select "Certificate of insurance not needed"
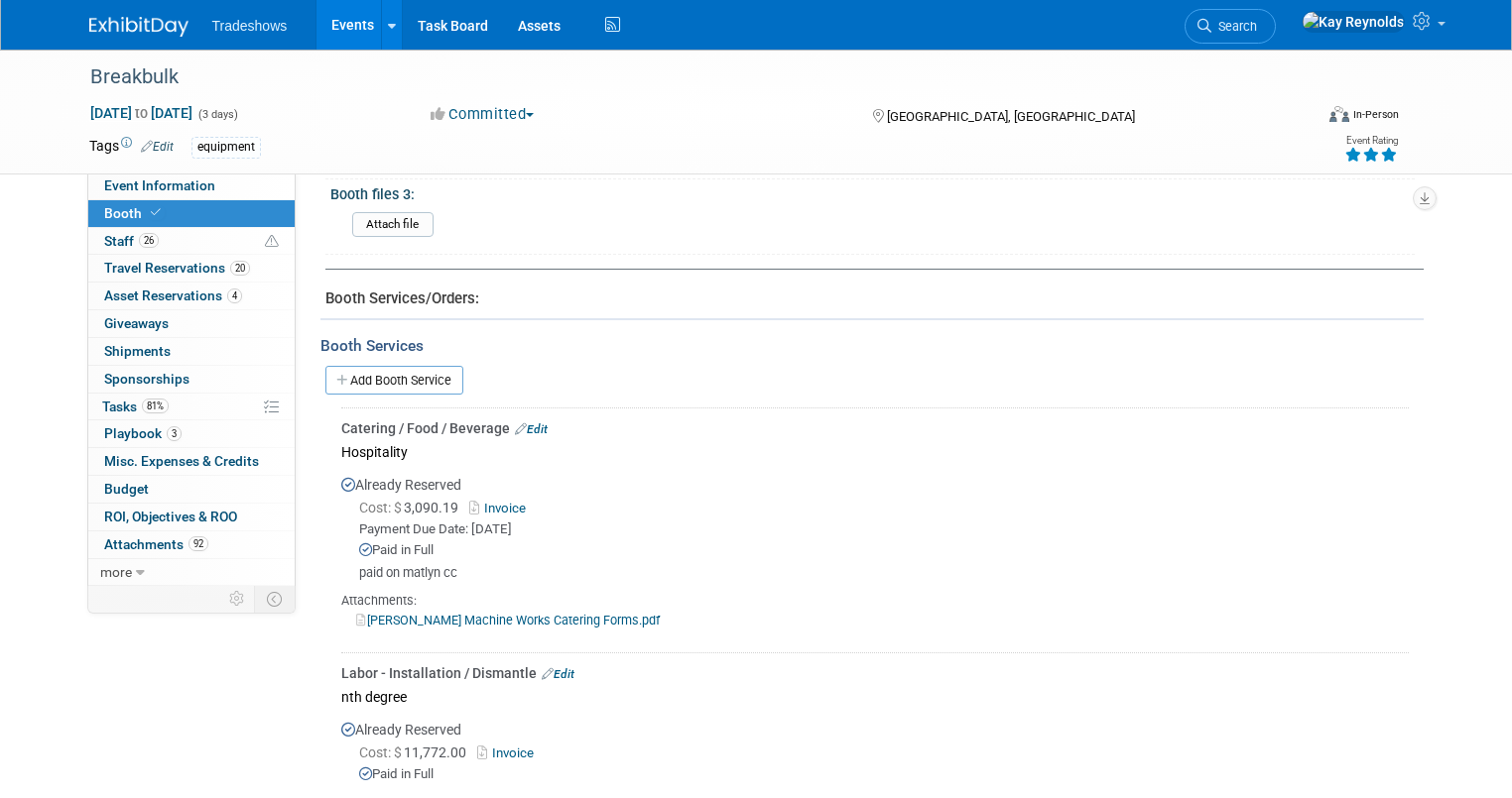
scroll to position [1191, 0]
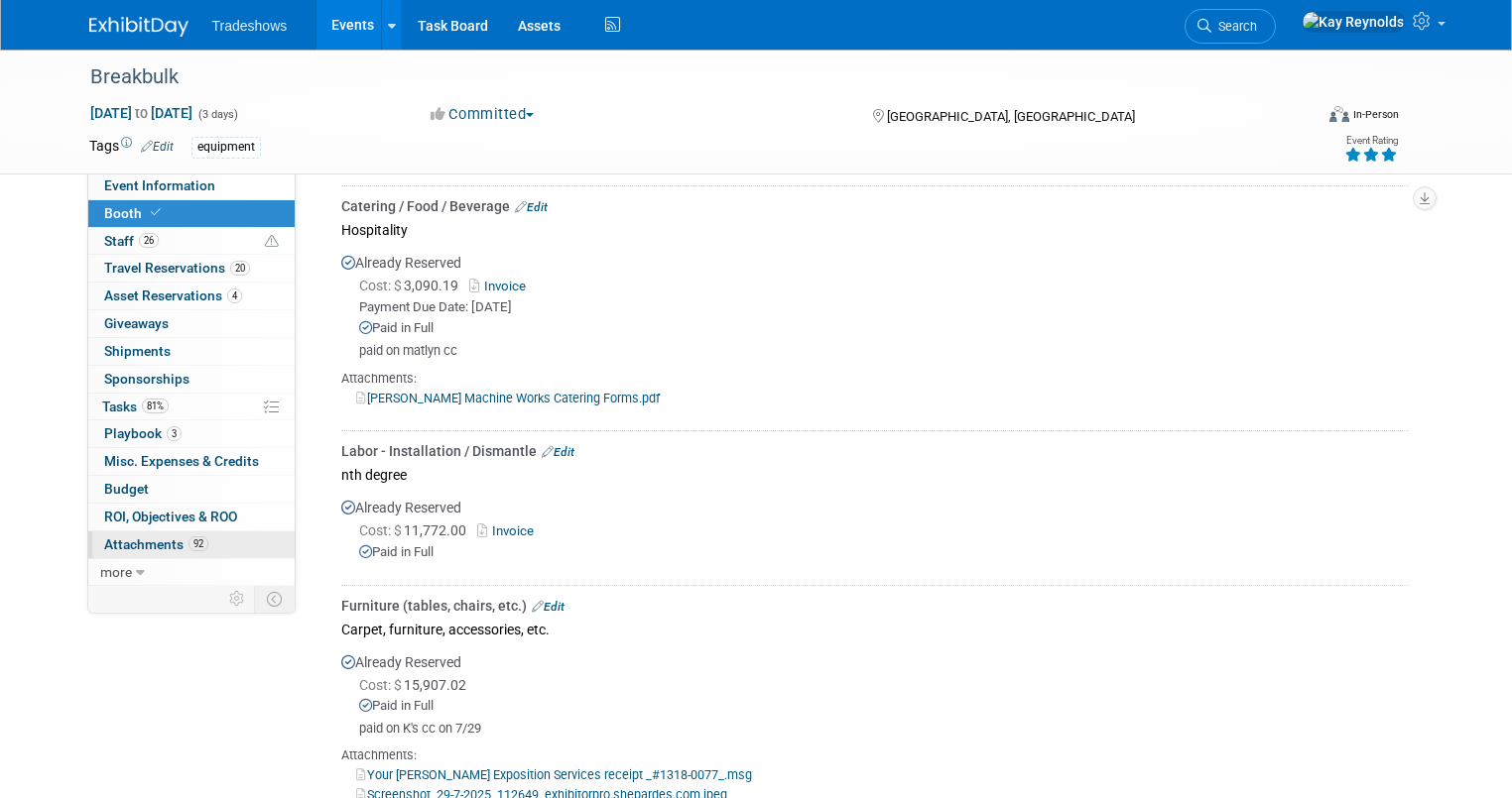
click at [191, 544] on link "92 Attachments 92" at bounding box center [191, 545] width 206 height 27
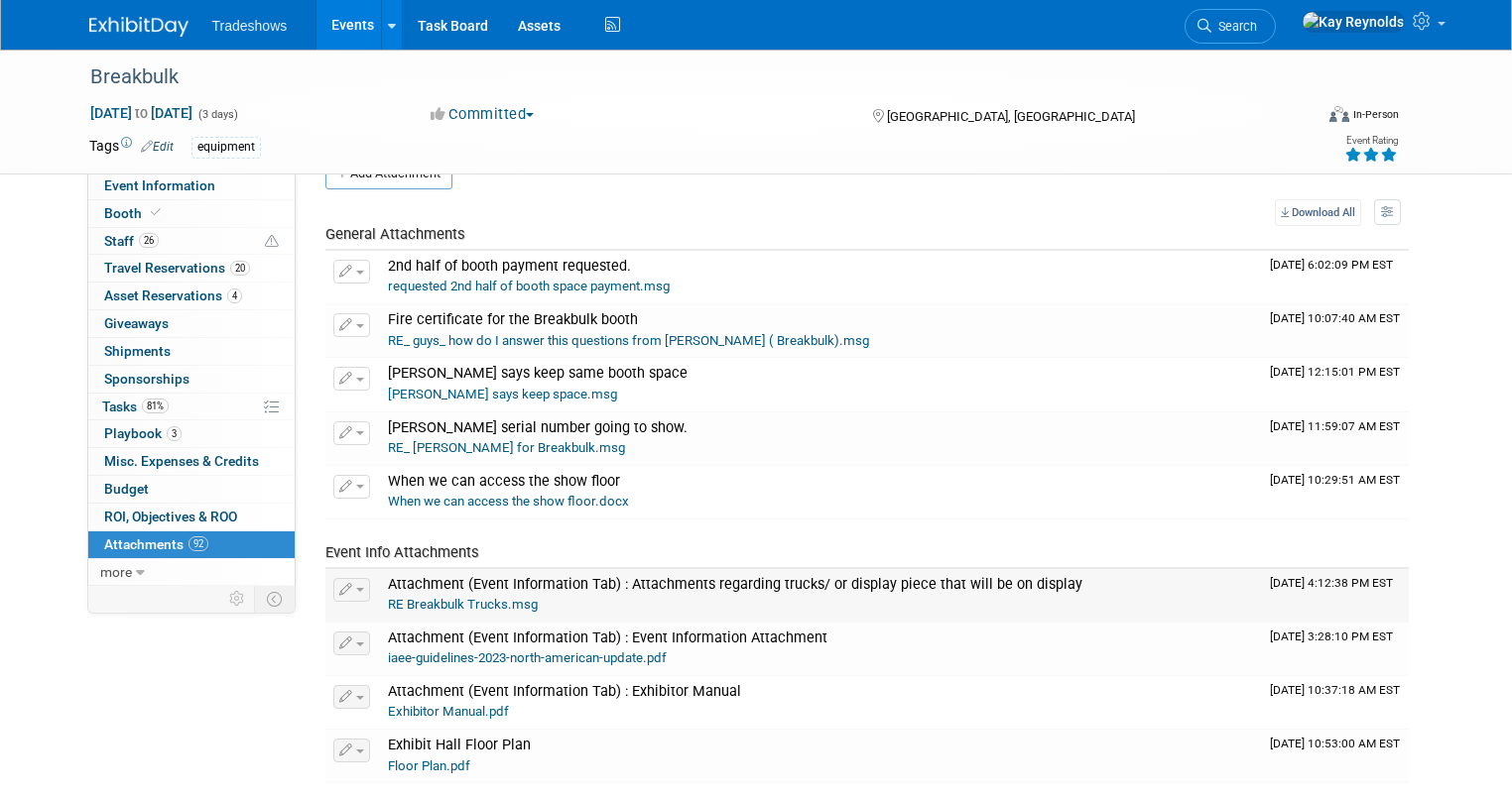
scroll to position [80, 0]
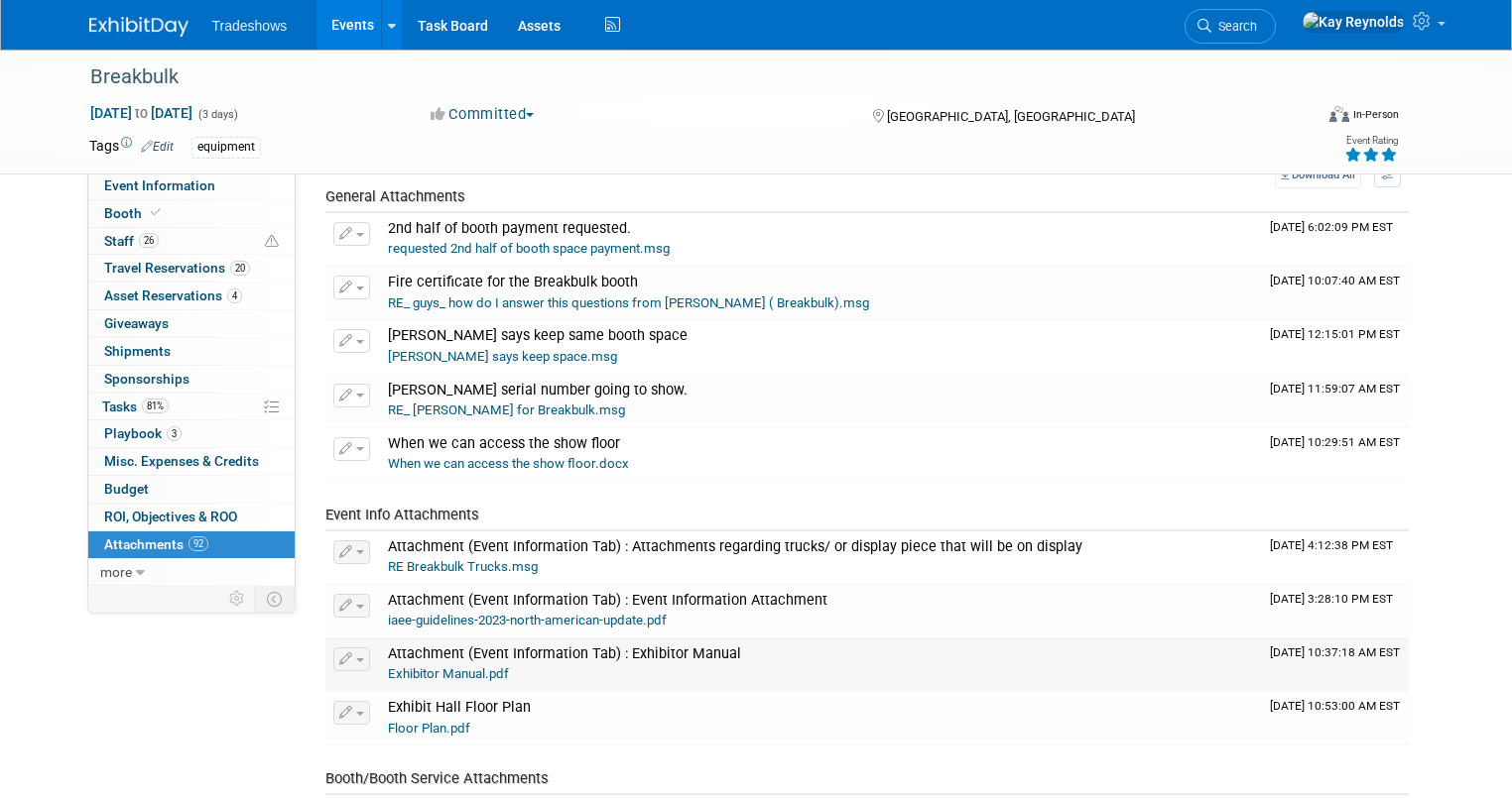
click at [420, 668] on link "Exhibitor Manual.pdf" at bounding box center [448, 673] width 121 height 15
click at [1257, 28] on span "Search" at bounding box center [1235, 26] width 46 height 15
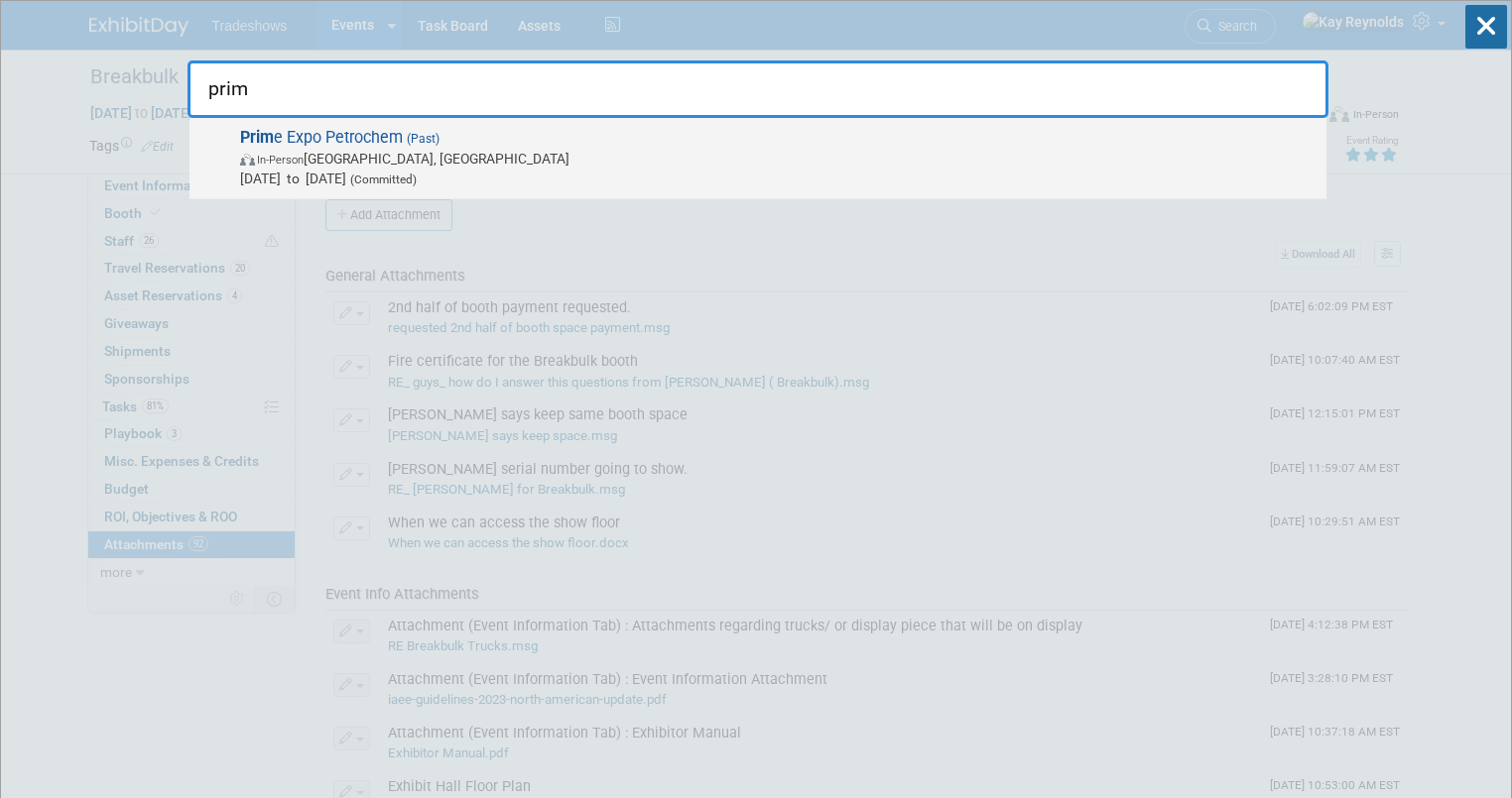
type input "prim"
click at [278, 153] on span "In-Person" at bounding box center [280, 159] width 47 height 13
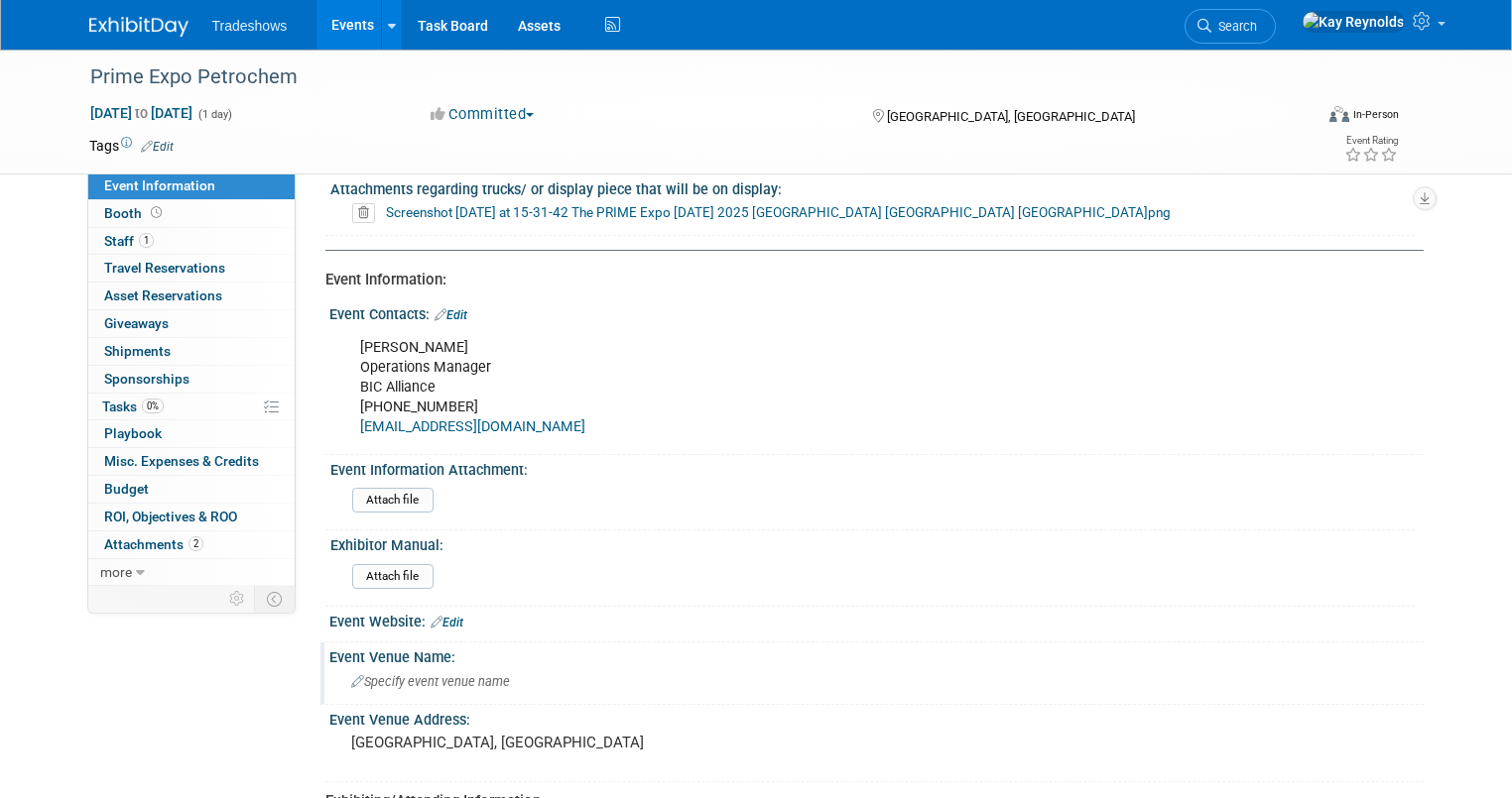
scroll to position [238, 0]
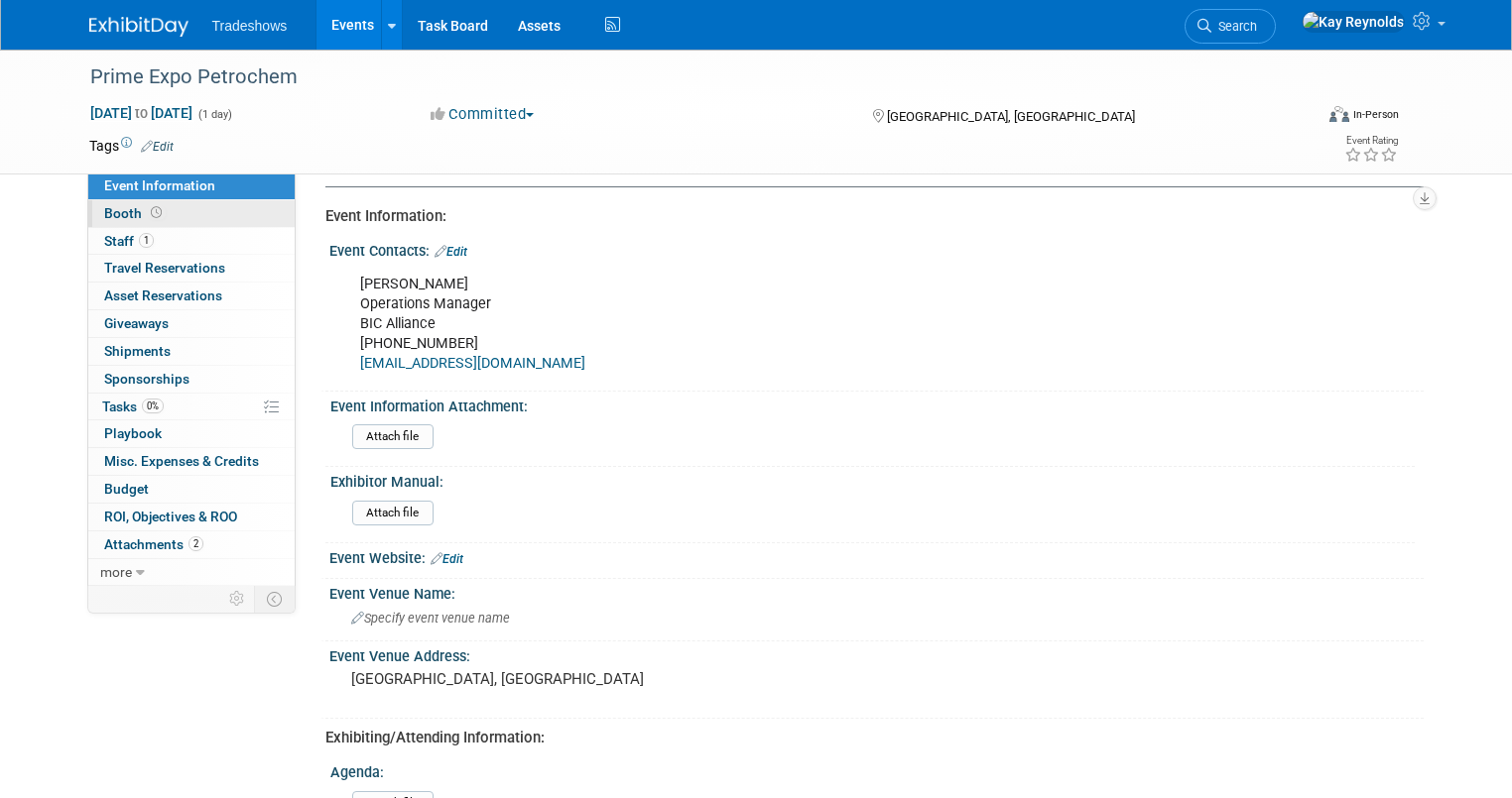
click at [190, 208] on link "Booth" at bounding box center [191, 213] width 206 height 27
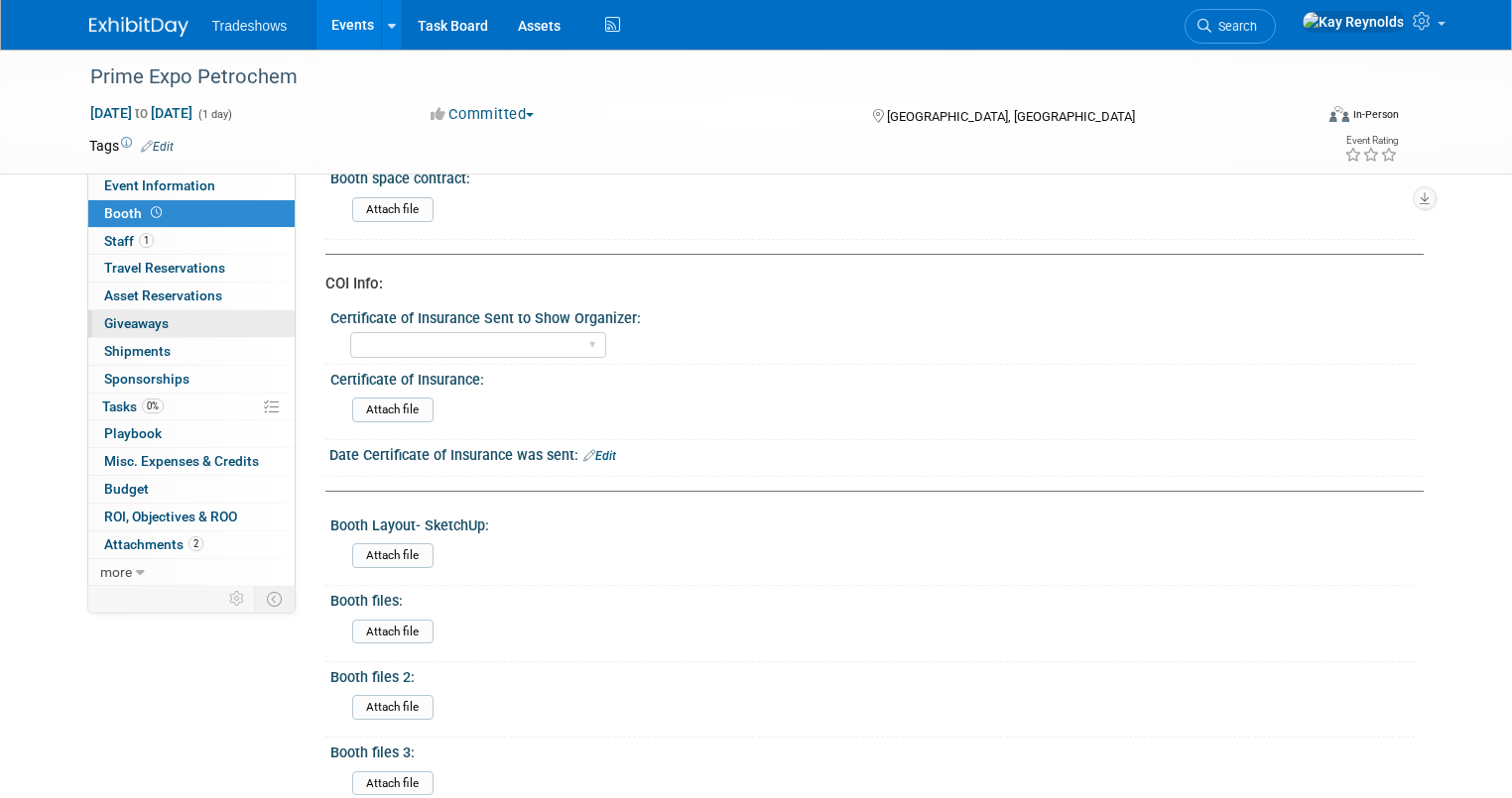
scroll to position [0, 0]
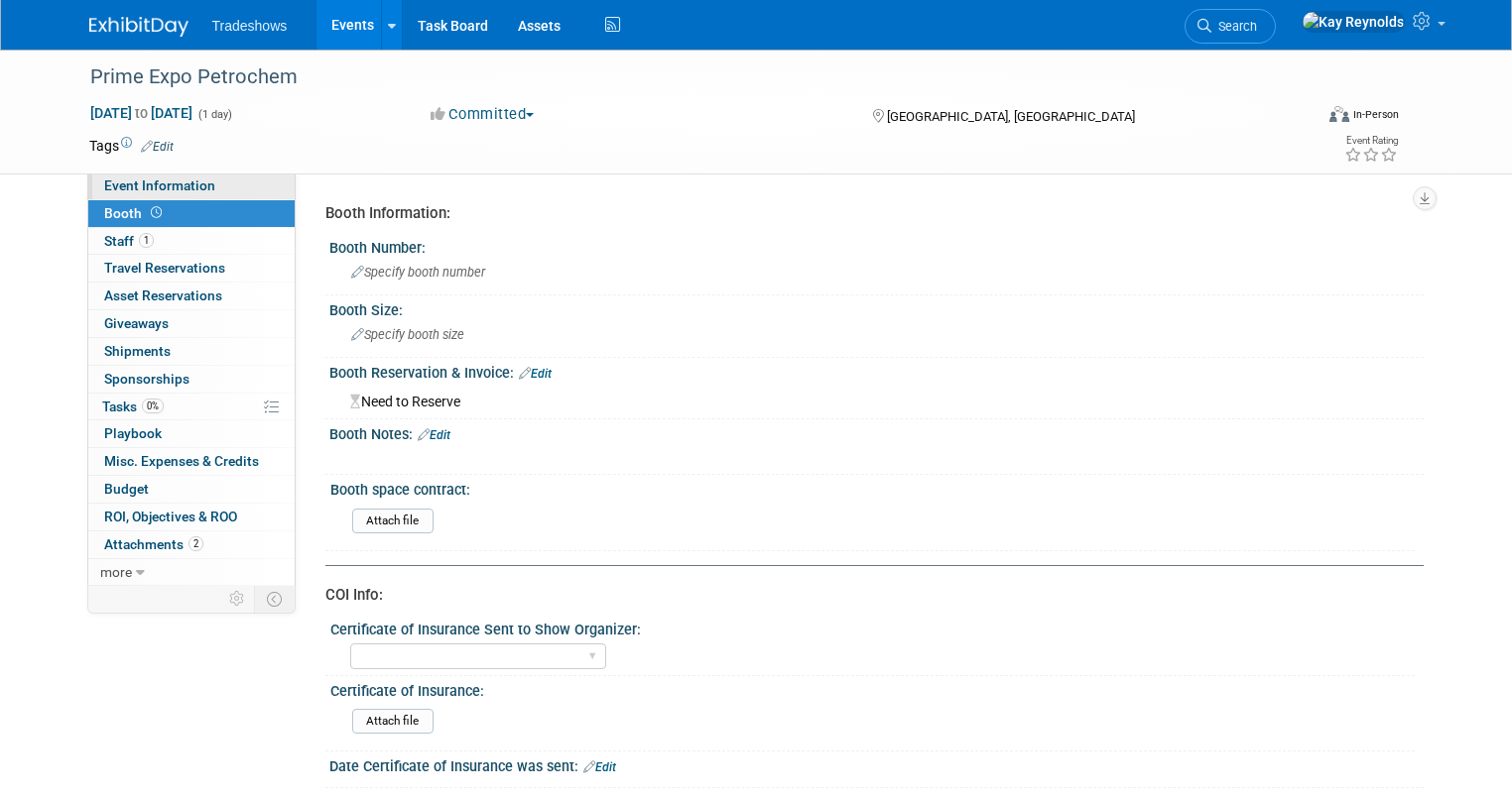
click at [202, 183] on link "Event Information" at bounding box center [191, 185] width 206 height 27
